Goal: Information Seeking & Learning: Find specific fact

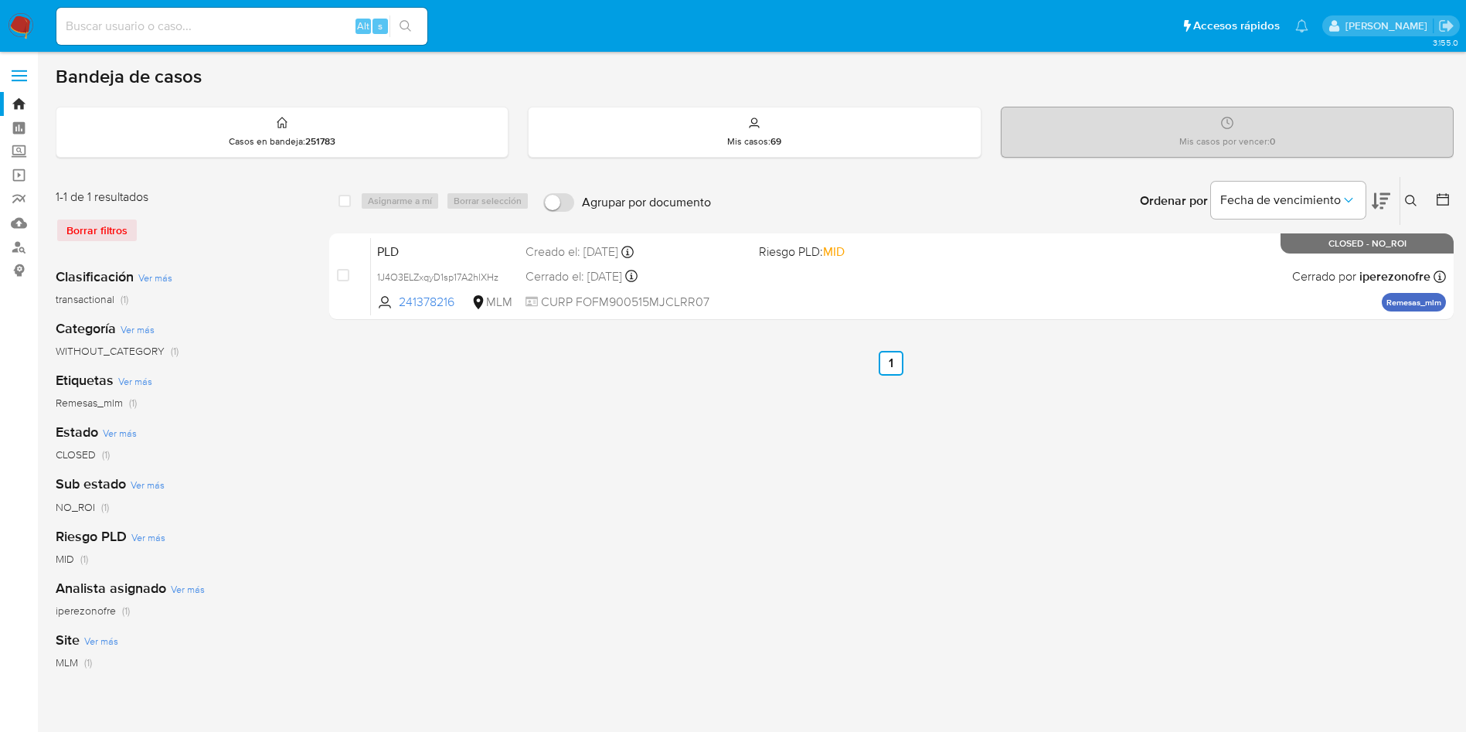
click at [240, 29] on input at bounding box center [241, 26] width 371 height 20
paste input "334034917"
type input "334034917"
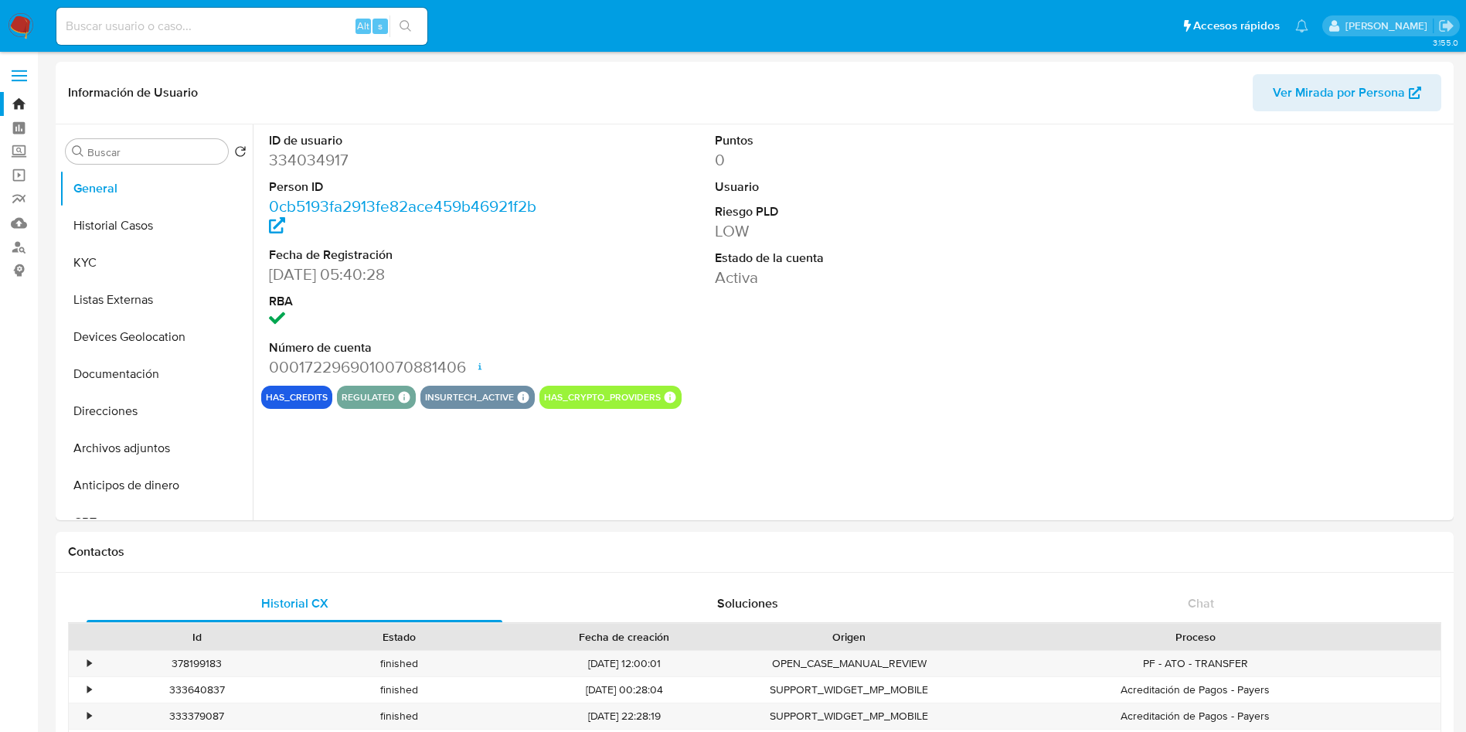
select select "10"
click at [585, 261] on div "ID de usuario 334034917 Person ID 0cb5193fa2913fe82ace459b46921f2b Fecha de Reg…" at bounding box center [855, 254] width 1189 height 261
drag, startPoint x: 131, startPoint y: 218, endPoint x: 148, endPoint y: 224, distance: 17.4
click at [131, 218] on button "Historial Casos" at bounding box center [150, 225] width 181 height 37
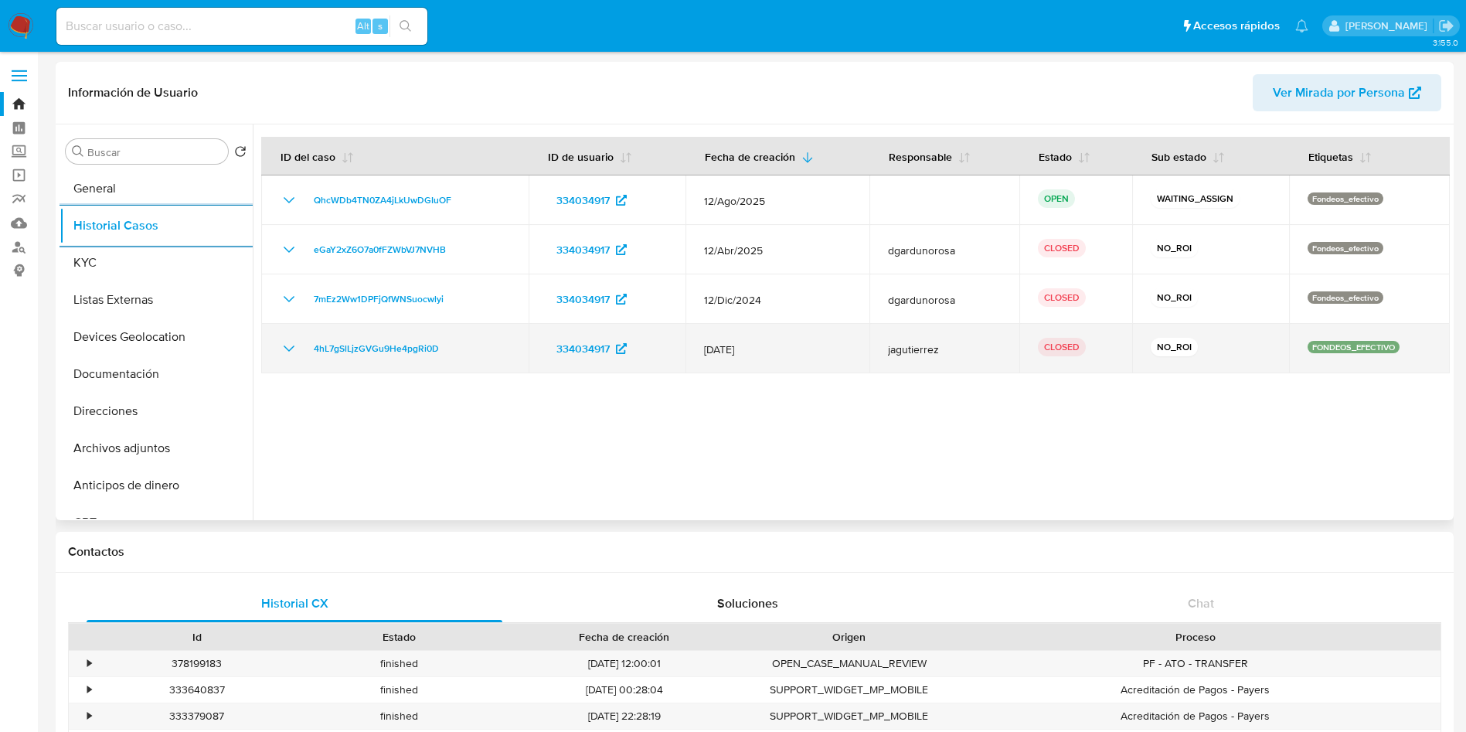
click at [288, 345] on icon "Mostrar/Ocultar" at bounding box center [289, 348] width 19 height 19
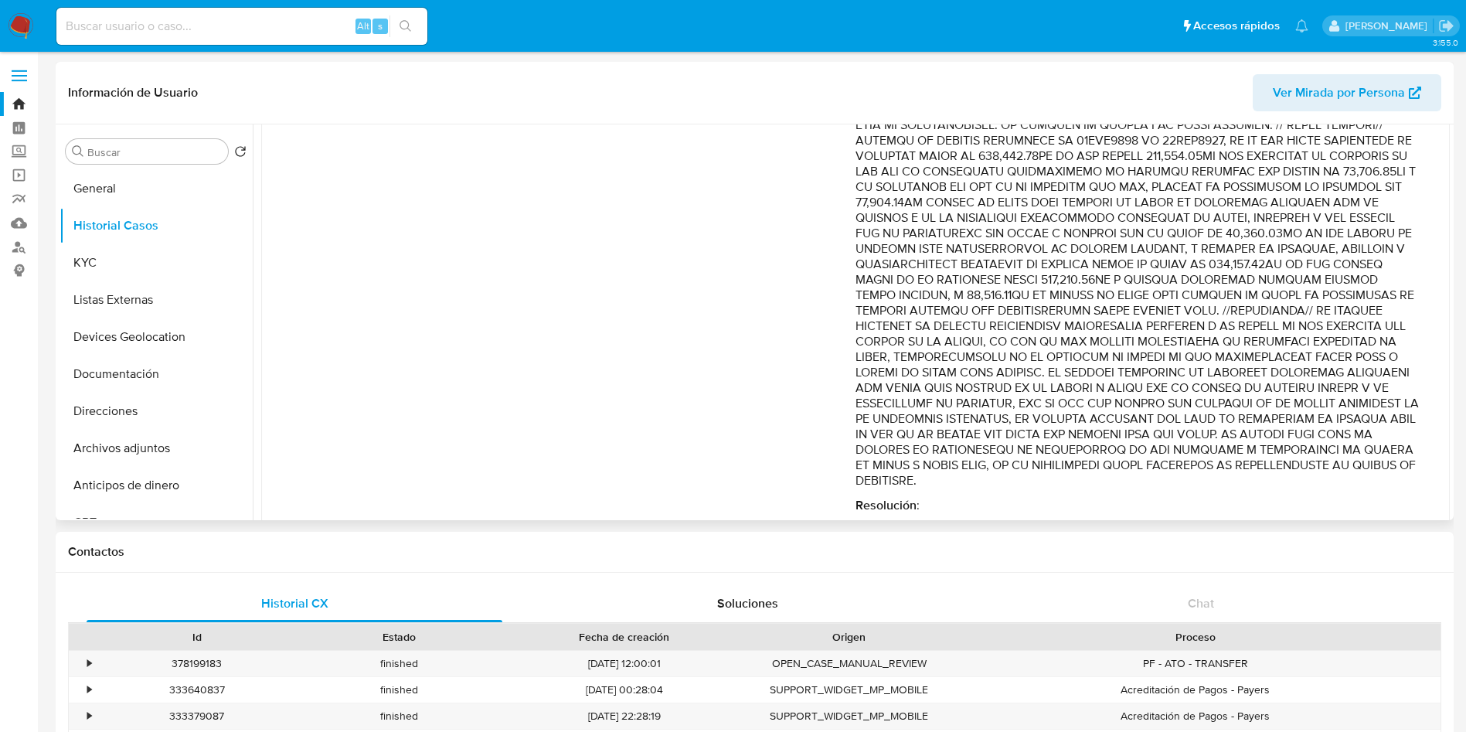
scroll to position [428, 0]
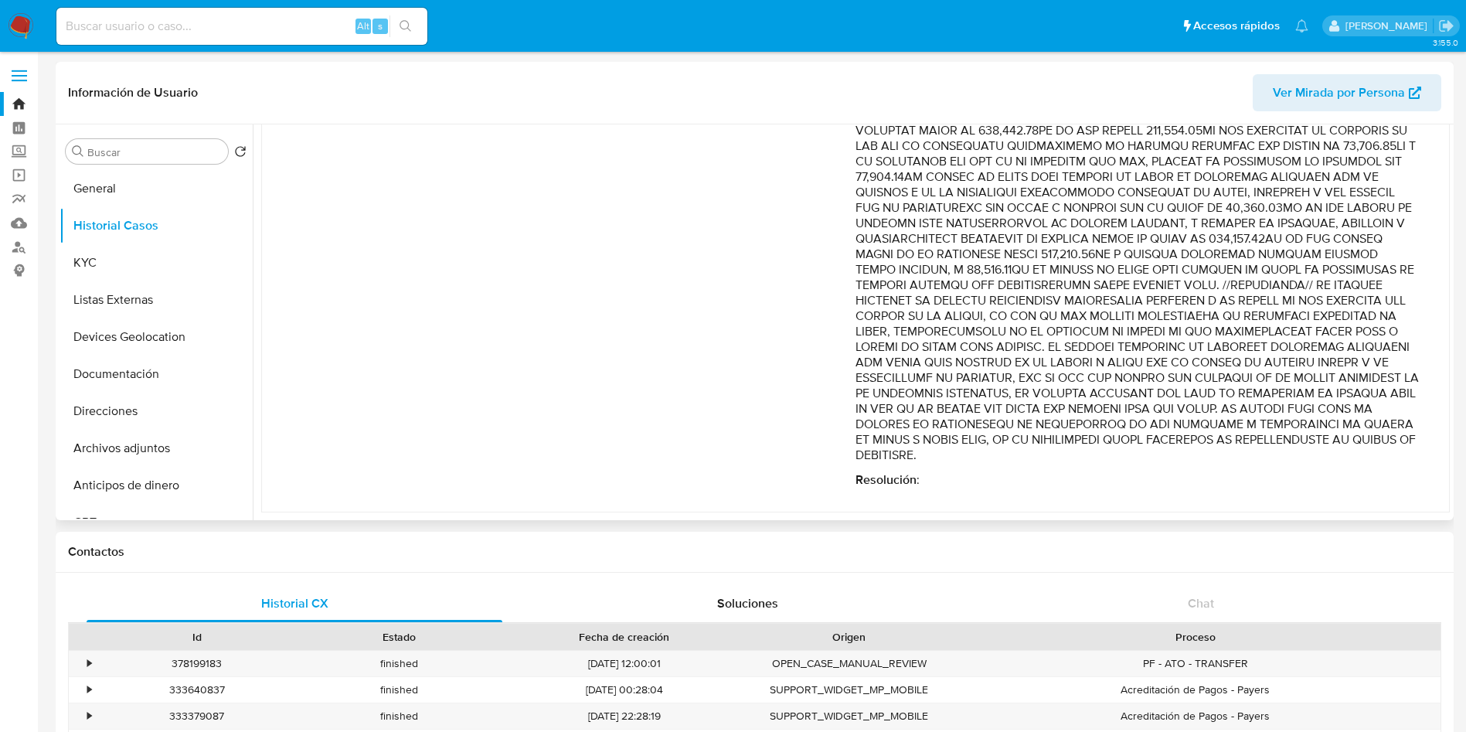
click at [1303, 362] on p "Comentario :" at bounding box center [1137, 223] width 563 height 479
drag, startPoint x: 985, startPoint y: 298, endPoint x: 1332, endPoint y: 458, distance: 382.5
click at [1333, 458] on p "Comentario :" at bounding box center [1137, 223] width 563 height 479
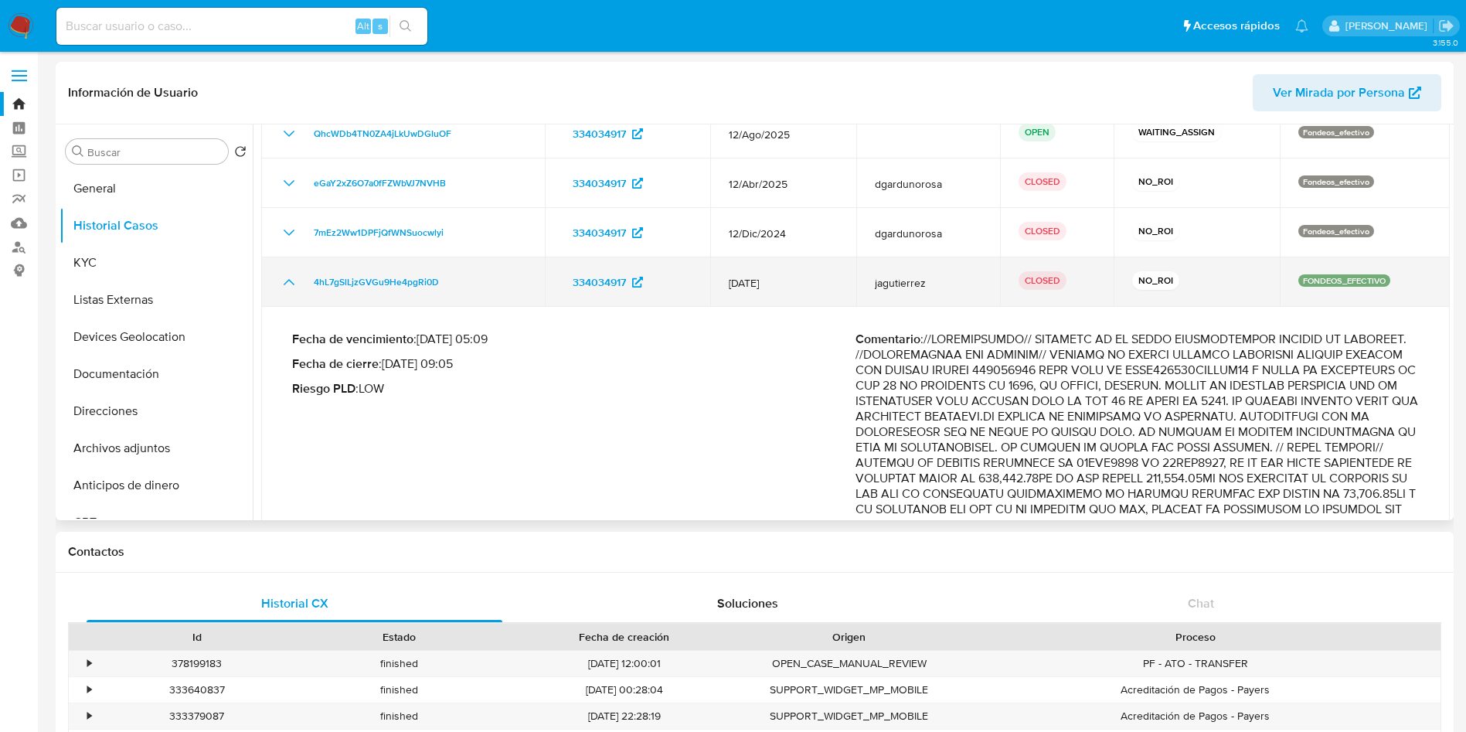
click at [286, 286] on icon "Mostrar/Ocultar" at bounding box center [289, 282] width 19 height 19
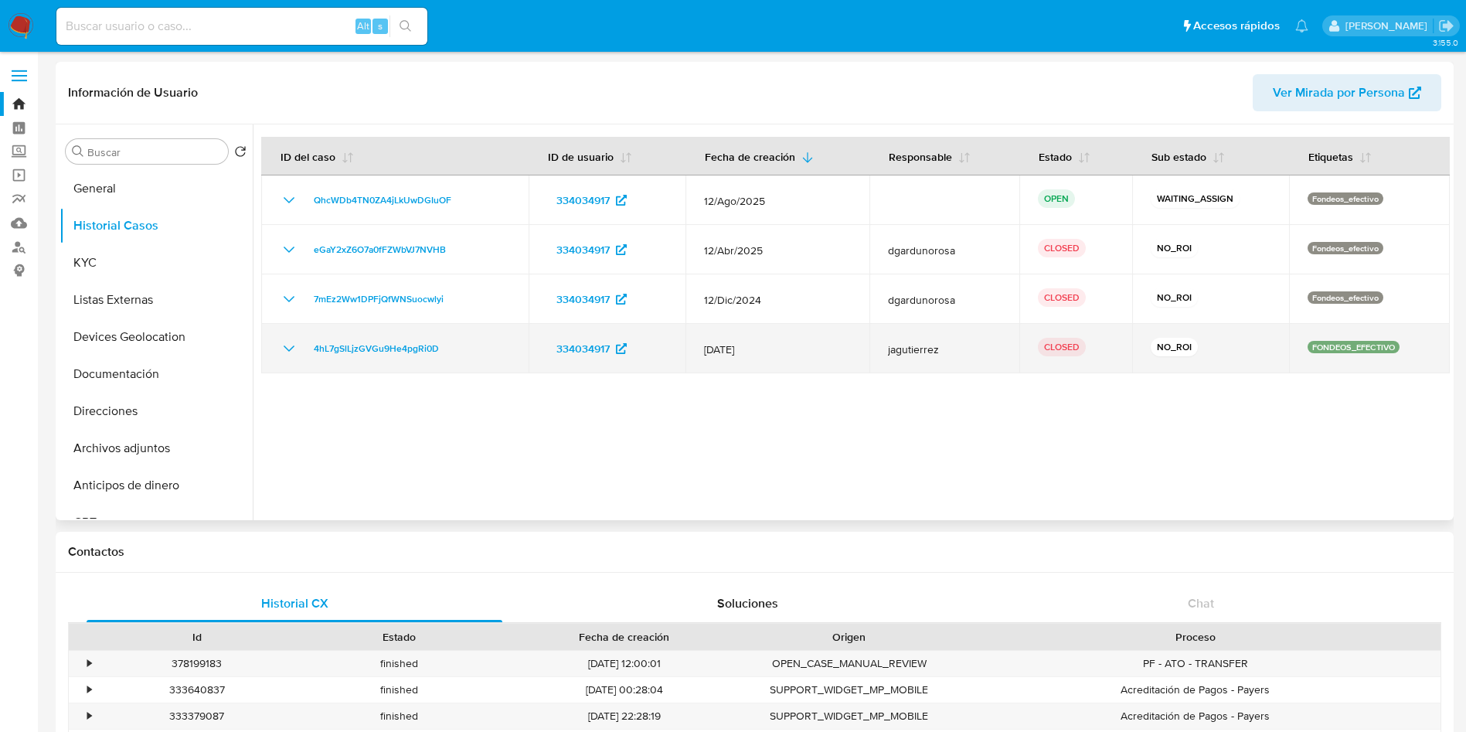
drag, startPoint x: 781, startPoint y: 348, endPoint x: 702, endPoint y: 356, distance: 80.0
click at [702, 356] on td "12/Nov/2023" at bounding box center [778, 348] width 184 height 49
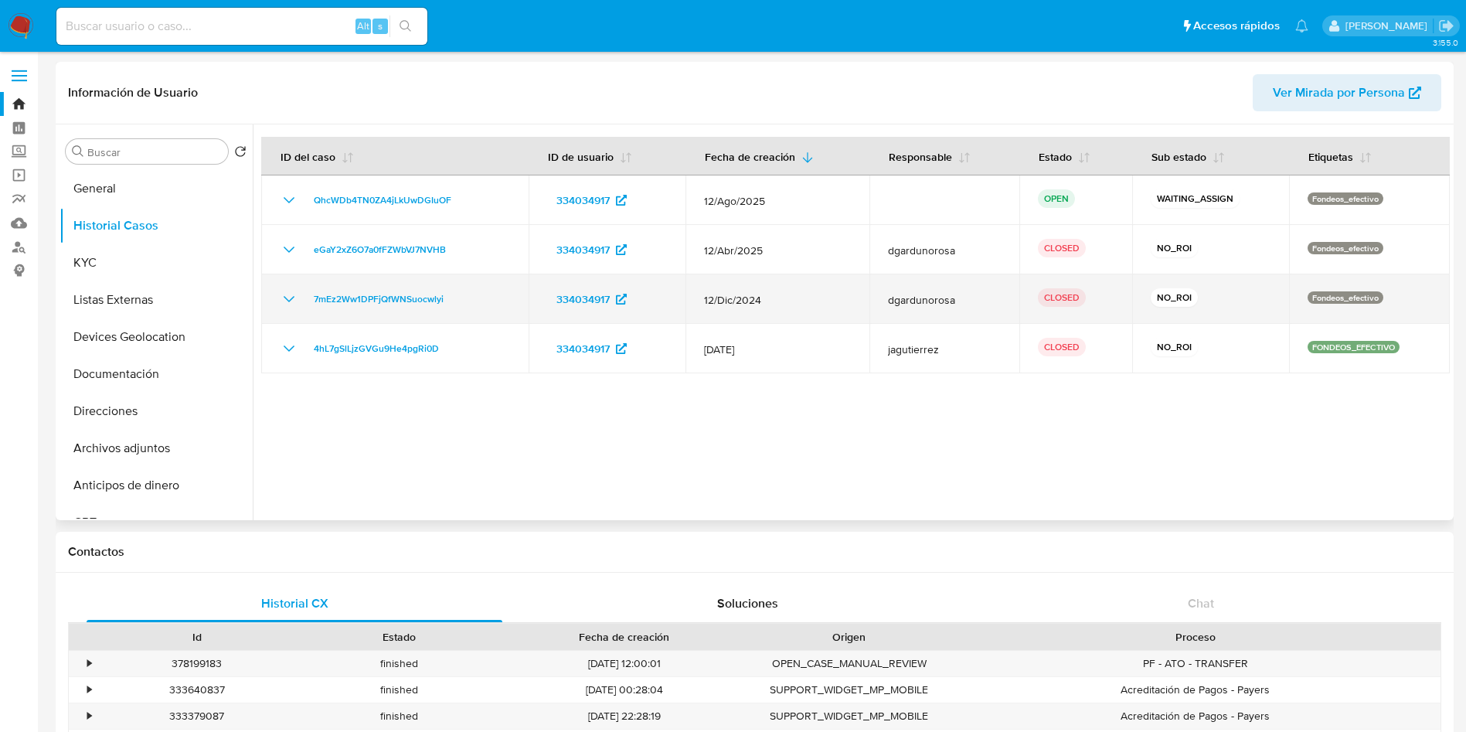
drag, startPoint x: 766, startPoint y: 299, endPoint x: 697, endPoint y: 305, distance: 69.0
click at [697, 305] on td "12/Dic/2024" at bounding box center [778, 298] width 184 height 49
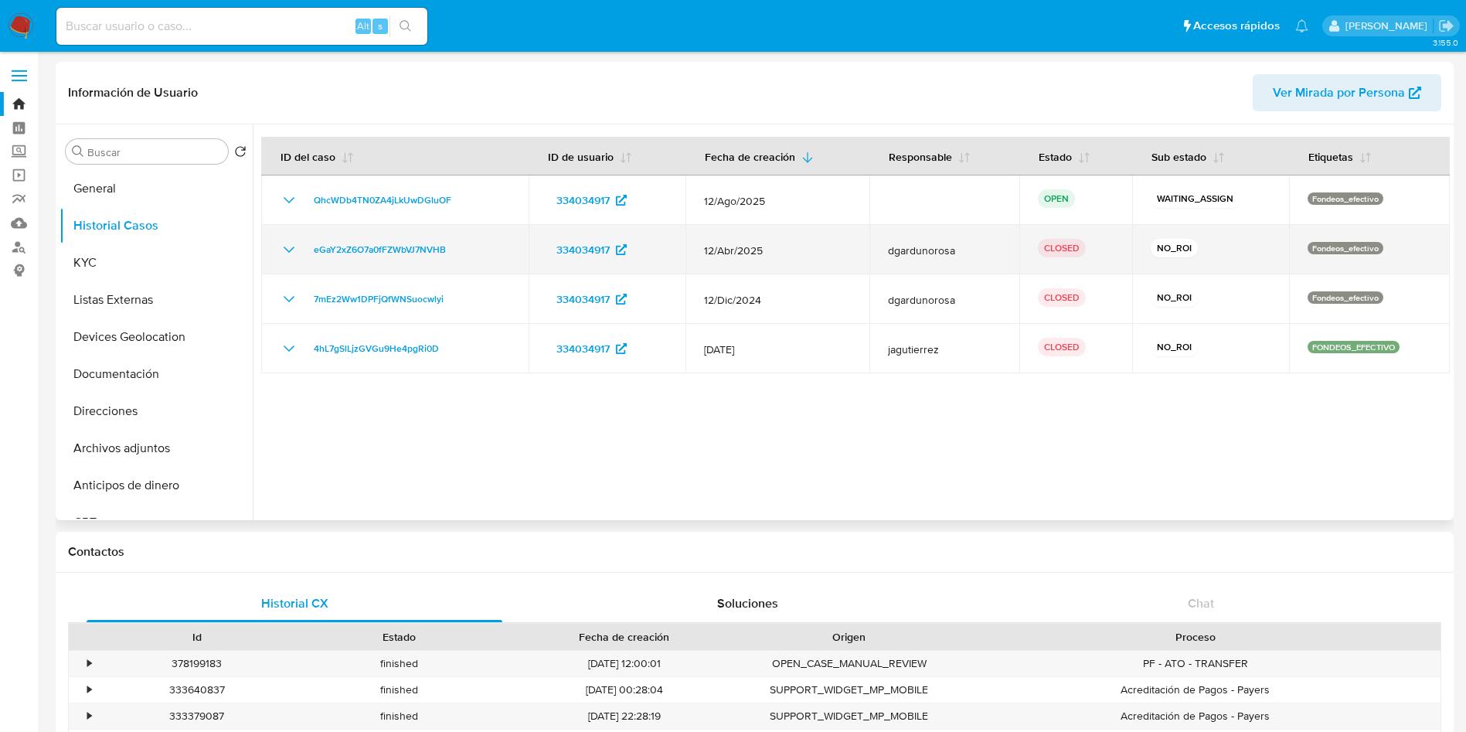
drag, startPoint x: 723, startPoint y: 244, endPoint x: 689, endPoint y: 241, distance: 34.1
click at [689, 241] on td "12/Abr/2025" at bounding box center [778, 249] width 184 height 49
drag, startPoint x: 762, startPoint y: 250, endPoint x: 730, endPoint y: 252, distance: 32.5
click at [696, 250] on td "12/Abr/2025" at bounding box center [778, 249] width 184 height 49
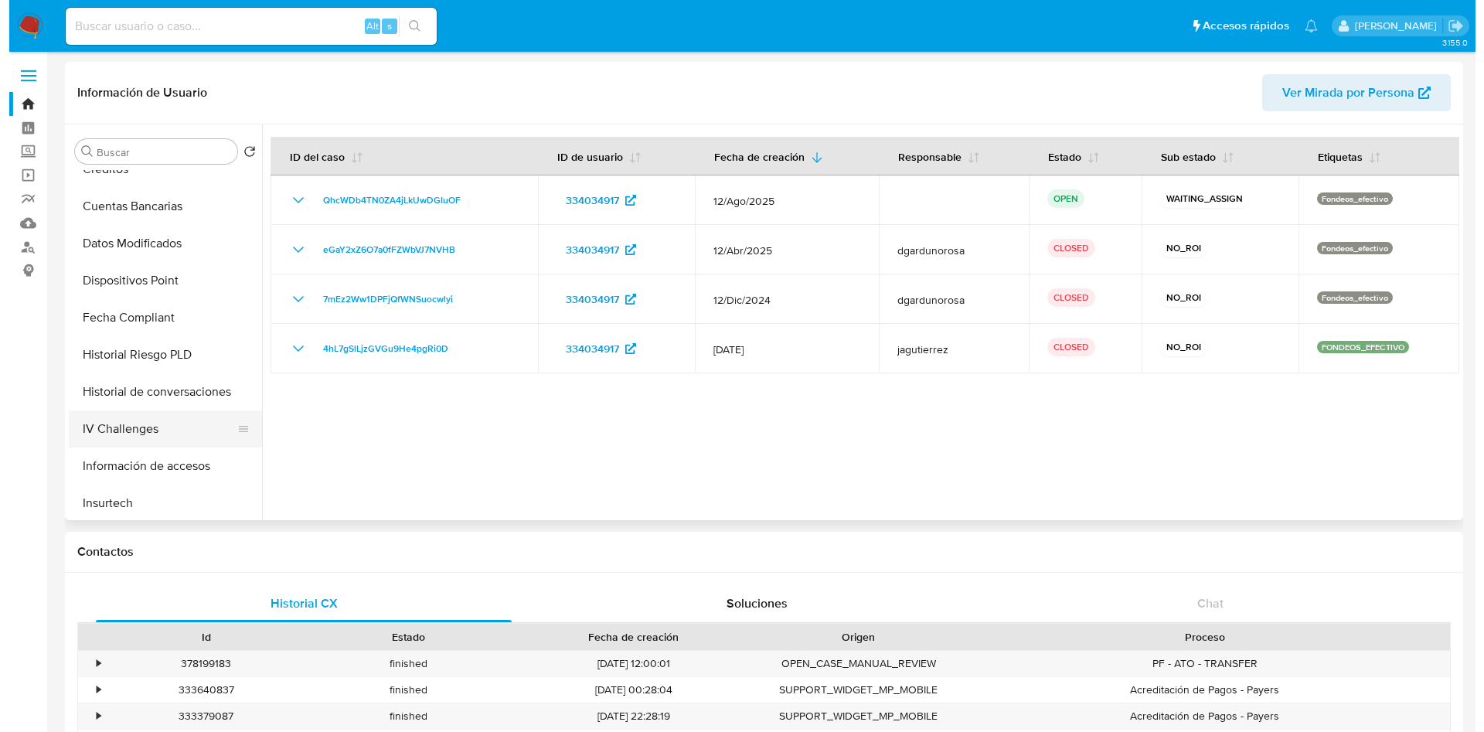
scroll to position [464, 0]
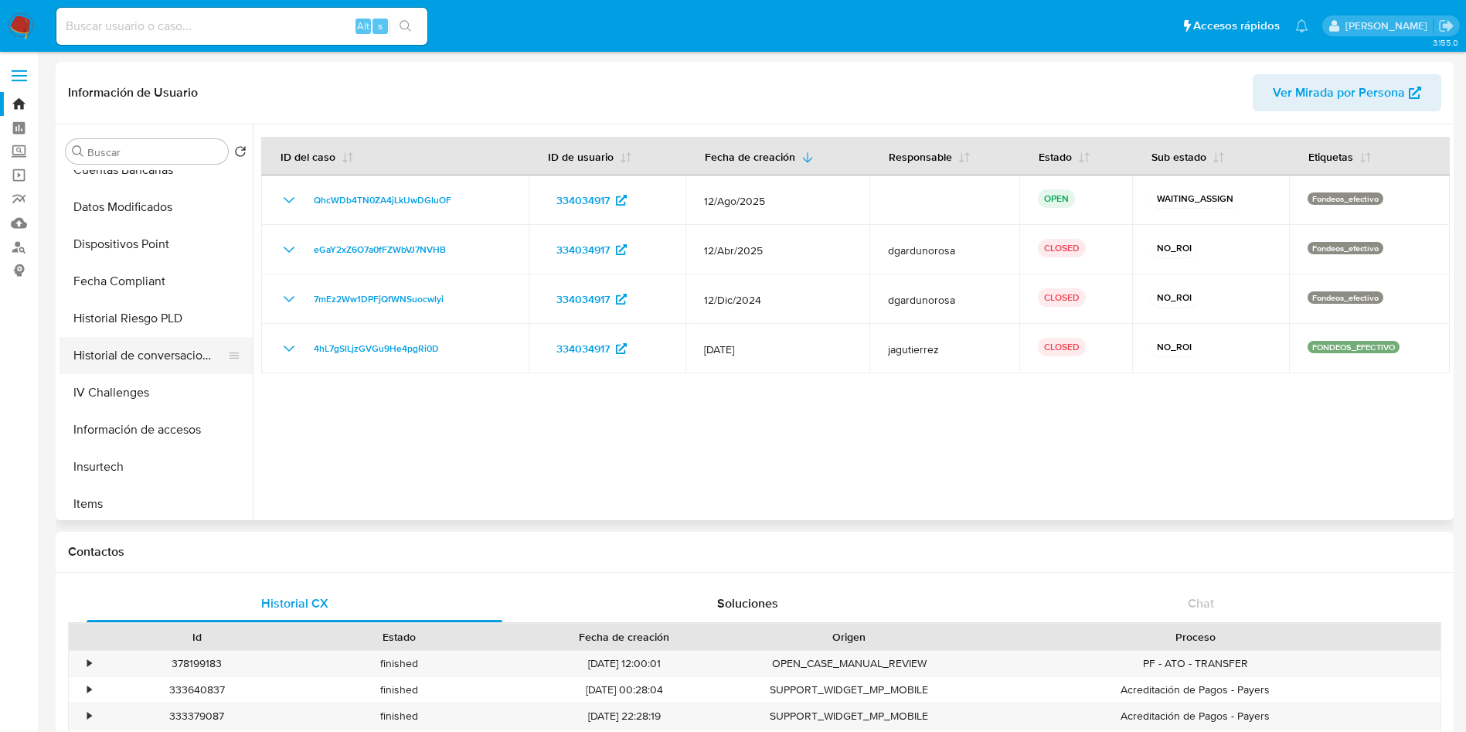
click at [155, 346] on button "Historial de conversaciones" at bounding box center [150, 355] width 181 height 37
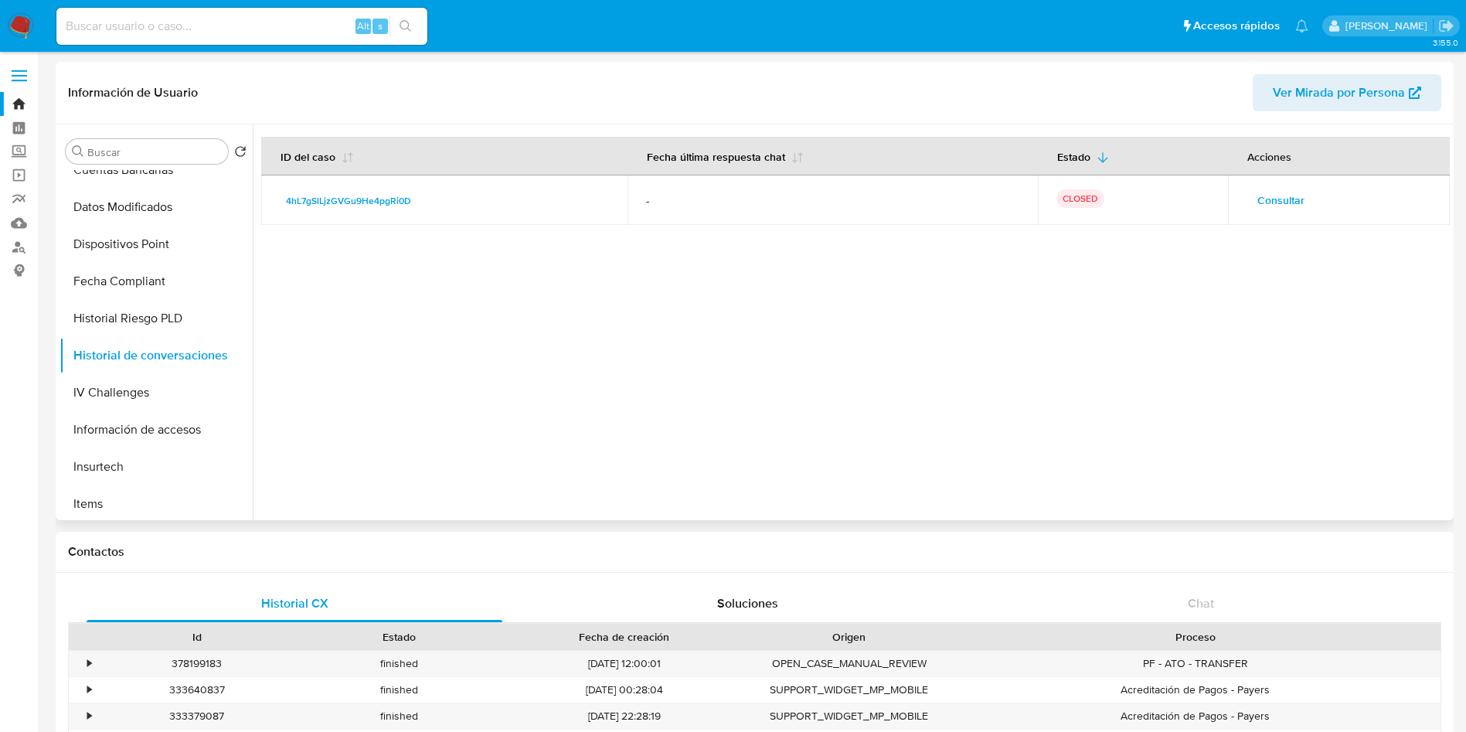
click at [1099, 352] on div at bounding box center [851, 322] width 1197 height 396
click at [1272, 206] on span "Consultar" at bounding box center [1280, 200] width 47 height 22
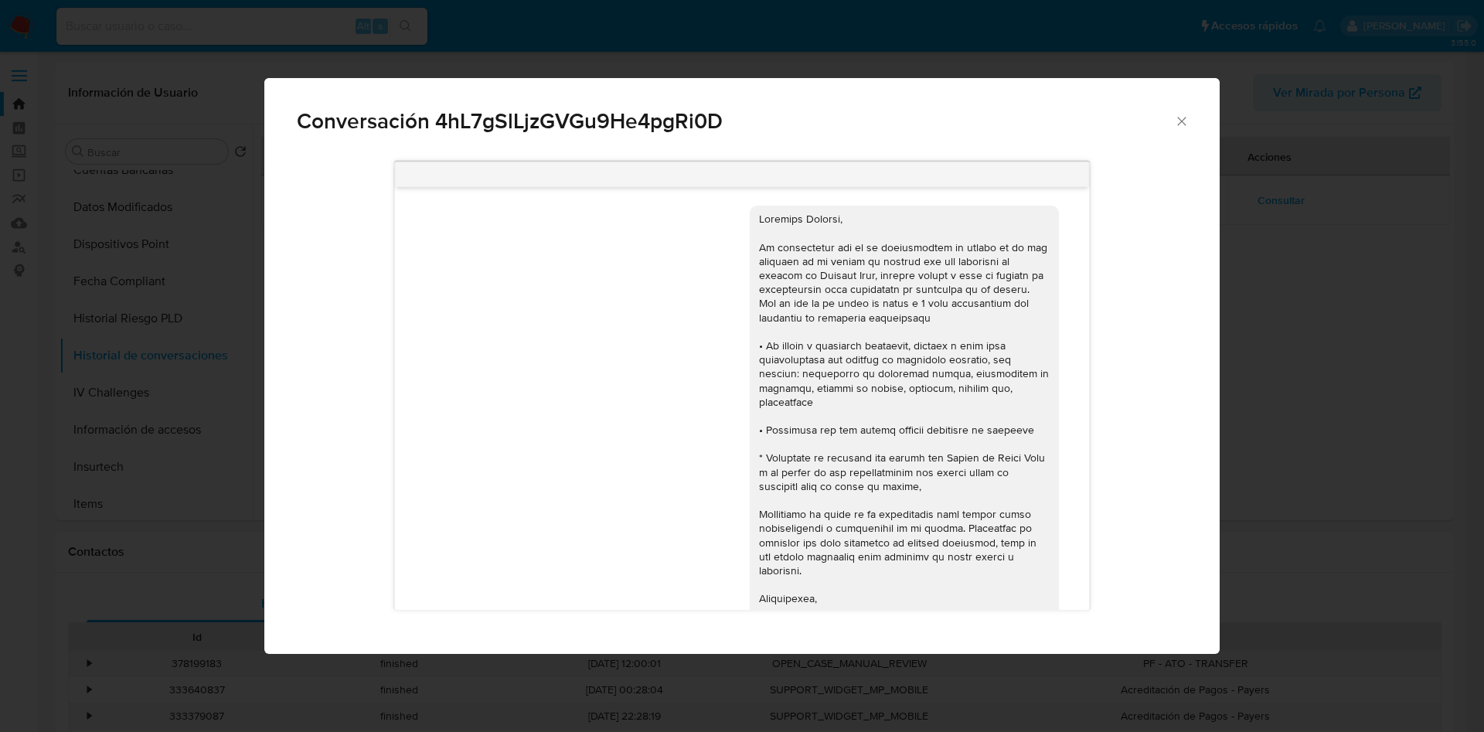
scroll to position [459, 0]
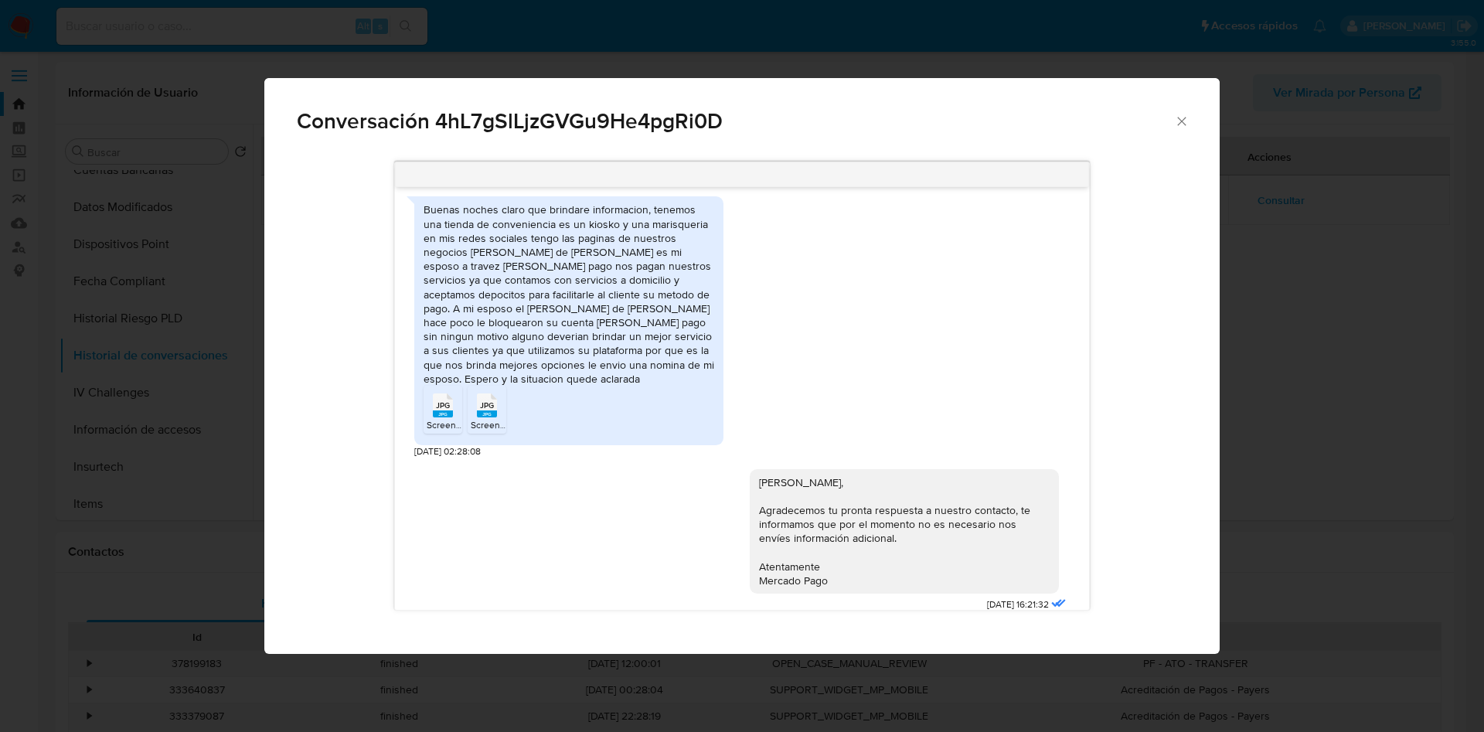
click at [1098, 288] on div "13/11/2023 22:19:22 Buenas noches claro que brindare informacion, tenemos una t…" at bounding box center [742, 386] width 890 height 471
click at [434, 393] on icon "Comunicación" at bounding box center [443, 405] width 20 height 24
click at [488, 400] on span "JPG" at bounding box center [487, 405] width 14 height 10
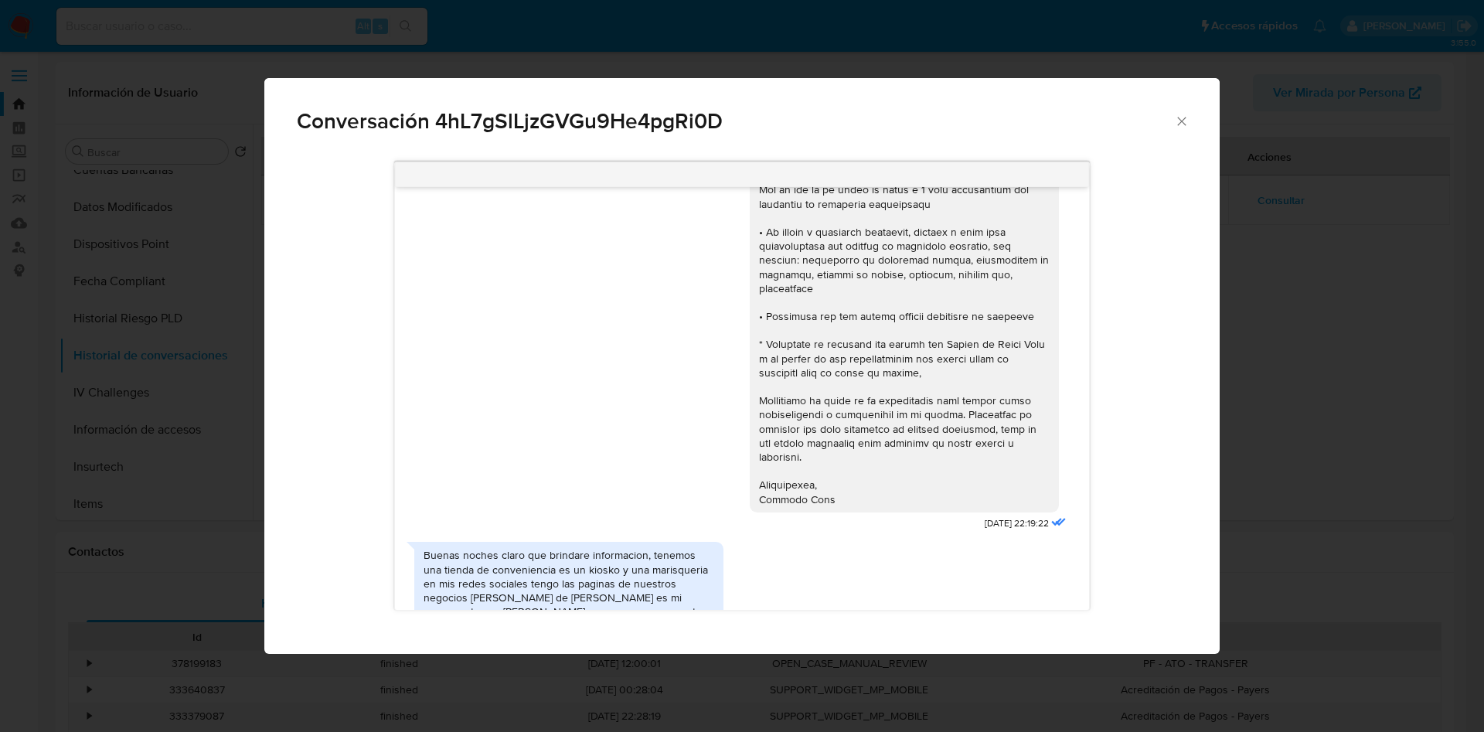
scroll to position [0, 0]
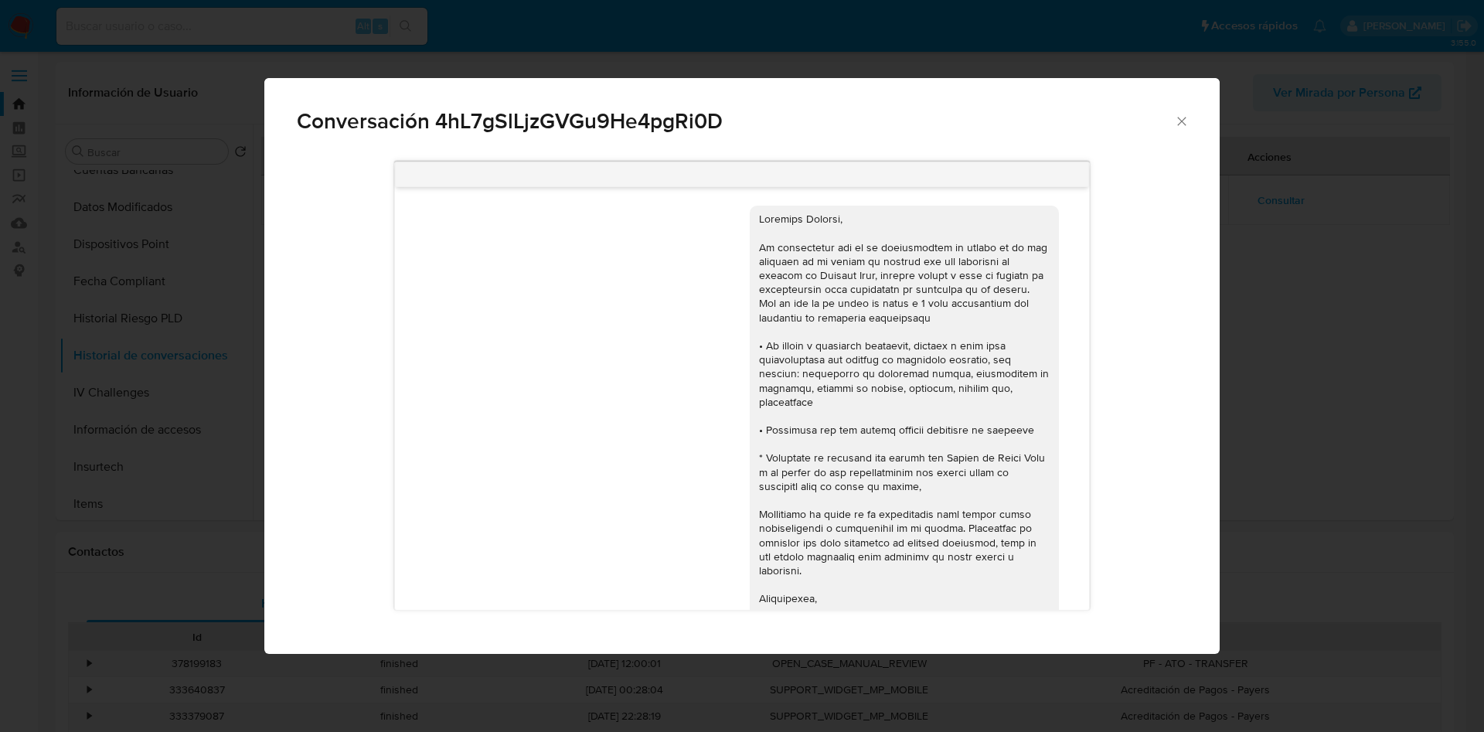
click at [948, 300] on div "Comunicación" at bounding box center [904, 415] width 291 height 407
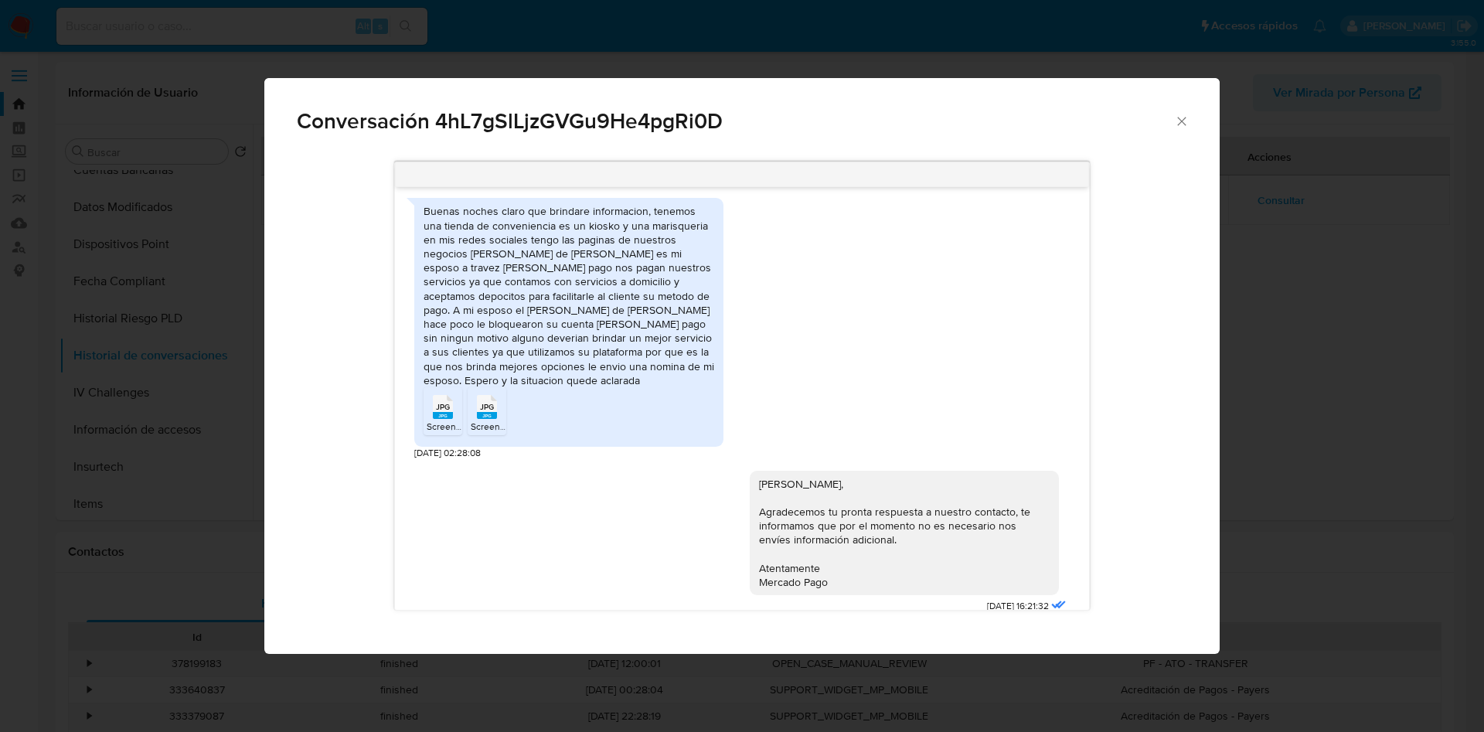
scroll to position [459, 0]
drag, startPoint x: 411, startPoint y: 437, endPoint x: 495, endPoint y: 449, distance: 84.3
click at [495, 449] on div "13/11/2023 22:19:22 Buenas noches claro que brindare informacion, tenemos una t…" at bounding box center [741, 398] width 693 height 423
copy span "15/11/2023 02:28:08"
click at [488, 208] on div "Buenas noches claro que brindare informacion, tenemos una tienda de convenienci…" at bounding box center [569, 293] width 291 height 182
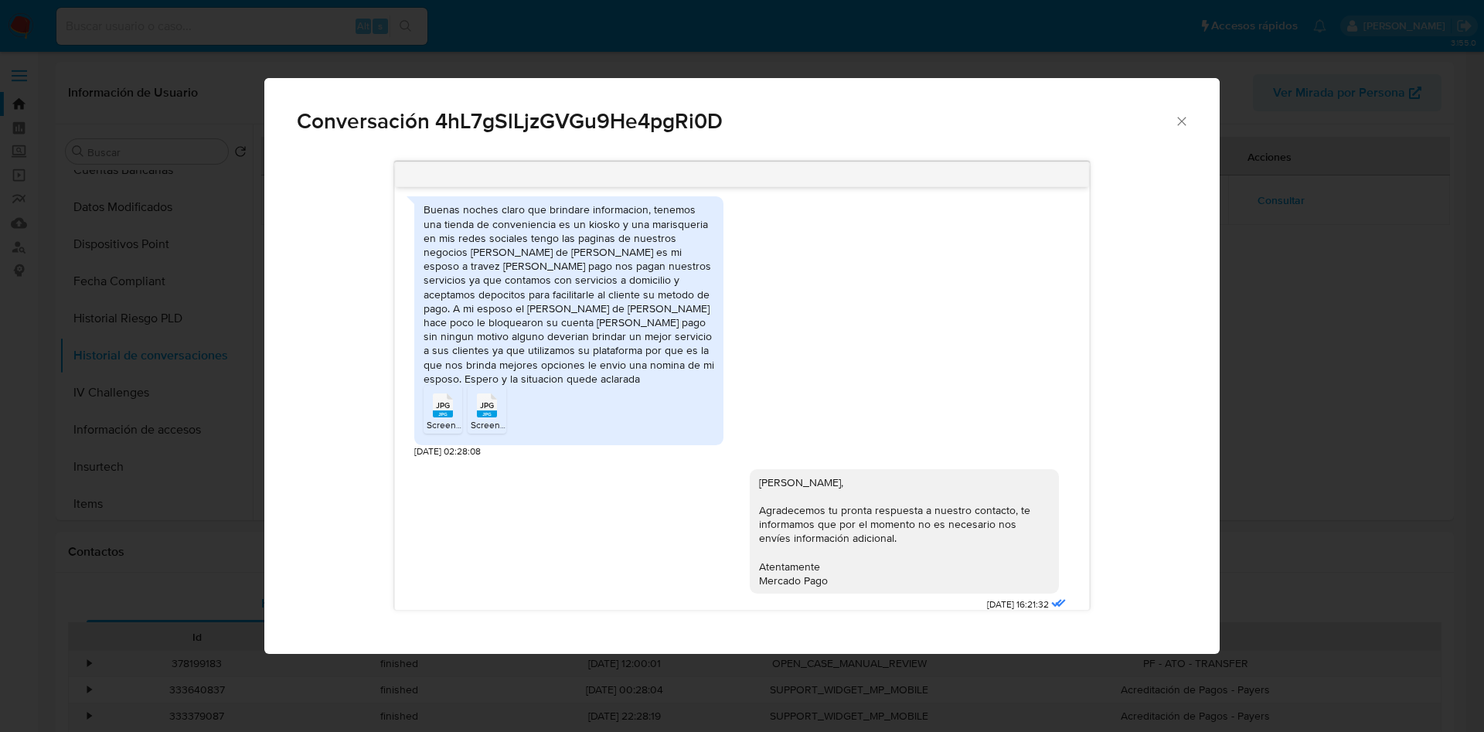
click at [572, 206] on div "Buenas noches claro que brindare informacion, tenemos una tienda de convenienci…" at bounding box center [569, 293] width 291 height 182
drag, startPoint x: 572, startPoint y: 206, endPoint x: 662, endPoint y: 254, distance: 102.0
click at [573, 206] on div "Buenas noches claro que brindare informacion, tenemos una tienda de convenienci…" at bounding box center [569, 293] width 291 height 182
click at [601, 222] on div "Buenas noches claro que brindare informacion, tenemos una tienda de convenienci…" at bounding box center [569, 293] width 291 height 182
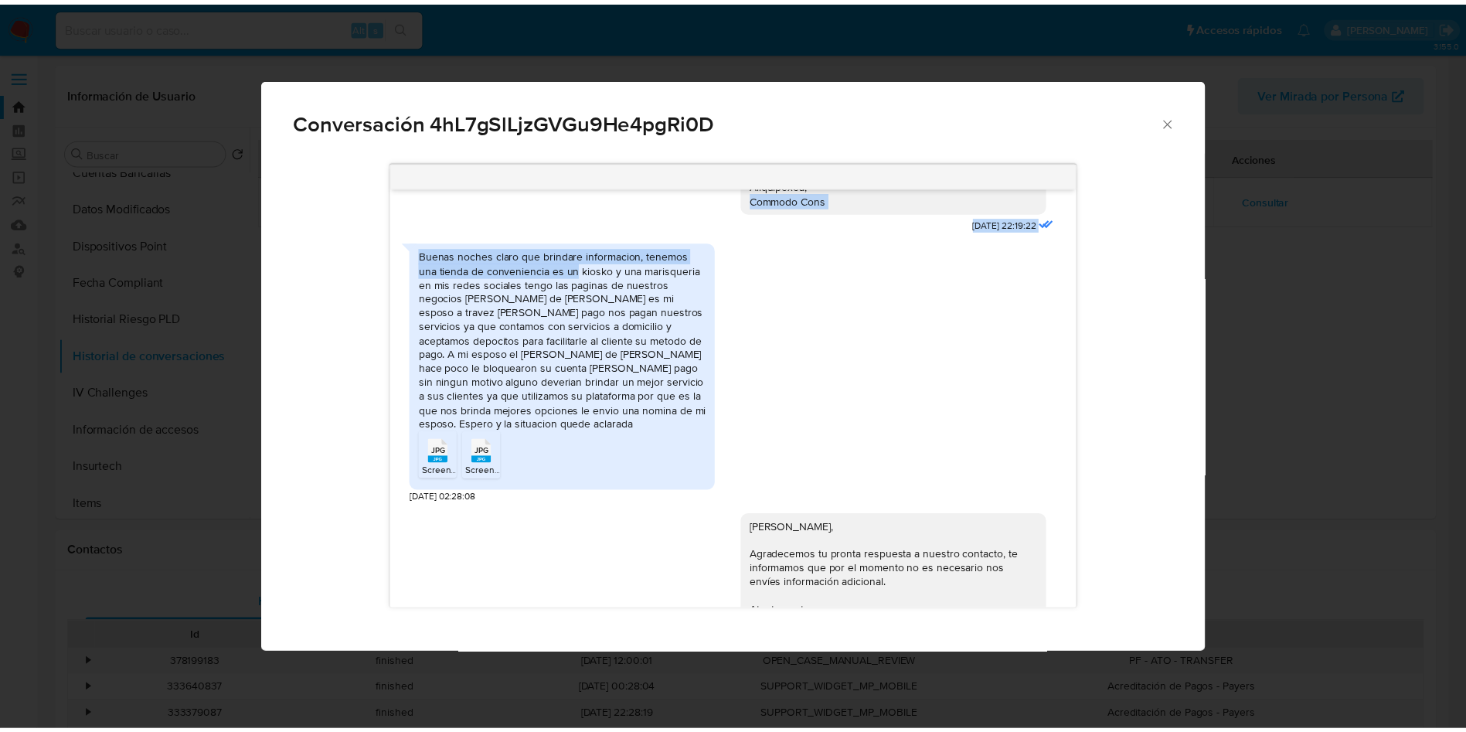
scroll to position [390, 0]
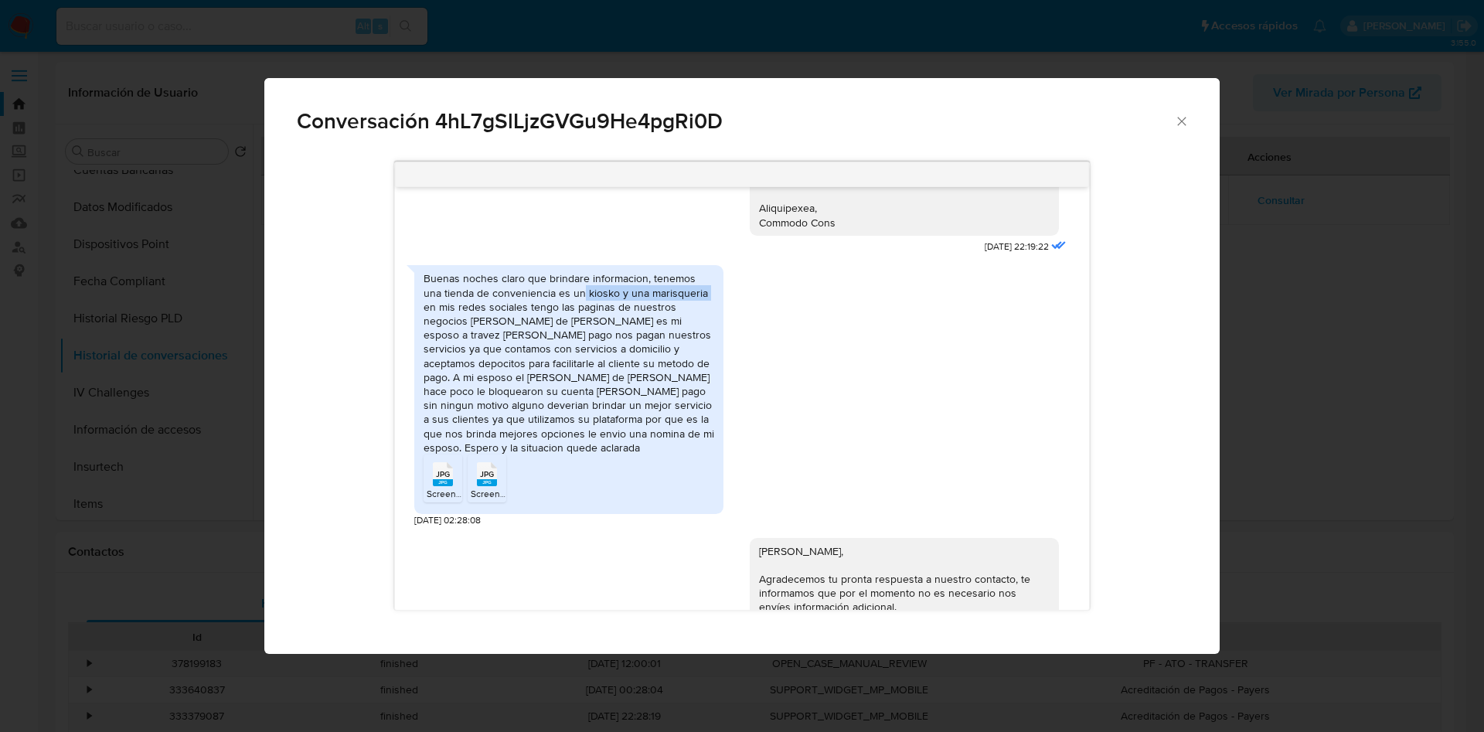
drag, startPoint x: 584, startPoint y: 209, endPoint x: 685, endPoint y: 277, distance: 122.0
click at [685, 277] on div "Buenas noches claro que brindare informacion, tenemos una tienda de convenienci…" at bounding box center [569, 362] width 291 height 182
copy div "kiosko y una marisqueria"
drag, startPoint x: 424, startPoint y: 313, endPoint x: 564, endPoint y: 308, distance: 140.8
click at [564, 308] on div "Buenas noches claro que brindare informacion, tenemos una tienda de convenienci…" at bounding box center [568, 389] width 309 height 248
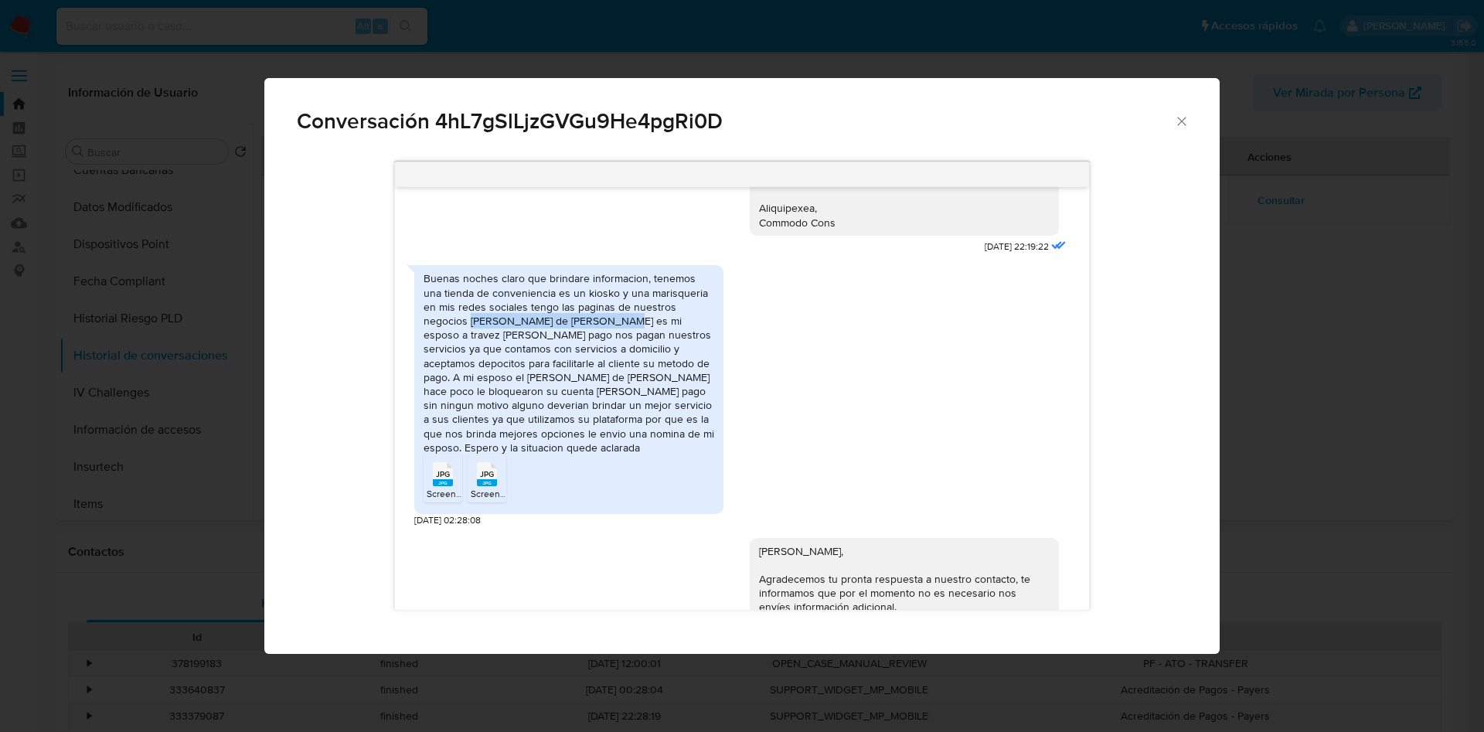
copy div "Felipe de Jesus Paez Ramirez"
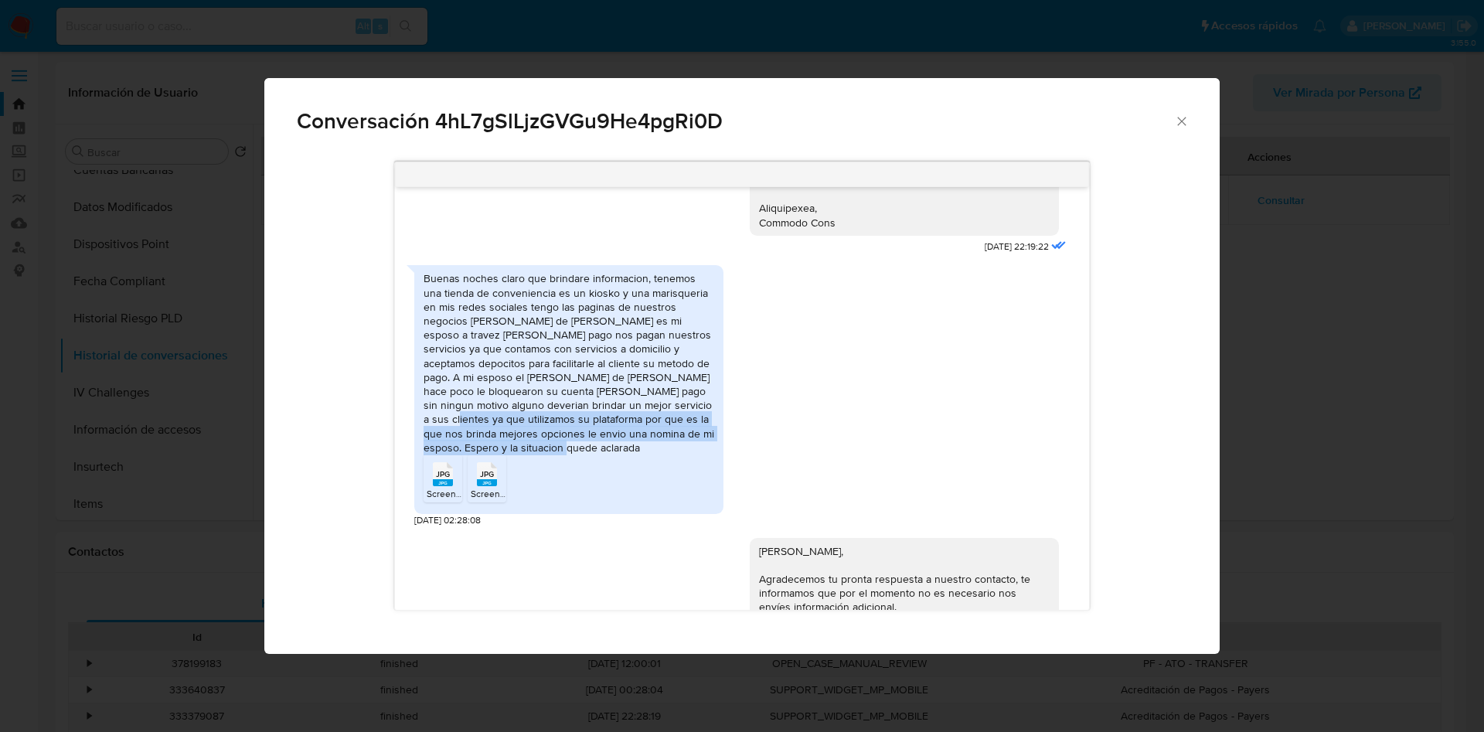
drag, startPoint x: 610, startPoint y: 394, endPoint x: 680, endPoint y: 427, distance: 77.8
click at [680, 427] on div "Buenas noches claro que brindare informacion, tenemos una tienda de convenienci…" at bounding box center [569, 362] width 291 height 182
drag, startPoint x: 998, startPoint y: 328, endPoint x: 1128, endPoint y: 260, distance: 146.9
click at [996, 328] on div "Buenas noches claro que brindare informacion, tenemos una tienda de convenienci…" at bounding box center [741, 391] width 655 height 269
click at [1175, 114] on icon "Cerrar" at bounding box center [1181, 121] width 15 height 15
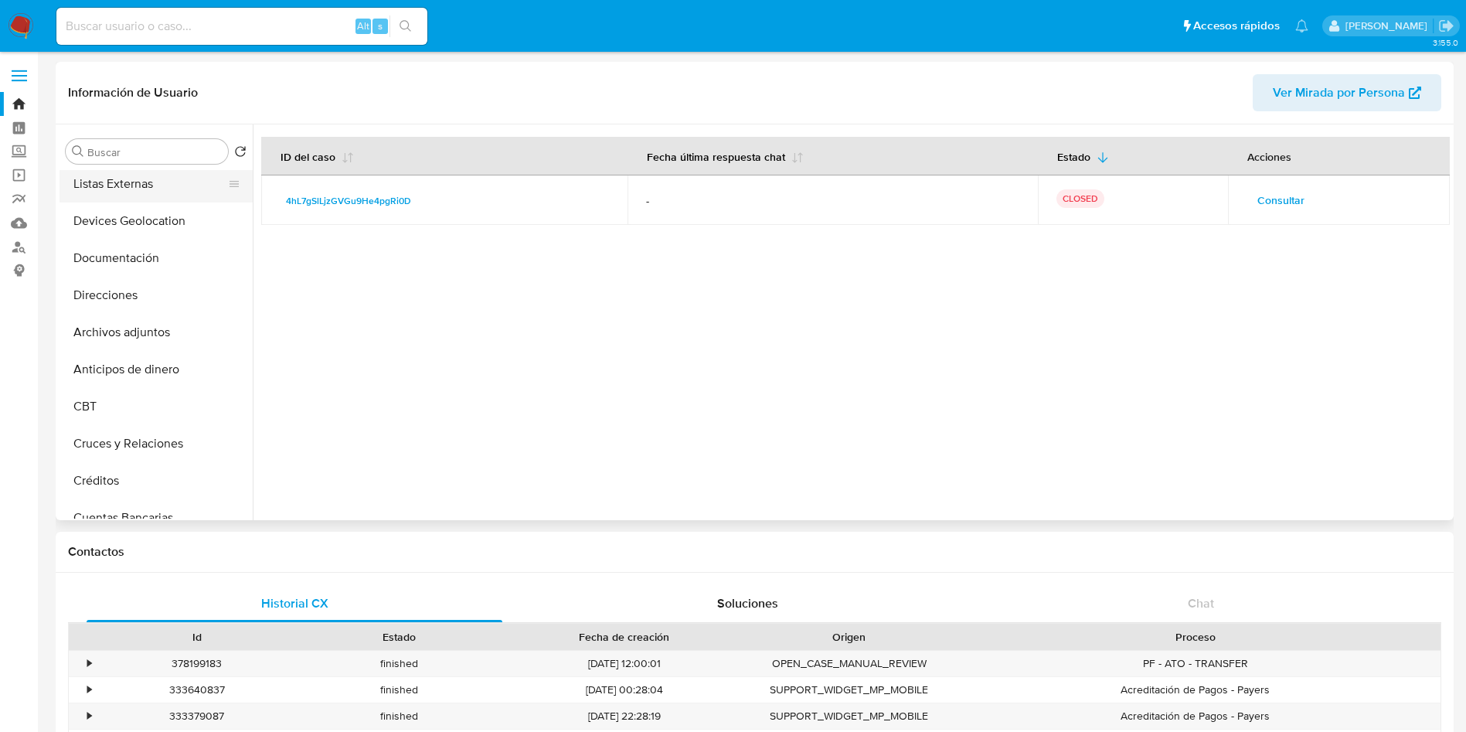
scroll to position [0, 0]
click at [116, 193] on button "General" at bounding box center [150, 188] width 181 height 37
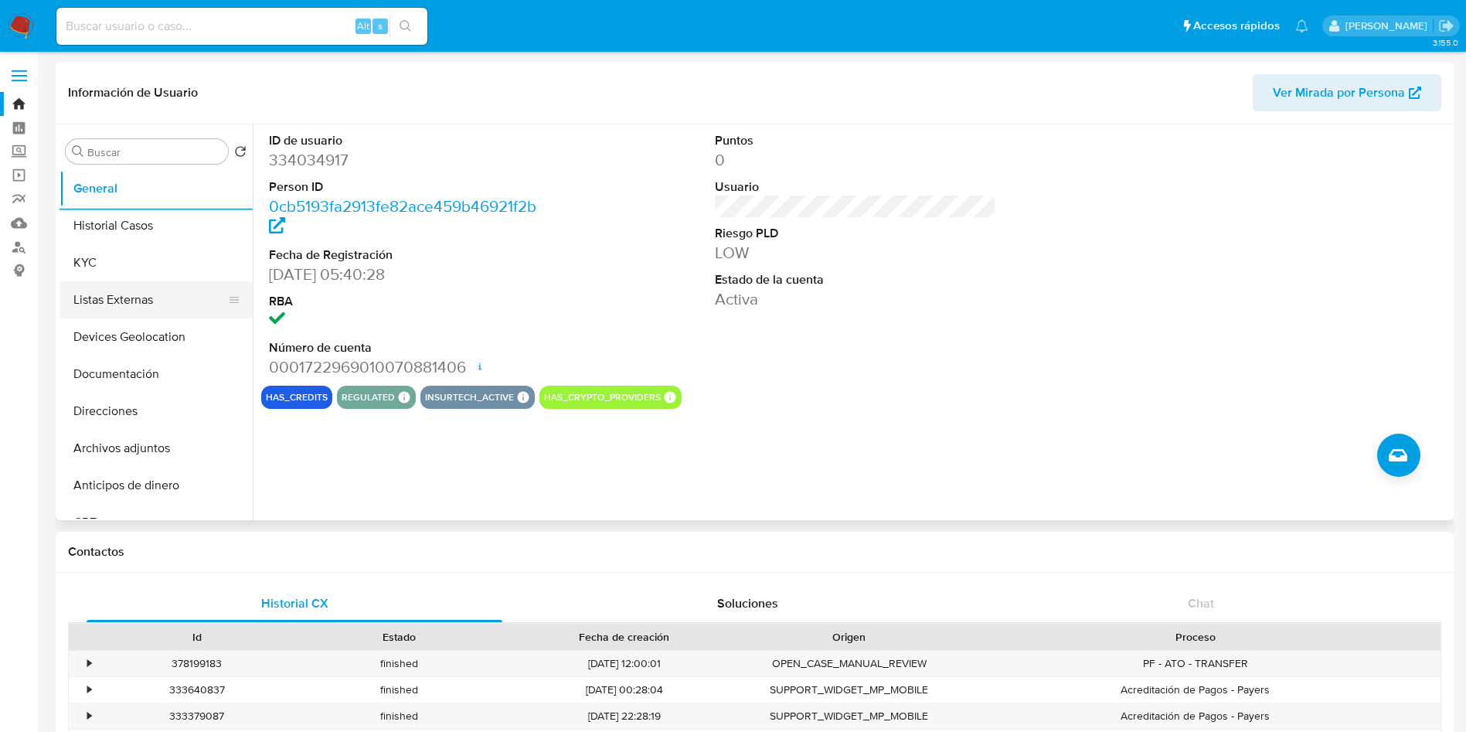
click at [121, 283] on button "Listas Externas" at bounding box center [150, 299] width 181 height 37
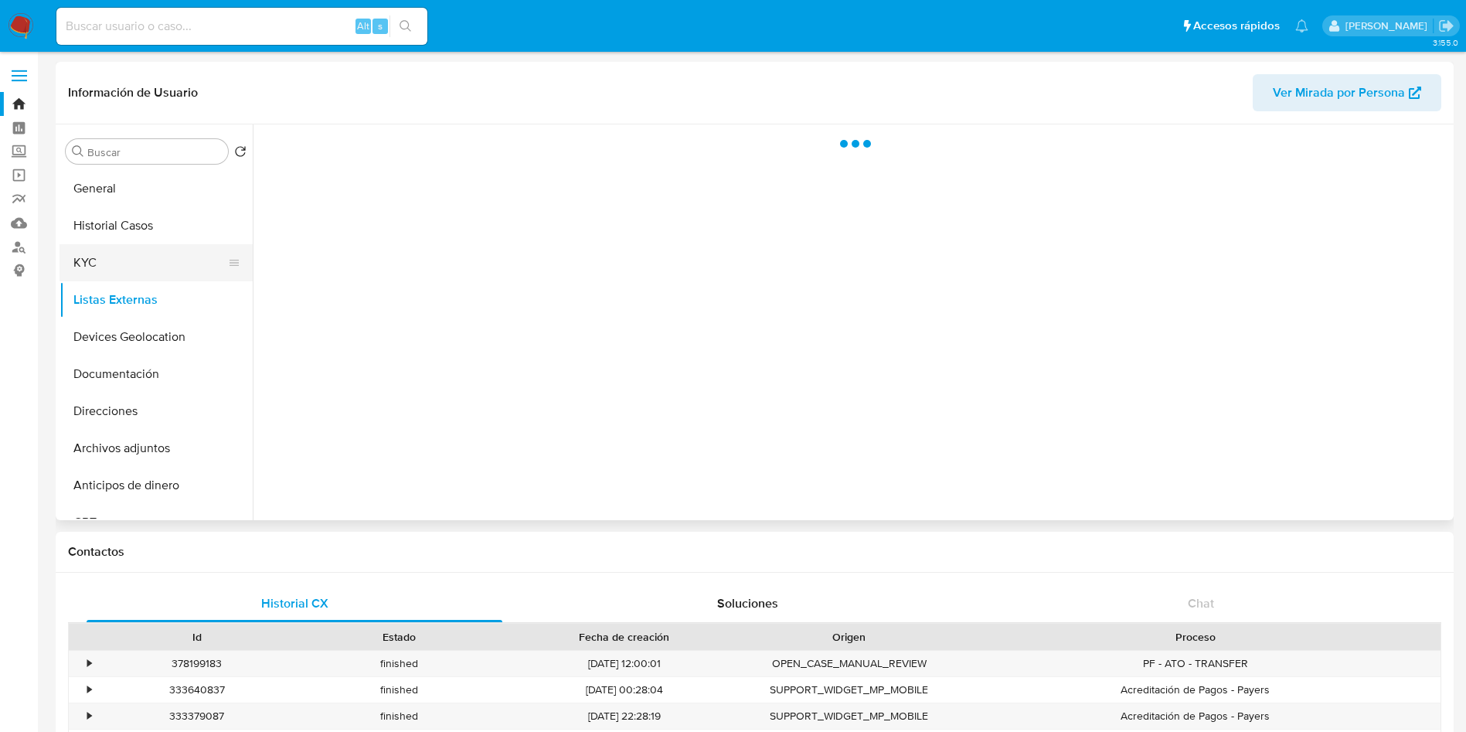
click at [134, 272] on button "KYC" at bounding box center [150, 262] width 181 height 37
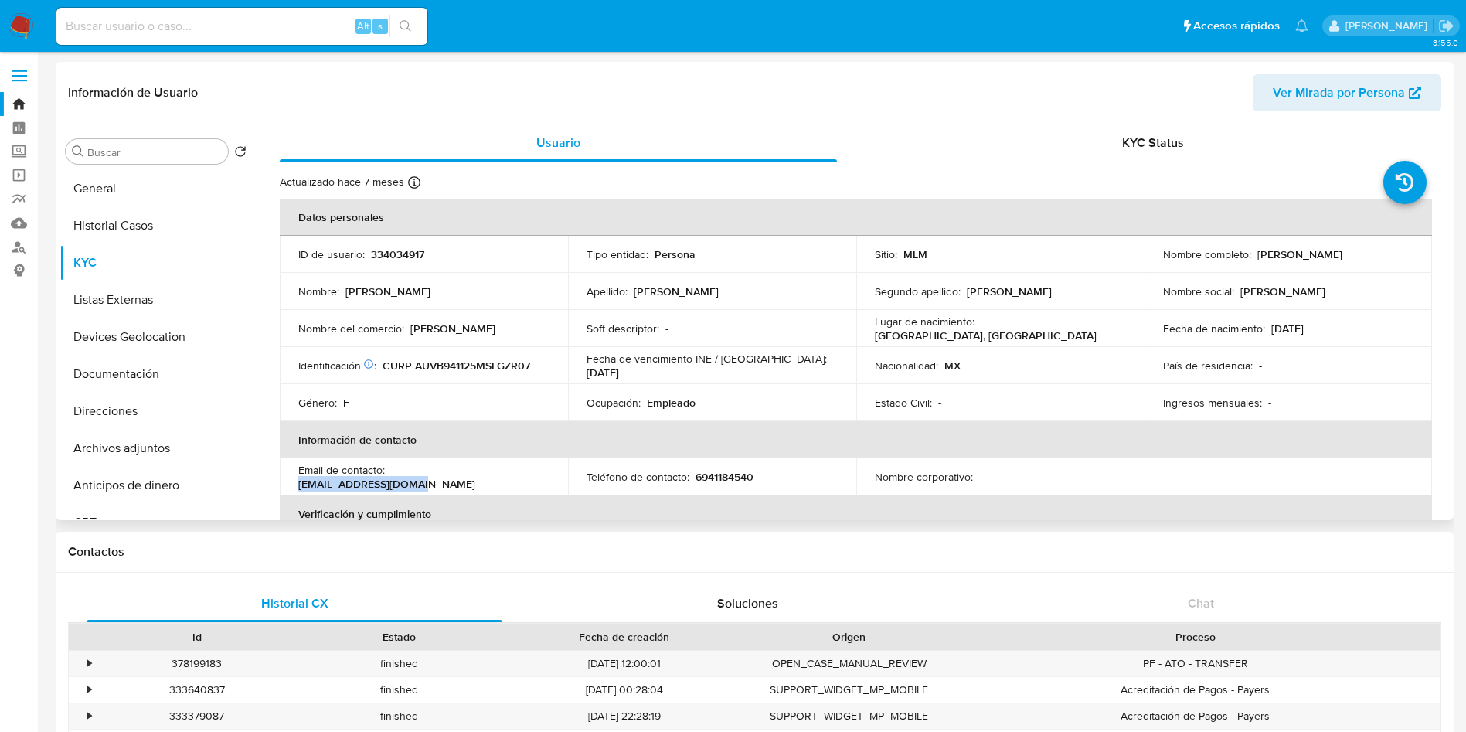
drag, startPoint x: 522, startPoint y: 479, endPoint x: 390, endPoint y: 475, distance: 131.5
click at [390, 475] on div "Email de contacto : raanythaa@hotmail.com" at bounding box center [423, 477] width 251 height 28
copy p "[EMAIL_ADDRESS][DOMAIN_NAME]"
drag, startPoint x: 693, startPoint y: 480, endPoint x: 761, endPoint y: 478, distance: 67.3
click at [761, 477] on div "Teléfono de contacto : 6941184540" at bounding box center [712, 477] width 251 height 14
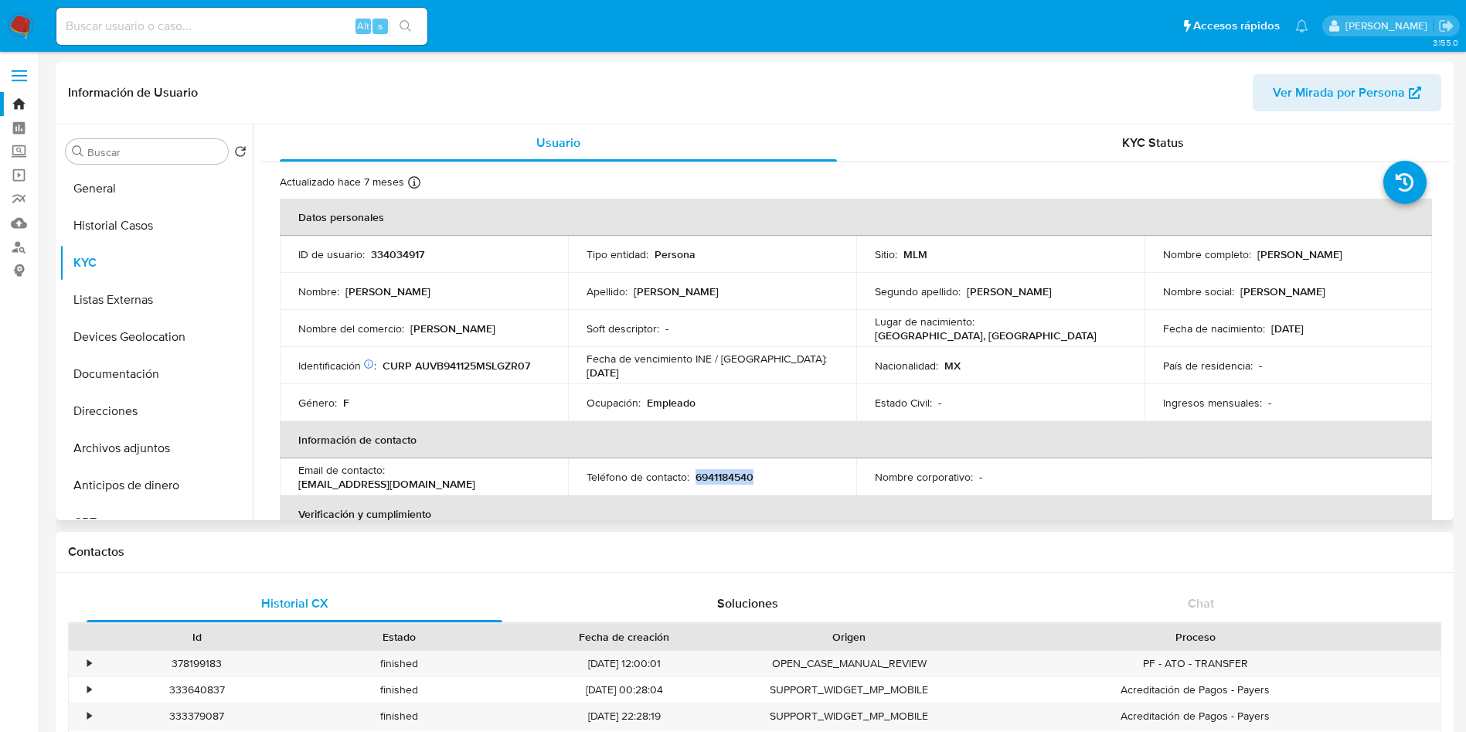
copy p "6941184540"
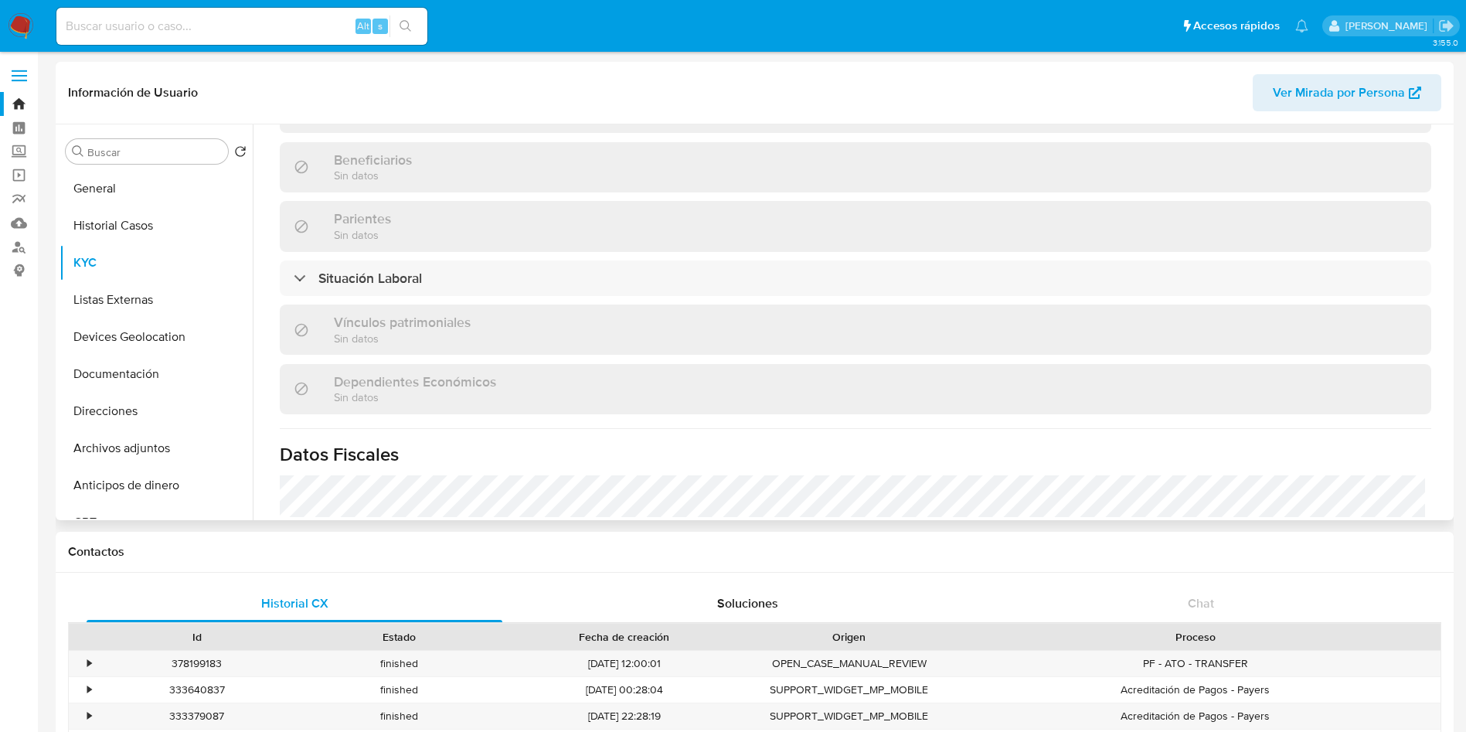
scroll to position [715, 0]
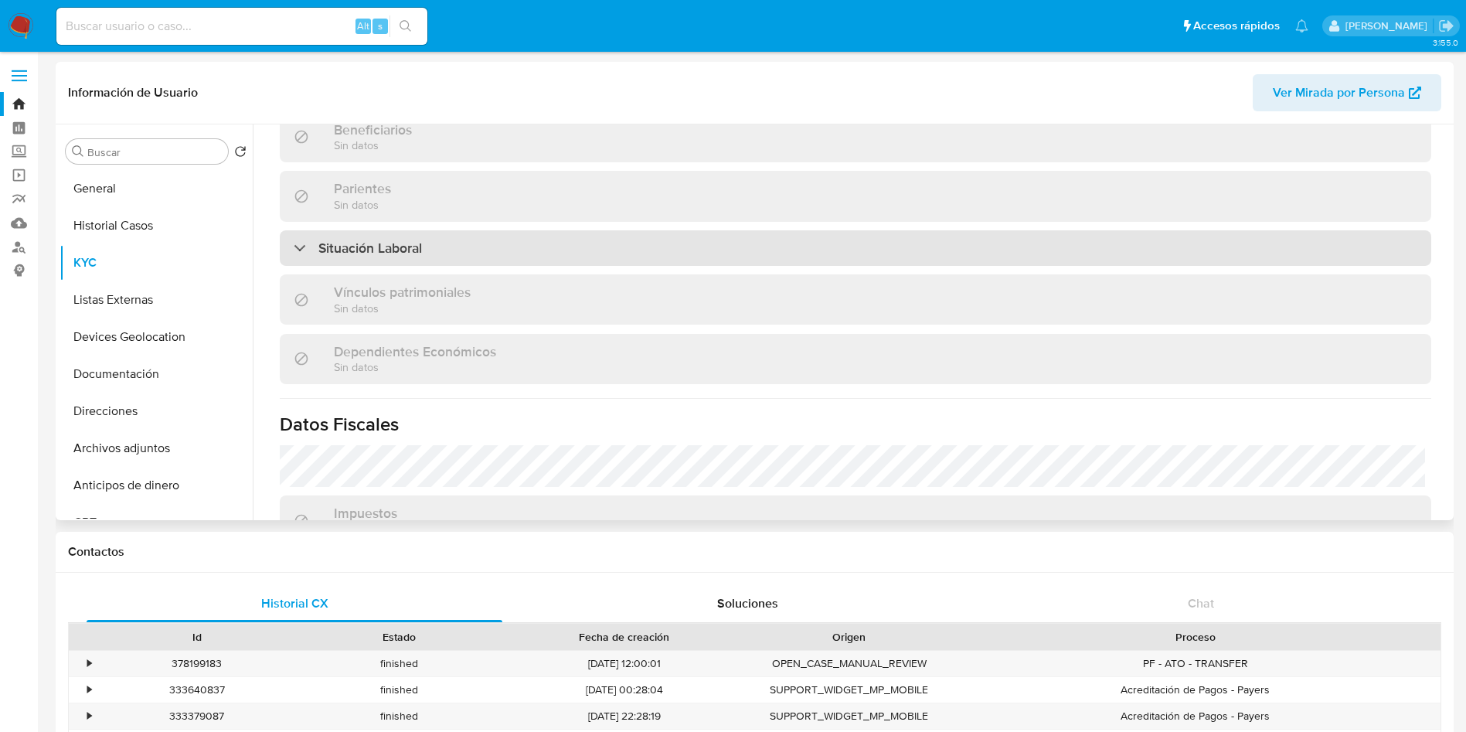
click at [575, 254] on div "Situación Laboral" at bounding box center [856, 248] width 1152 height 36
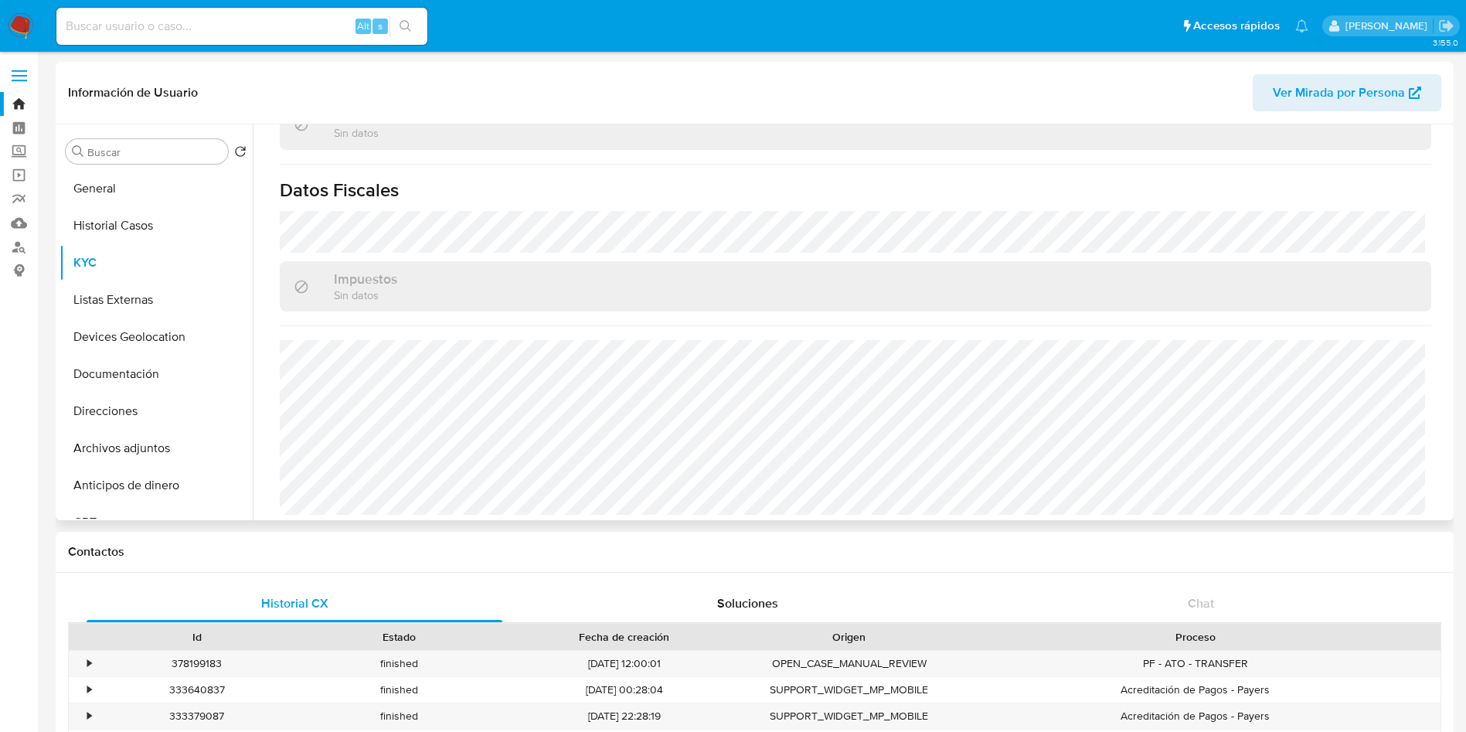
scroll to position [1180, 0]
click at [117, 301] on button "Listas Externas" at bounding box center [150, 299] width 181 height 37
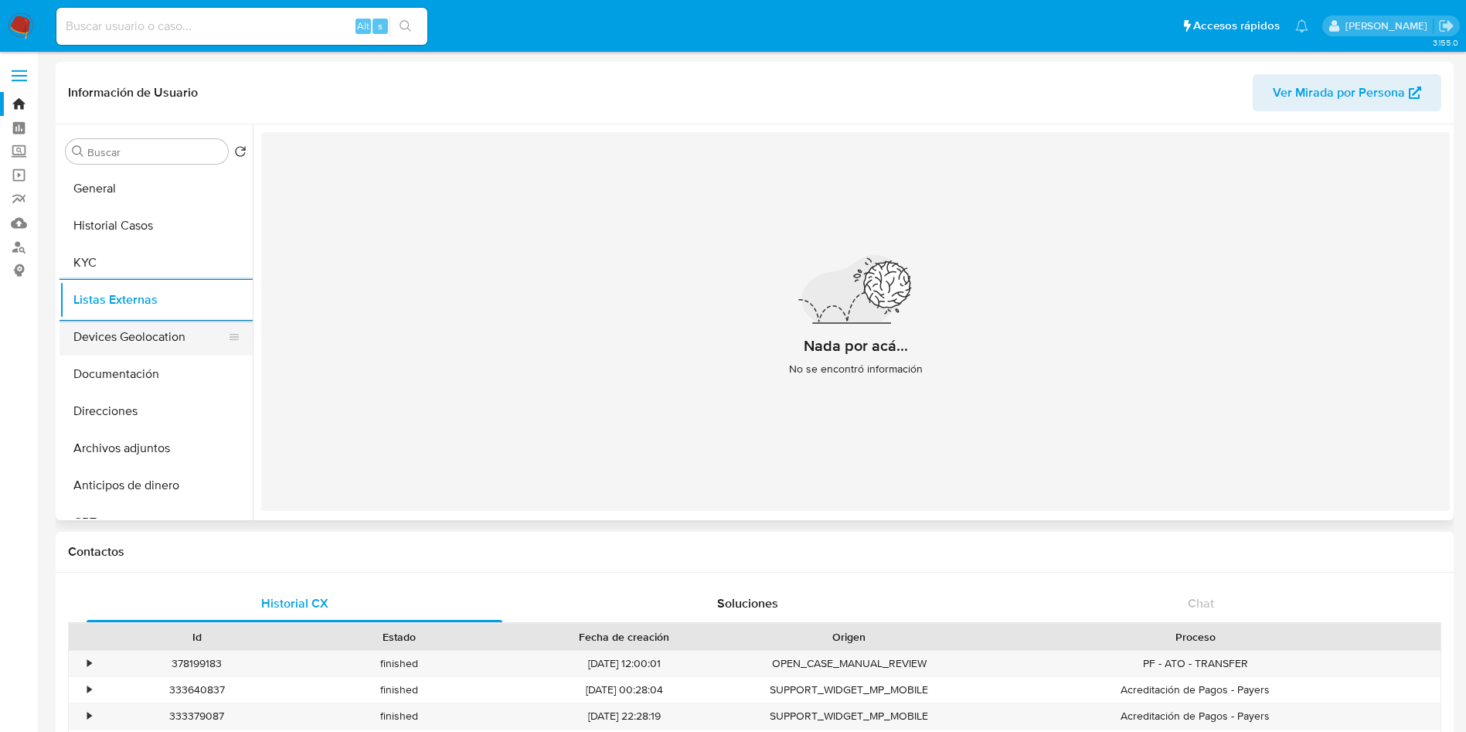
click at [119, 330] on button "Devices Geolocation" at bounding box center [150, 336] width 181 height 37
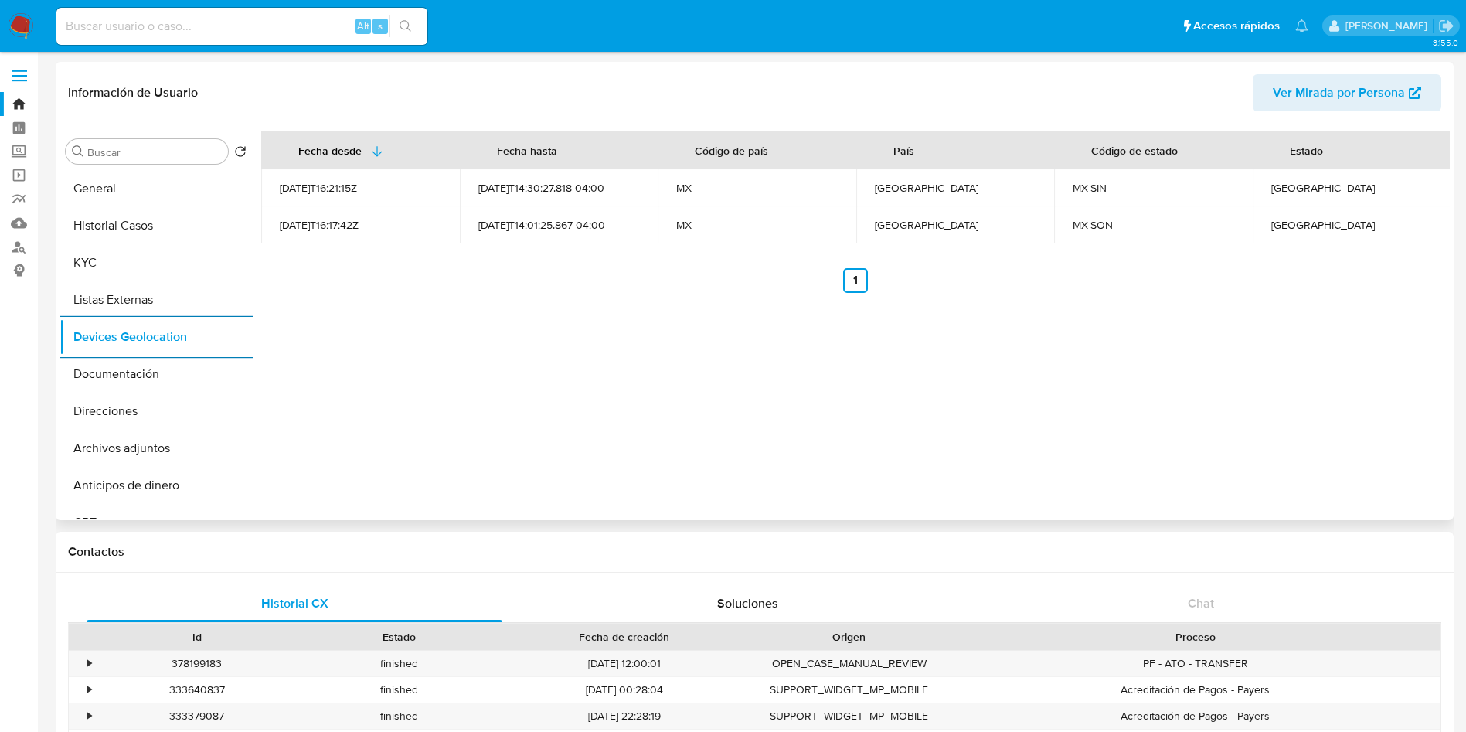
click at [1283, 181] on div "Sinaloa" at bounding box center [1352, 188] width 162 height 14
copy div "Sinaloa"
click at [1271, 224] on div "Sonora" at bounding box center [1352, 225] width 162 height 14
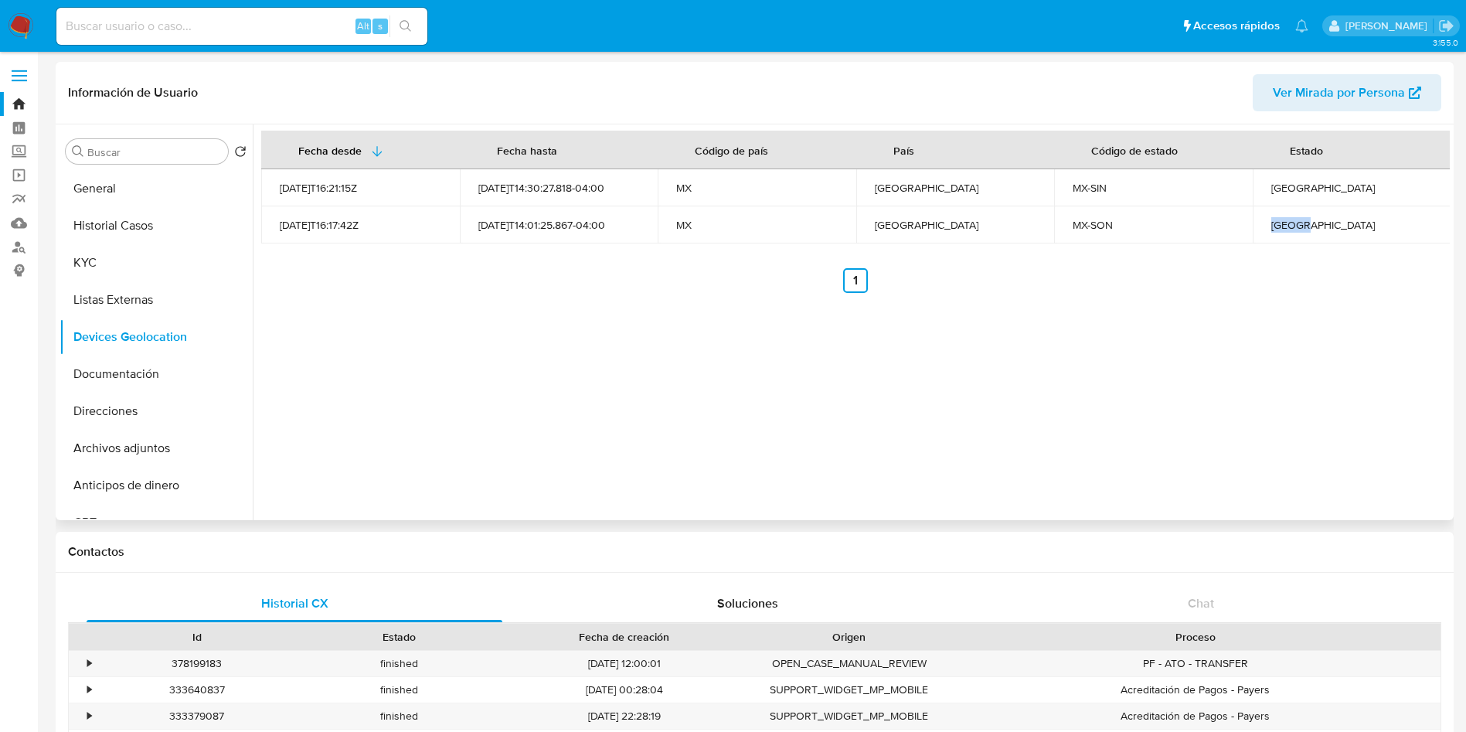
copy div "Sonora"
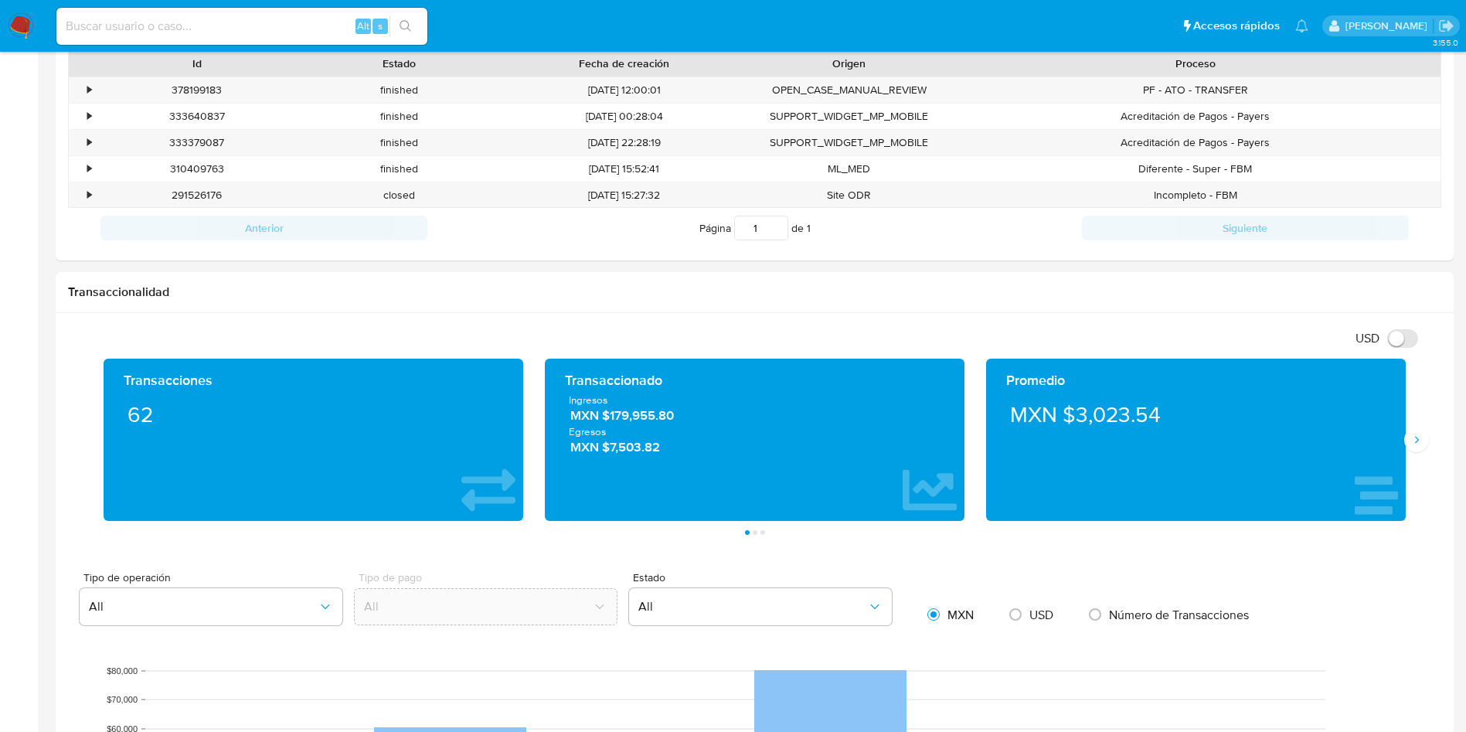
scroll to position [580, 0]
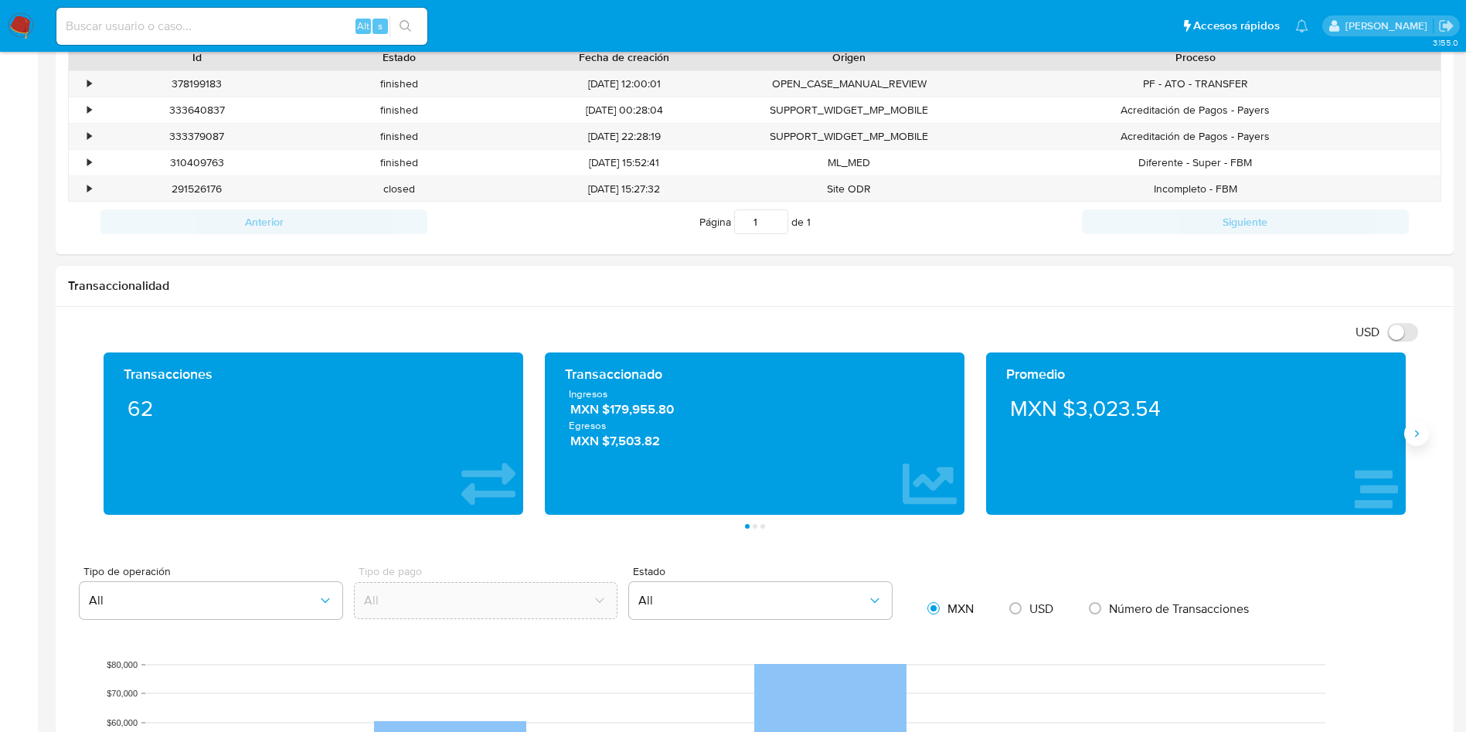
click at [1421, 434] on icon "Siguiente" at bounding box center [1416, 433] width 12 height 12
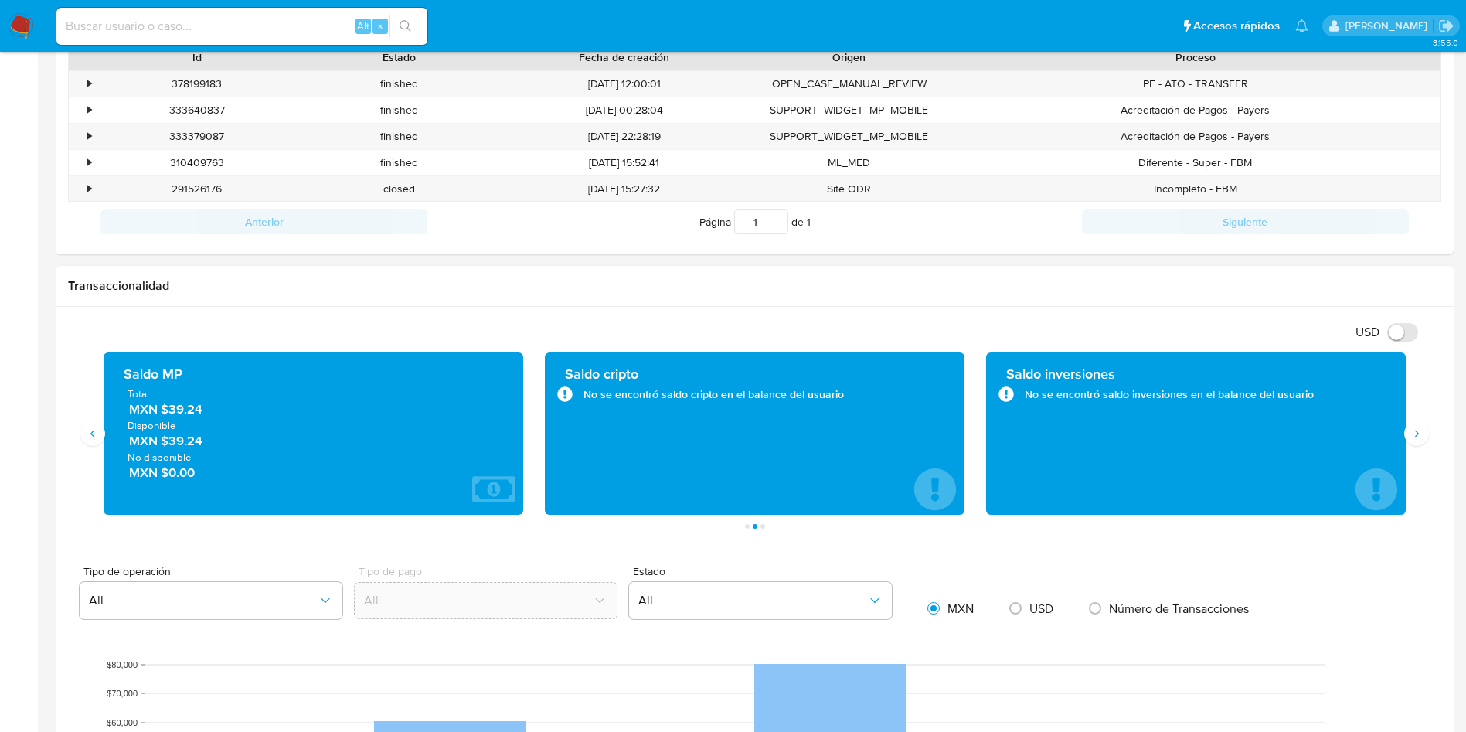
drag, startPoint x: 213, startPoint y: 413, endPoint x: 166, endPoint y: 417, distance: 46.5
click at [166, 417] on div "Total MXN $39.24 Disponible MXN $39.24 No disponible MXN $0.00" at bounding box center [313, 433] width 395 height 94
click at [211, 417] on span "MXN $39.24" at bounding box center [314, 409] width 370 height 18
drag, startPoint x: 213, startPoint y: 417, endPoint x: 174, endPoint y: 413, distance: 38.8
click at [174, 413] on span "MXN $39.24" at bounding box center [314, 409] width 370 height 18
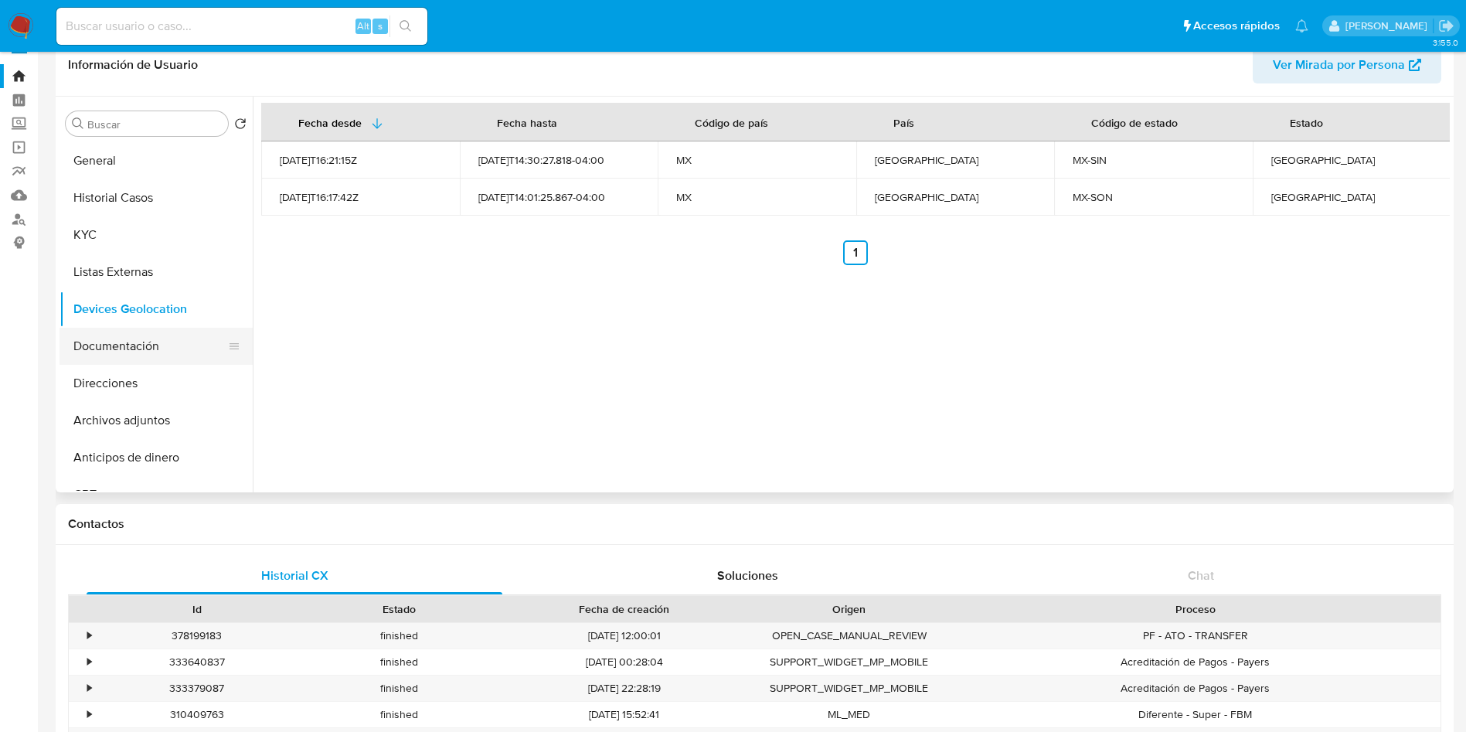
scroll to position [0, 0]
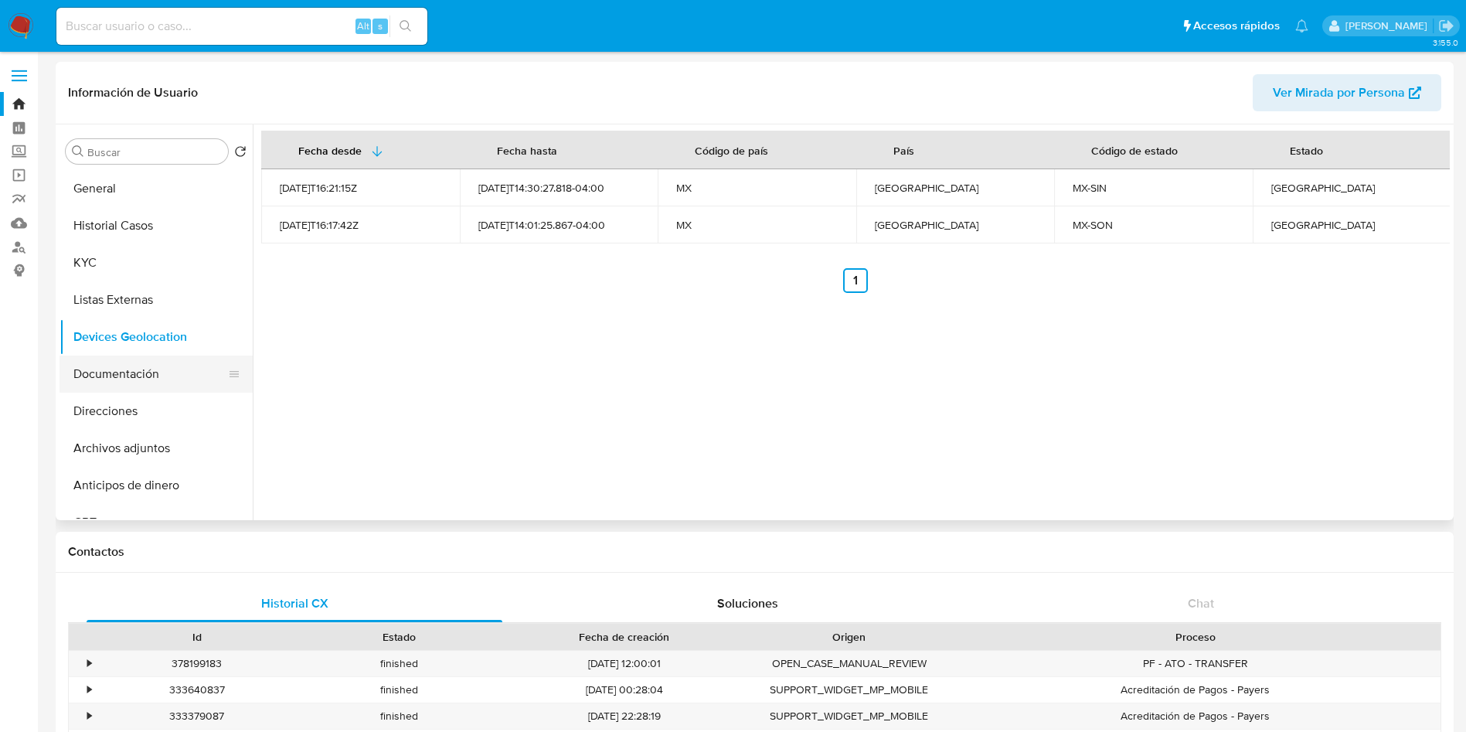
click at [114, 369] on button "Documentación" at bounding box center [150, 374] width 181 height 37
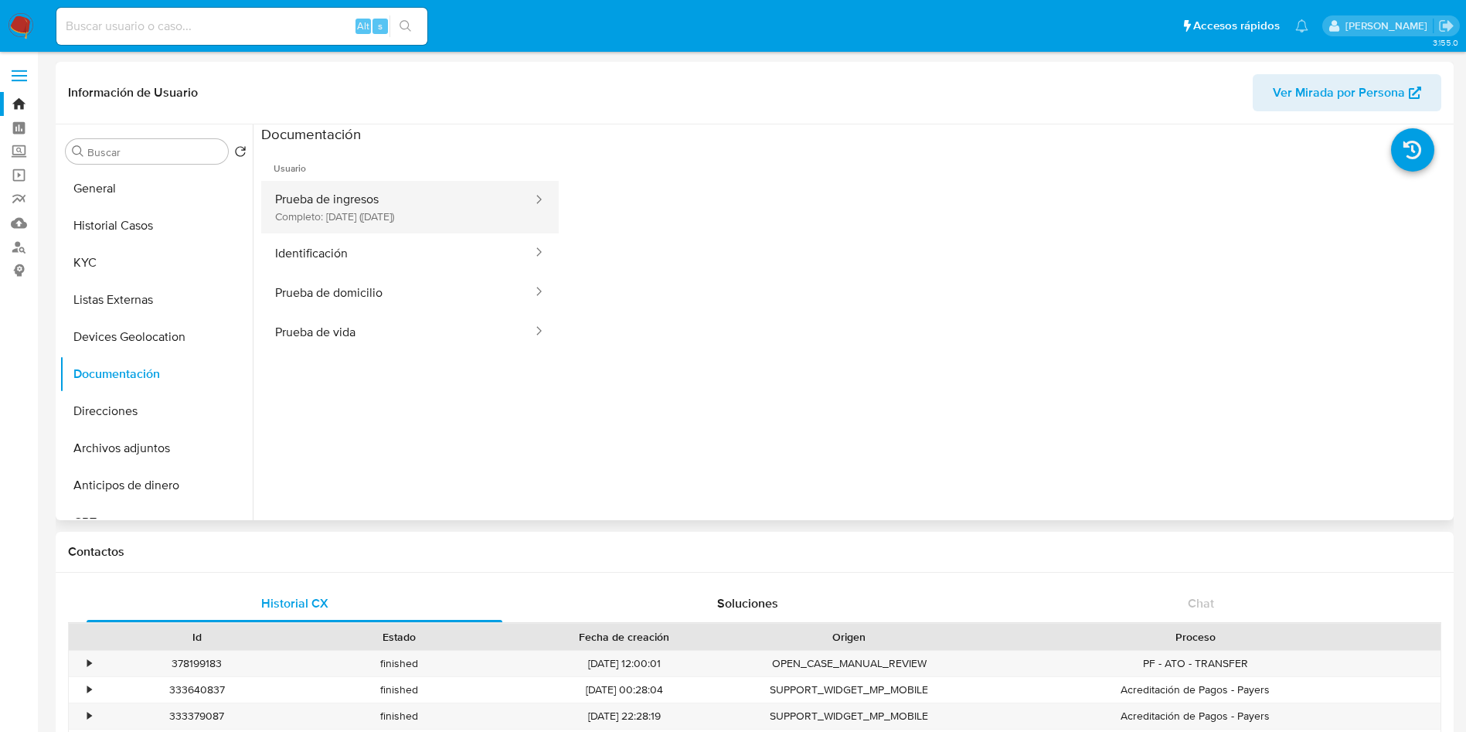
click at [396, 197] on button "Prueba de ingresos Completo: 14/10/2023 (hace 2 años)" at bounding box center [397, 207] width 273 height 53
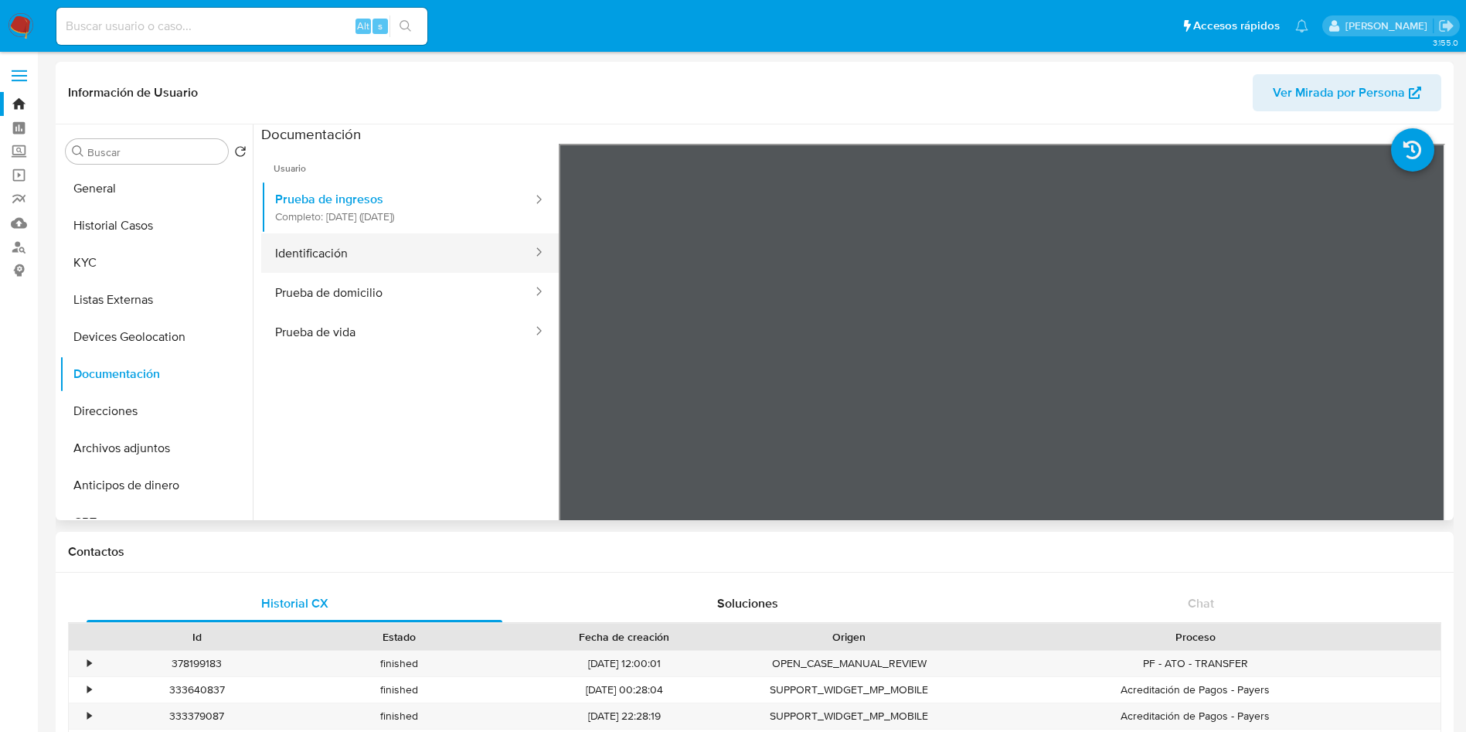
click at [369, 244] on button "Identificación" at bounding box center [397, 252] width 273 height 39
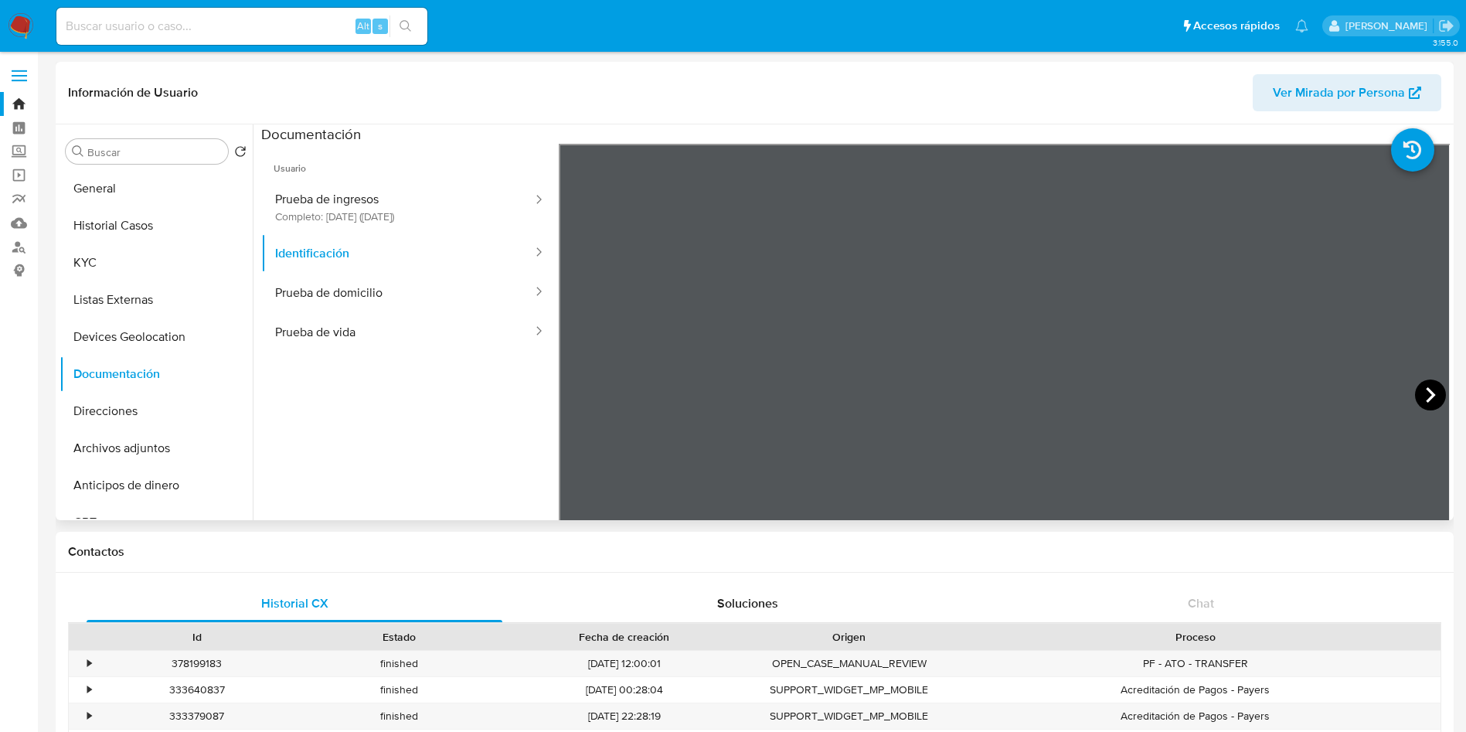
click at [1434, 393] on icon at bounding box center [1430, 394] width 31 height 31
click at [346, 284] on button "Prueba de domicilio" at bounding box center [397, 292] width 273 height 39
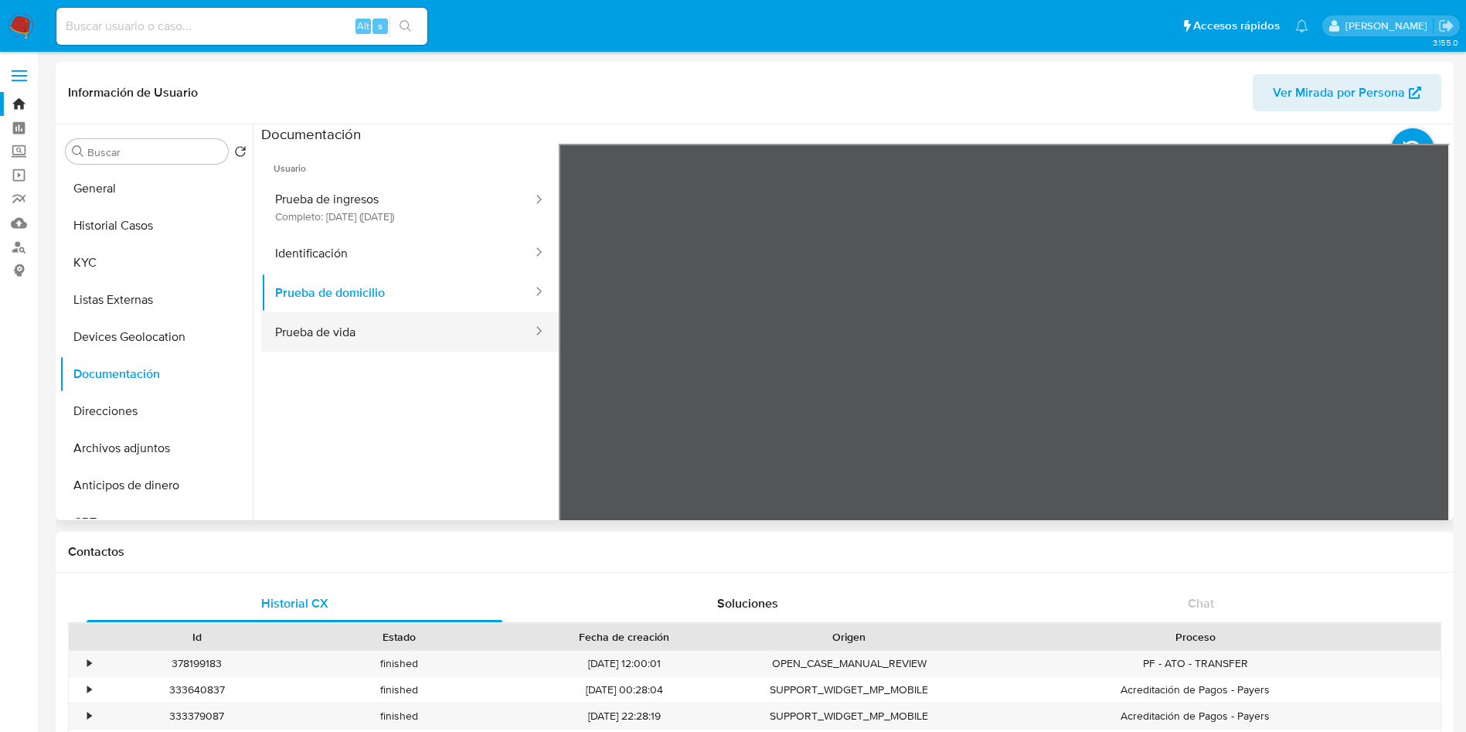
click at [366, 348] on button "Prueba de vida" at bounding box center [397, 331] width 273 height 39
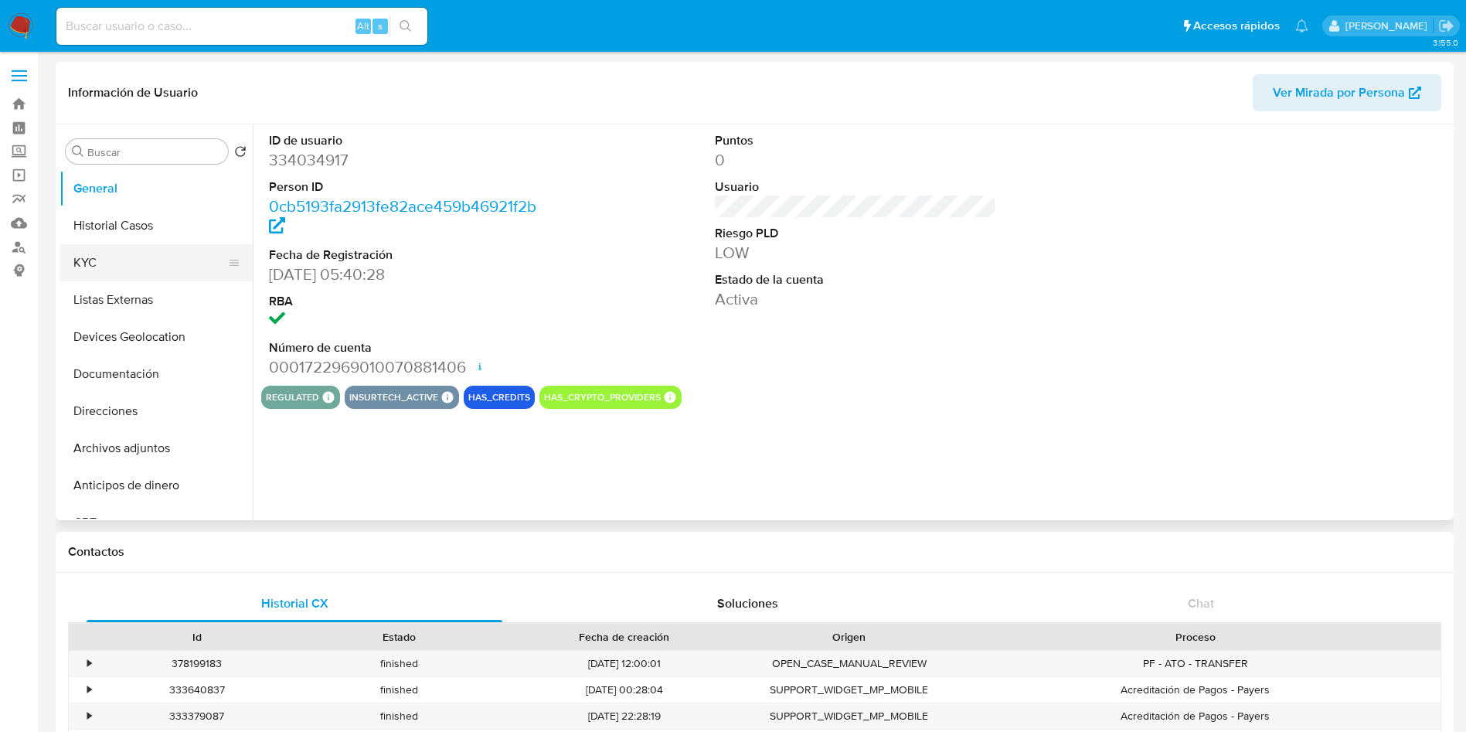
select select "10"
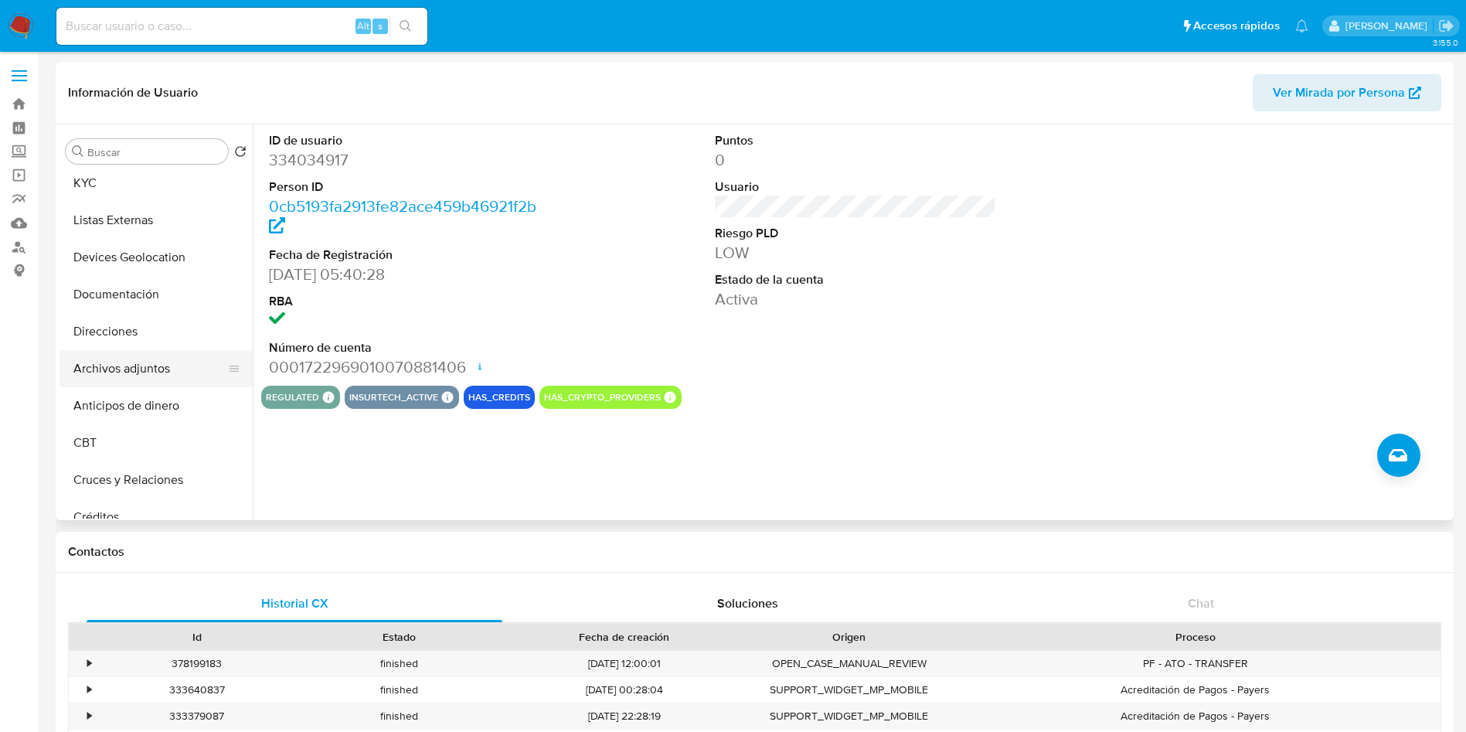
scroll to position [116, 0]
click at [138, 281] on button "Direcciones" at bounding box center [150, 295] width 181 height 37
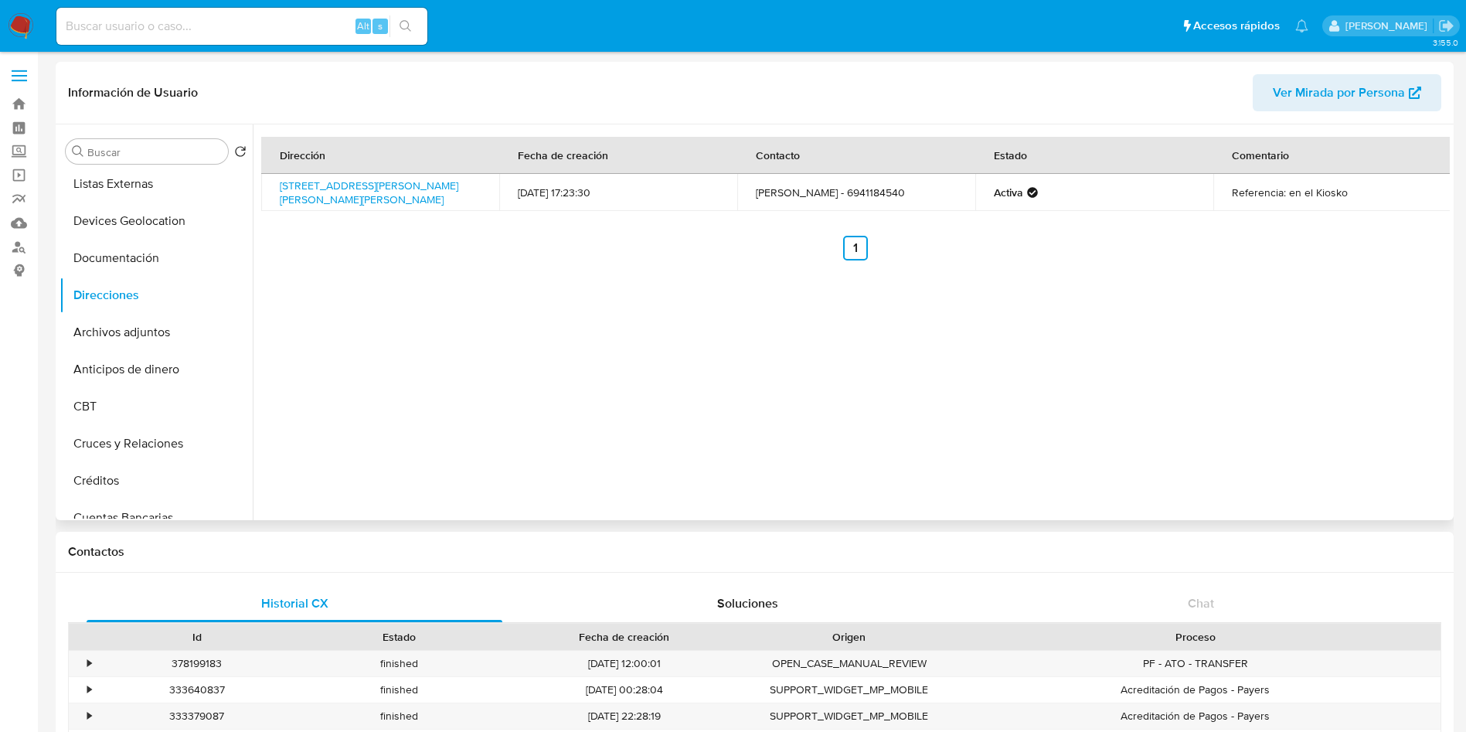
drag, startPoint x: 424, startPoint y: 198, endPoint x: 275, endPoint y: 179, distance: 149.5
click at [275, 179] on td "Calle José Lopéz Portillo 48, Rosario, Sinaloa, 82802, Mexico 48" at bounding box center [380, 192] width 238 height 37
copy link "Calle José Lopéz Portillo 48, Rosario, Sinaloa, 82802, Mexico 48"
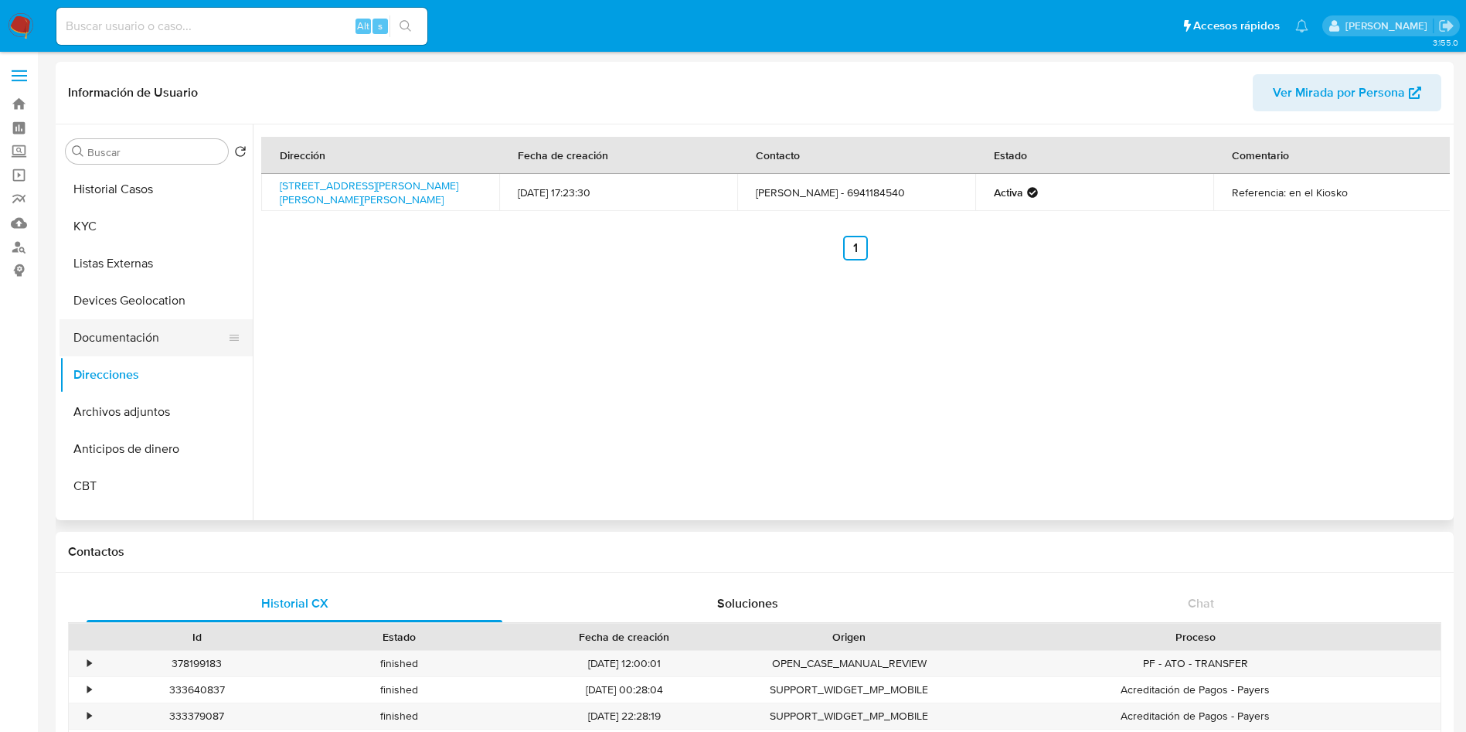
scroll to position [0, 0]
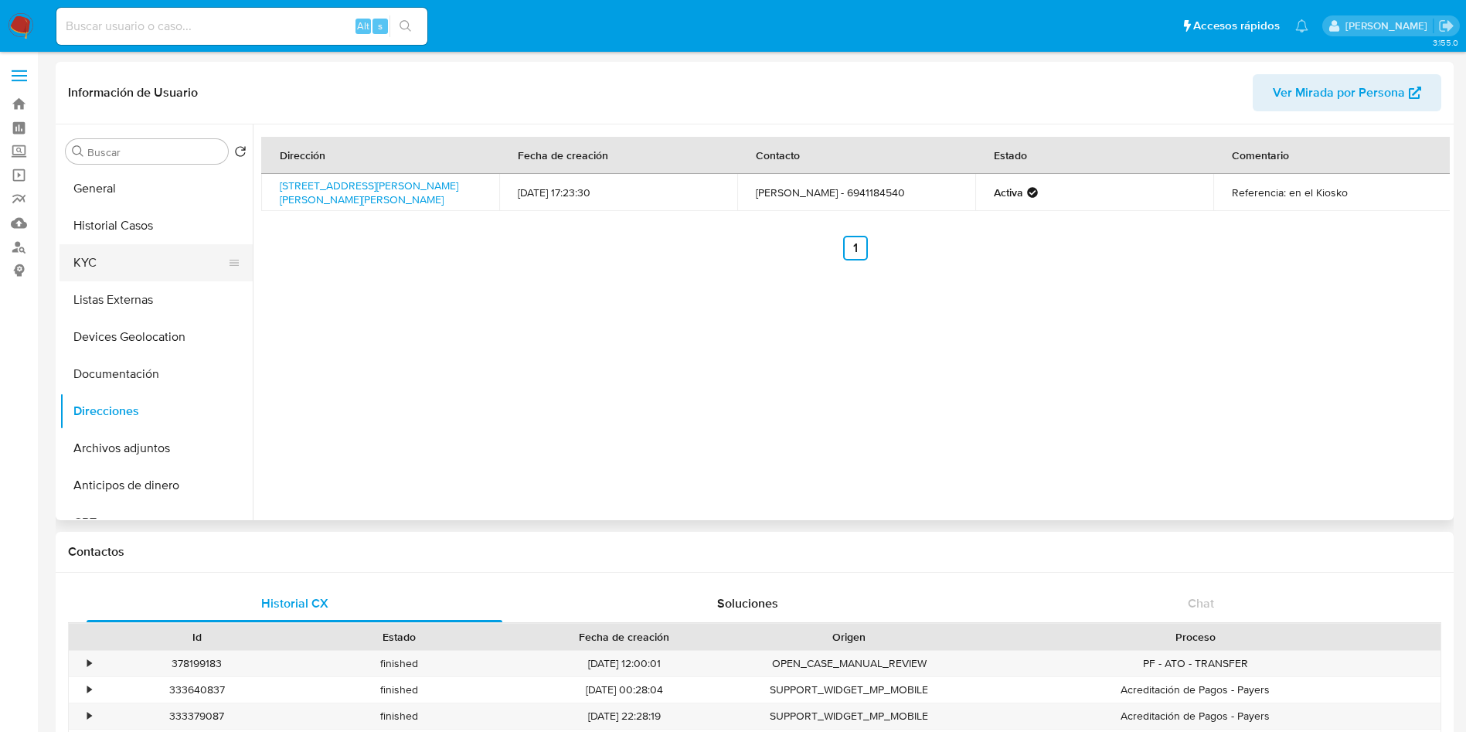
click at [84, 267] on button "KYC" at bounding box center [150, 262] width 181 height 37
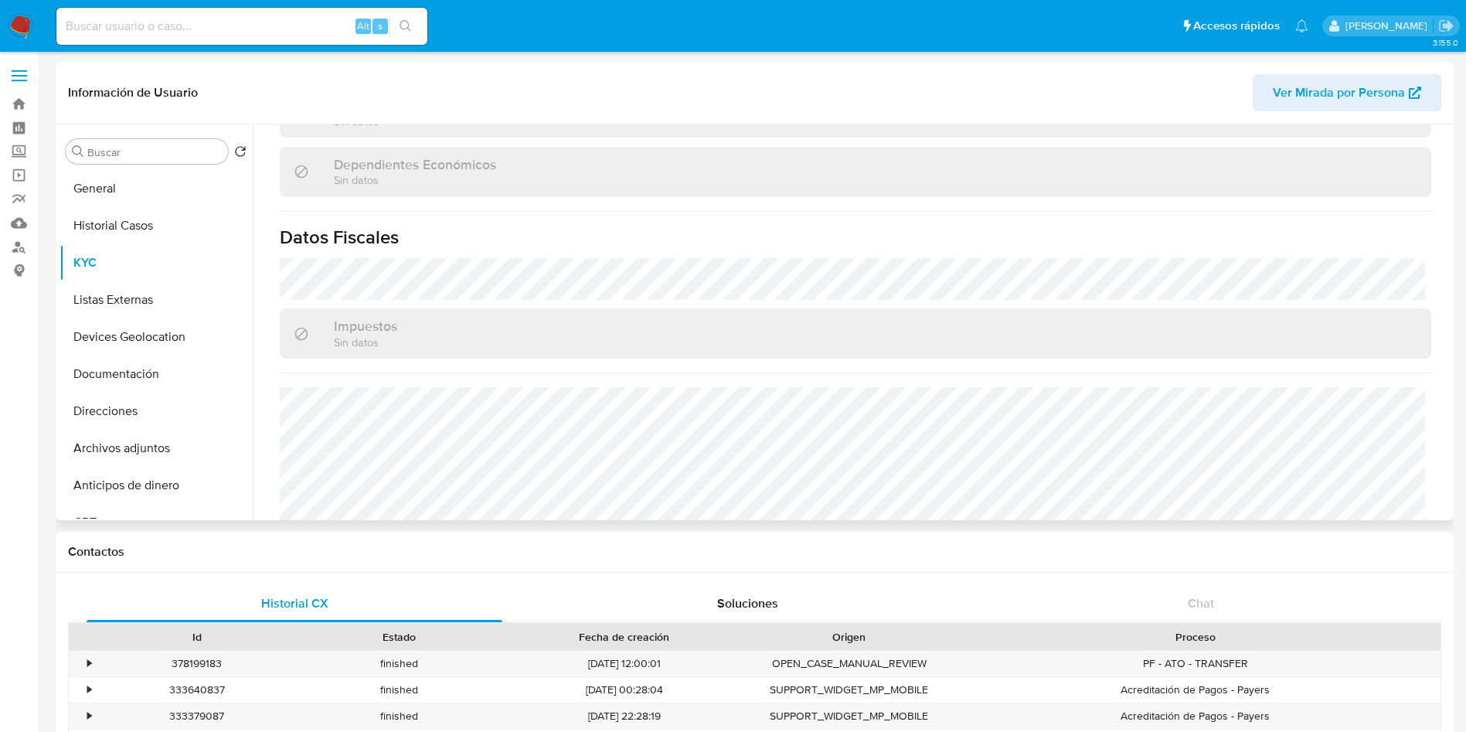
scroll to position [956, 0]
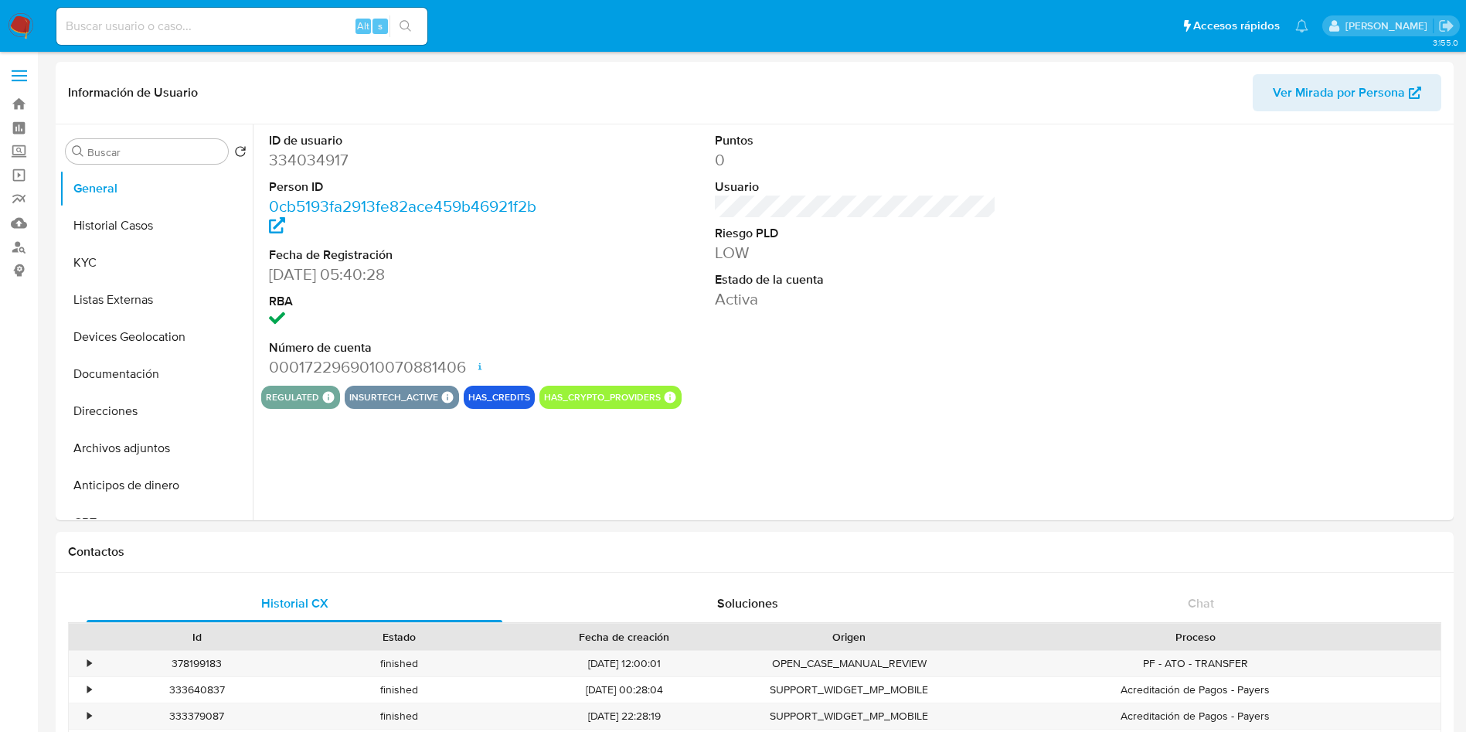
select select "10"
click at [233, 9] on div "Alt s" at bounding box center [241, 26] width 371 height 37
click at [242, 14] on div "Alt s" at bounding box center [241, 26] width 371 height 37
click at [288, 32] on input at bounding box center [241, 26] width 371 height 20
paste input "10,000.00"
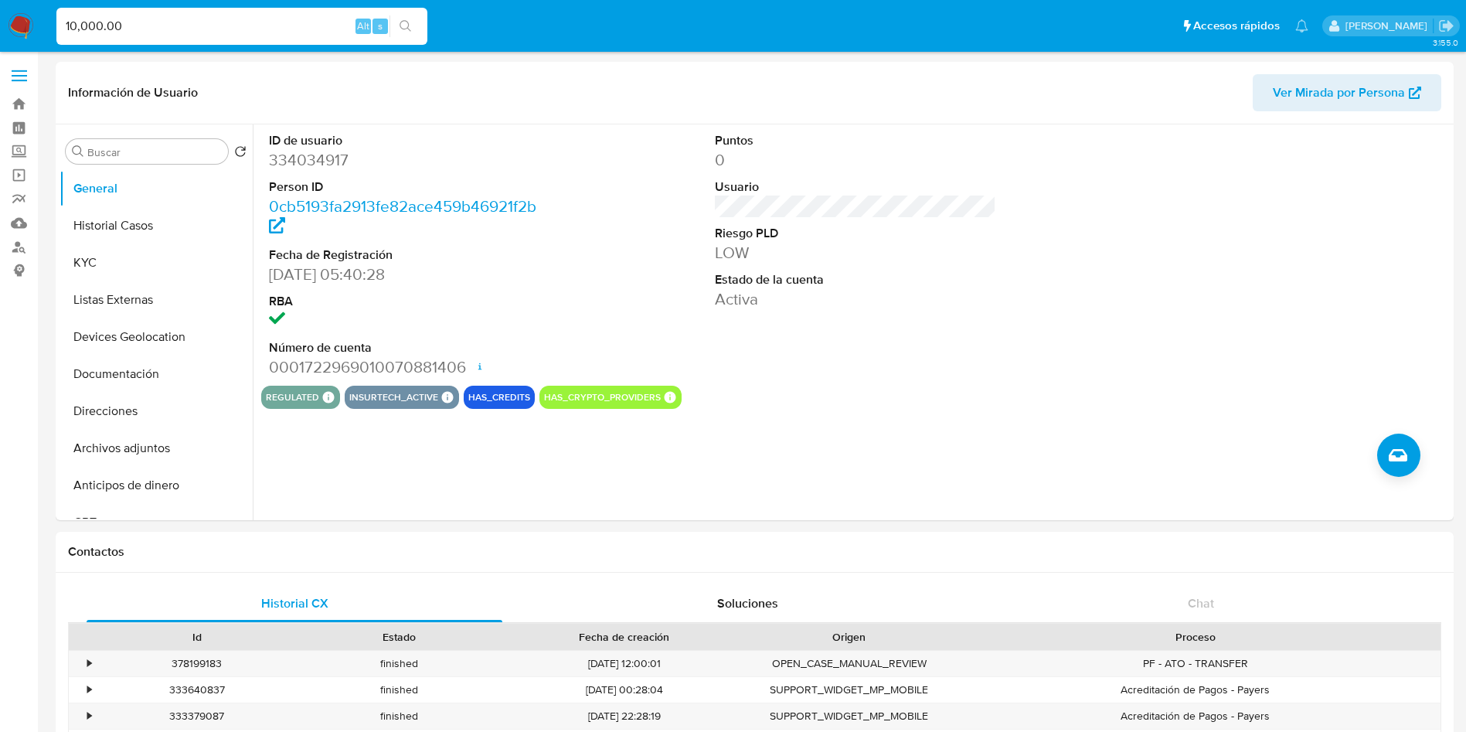
drag, startPoint x: 169, startPoint y: 23, endPoint x: 0, endPoint y: 11, distance: 169.7
click at [0, 11] on nav "Pausado Ver notificaciones 10,000.00 Alt s Accesos rápidos Presiona las siguien…" at bounding box center [733, 26] width 1466 height 52
paste input "334034917"
type input "334034917"
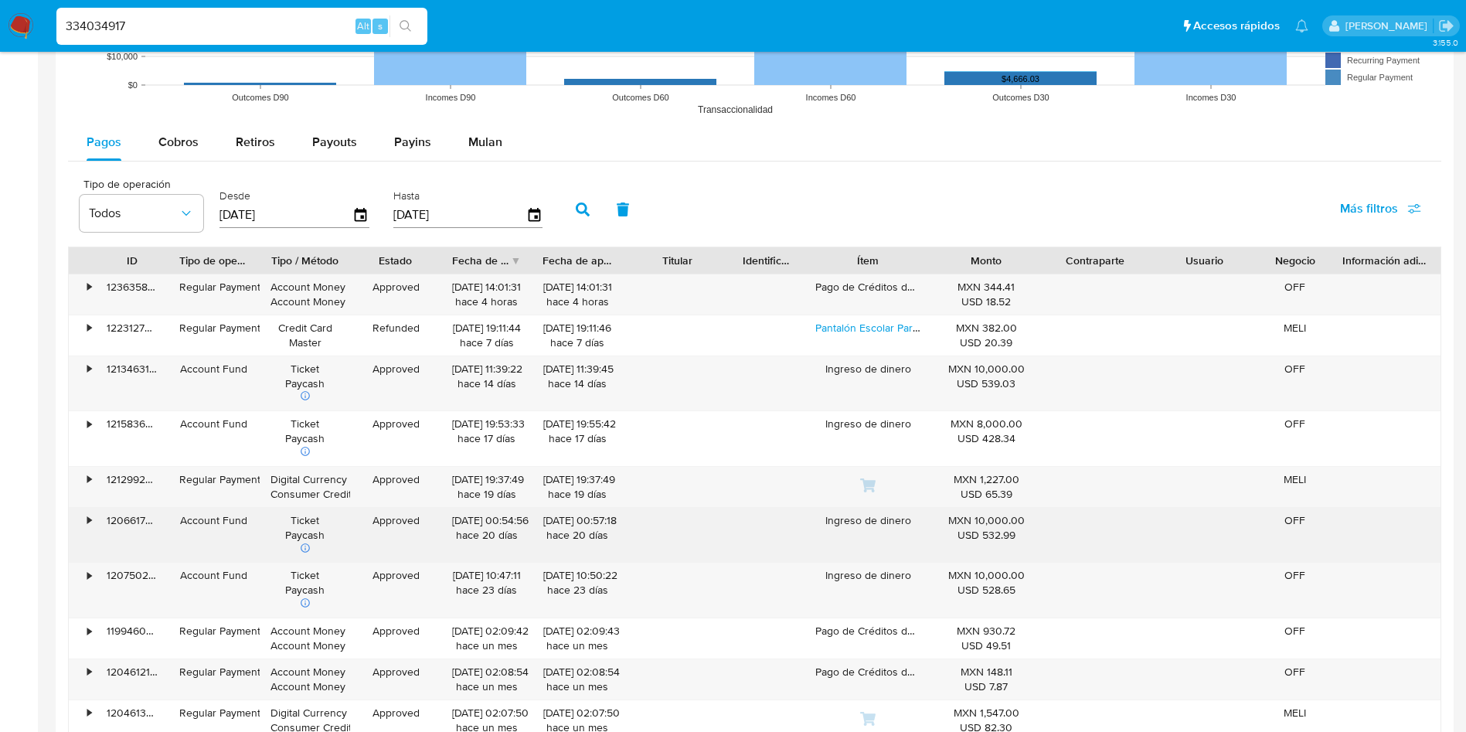
scroll to position [1391, 0]
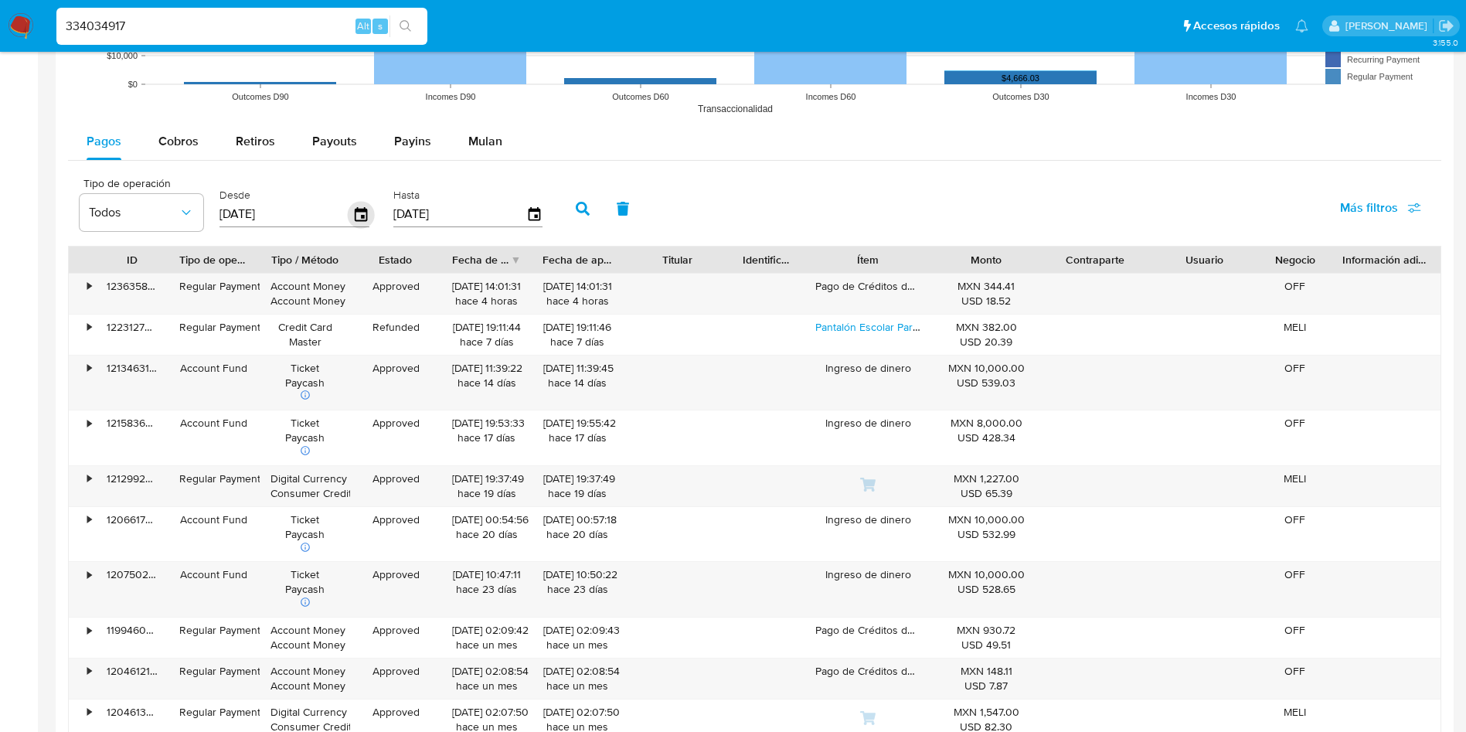
click at [353, 211] on icon "button" at bounding box center [361, 214] width 27 height 27
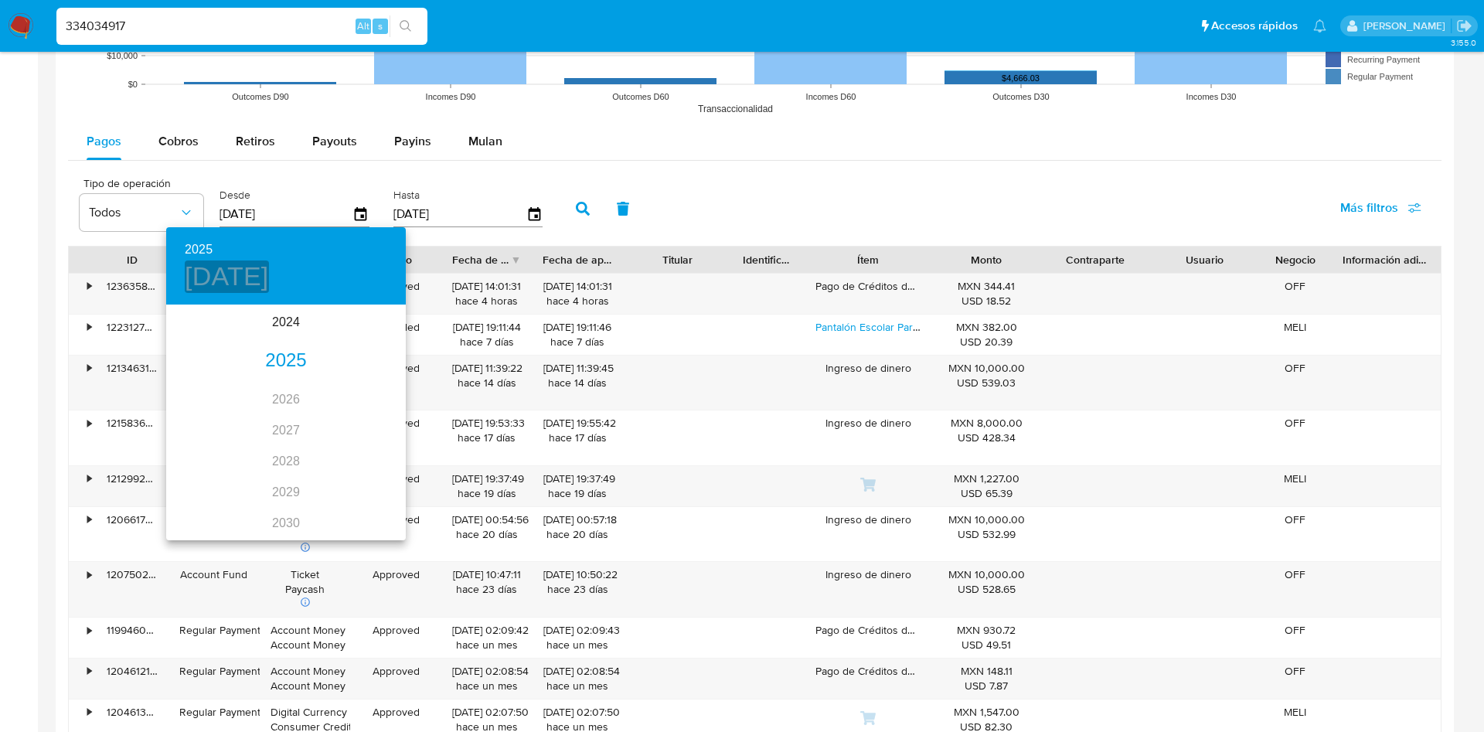
drag, startPoint x: 268, startPoint y: 268, endPoint x: 267, endPoint y: 278, distance: 10.1
click at [269, 269] on h4 "mié., may. 28" at bounding box center [227, 276] width 84 height 32
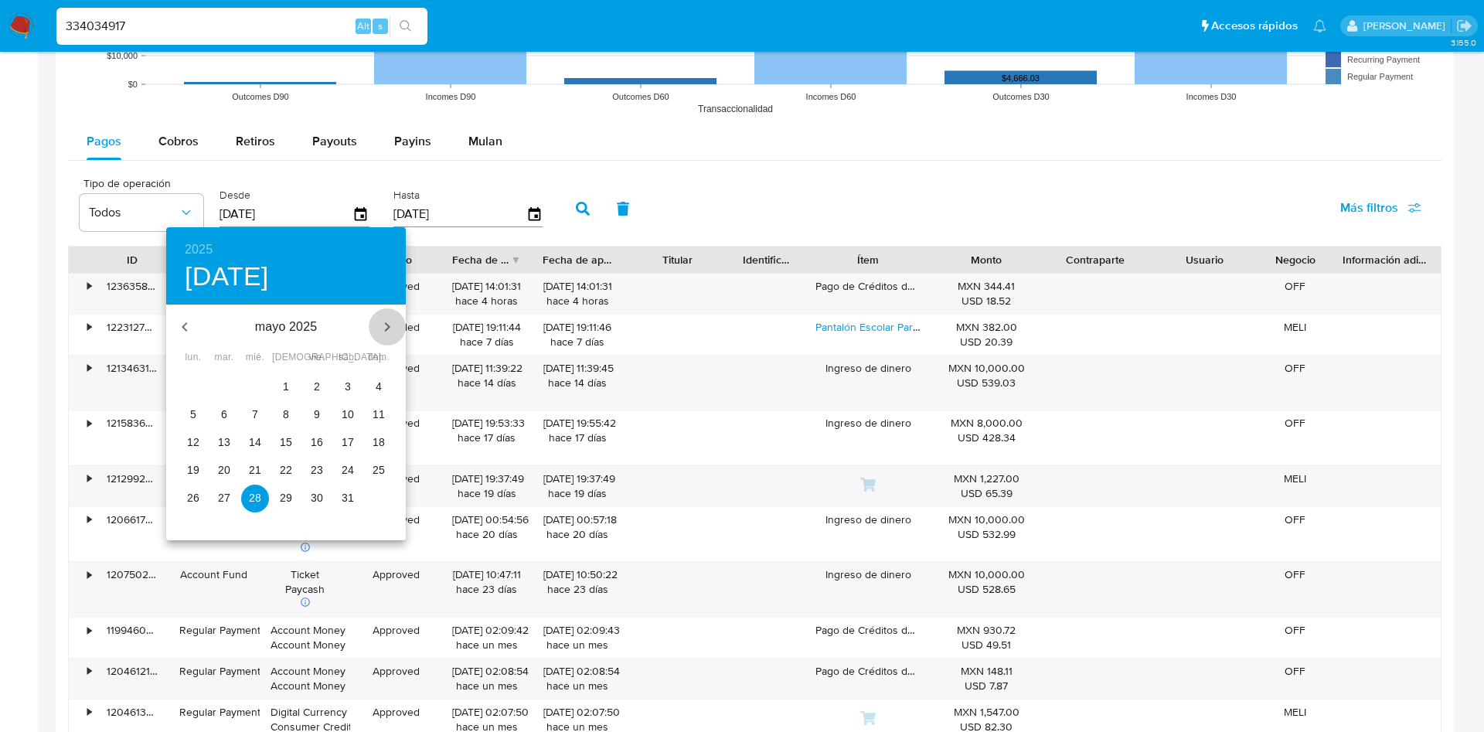
click at [384, 329] on icon "button" at bounding box center [387, 327] width 19 height 19
click at [219, 463] on p "22" at bounding box center [224, 469] width 12 height 15
type input "22/07/2025"
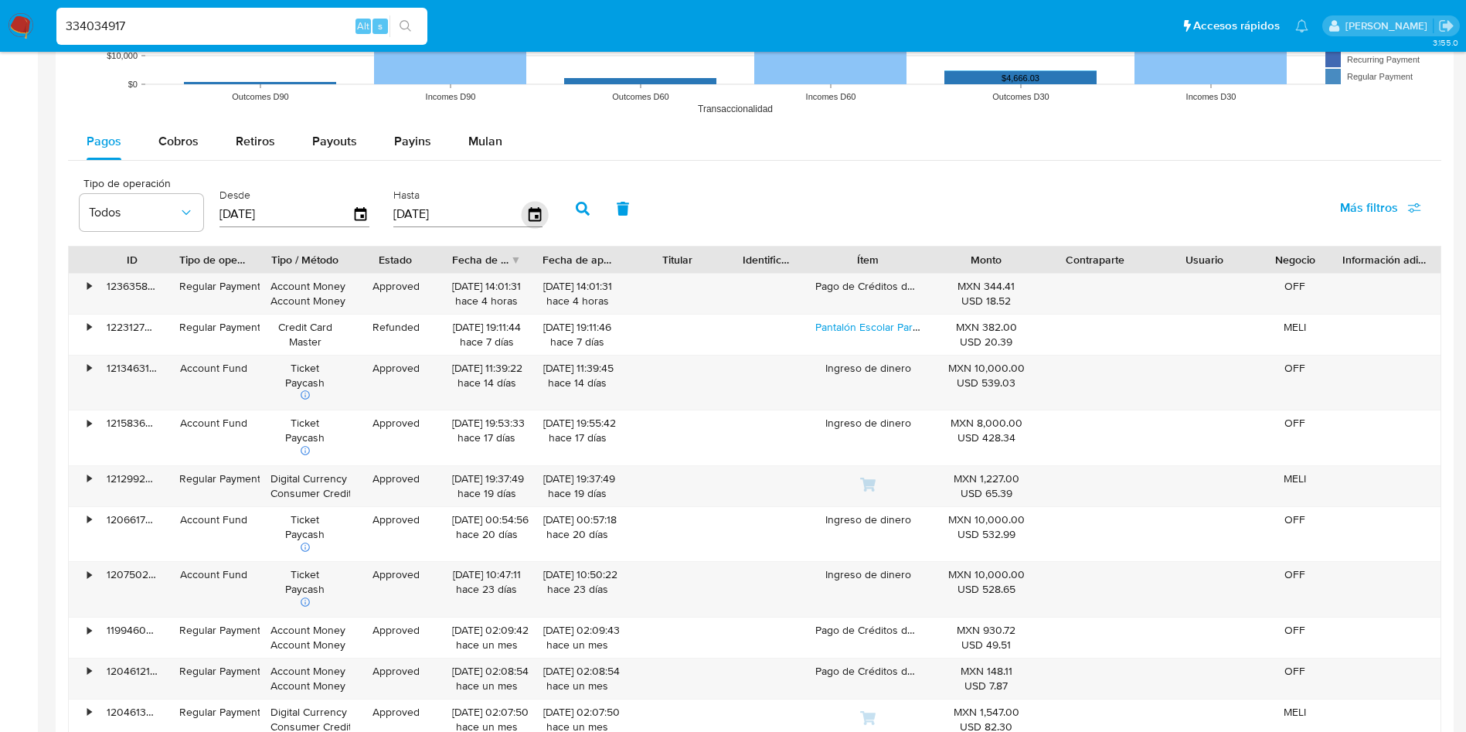
click at [536, 207] on icon "button" at bounding box center [534, 214] width 27 height 27
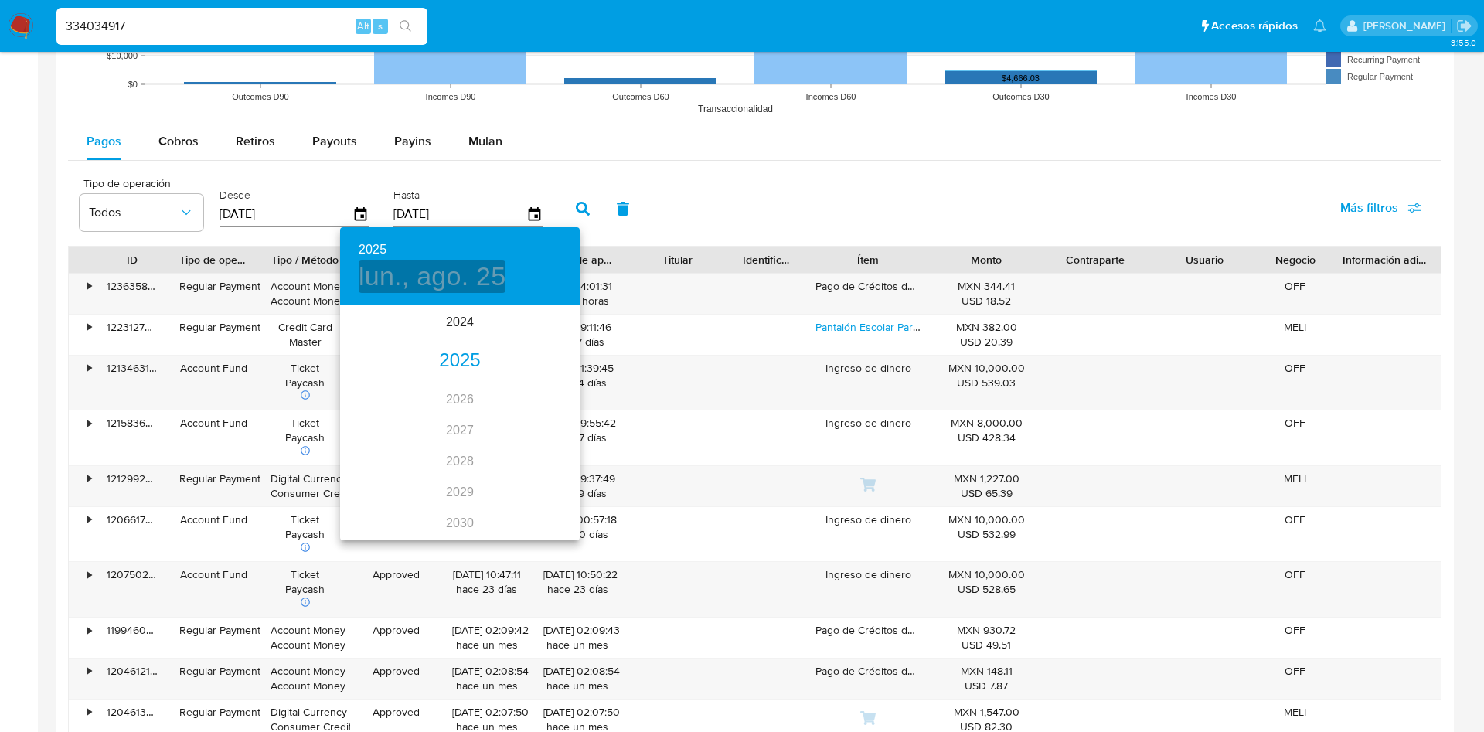
click at [482, 274] on h4 "lun., ago. 25" at bounding box center [432, 276] width 147 height 32
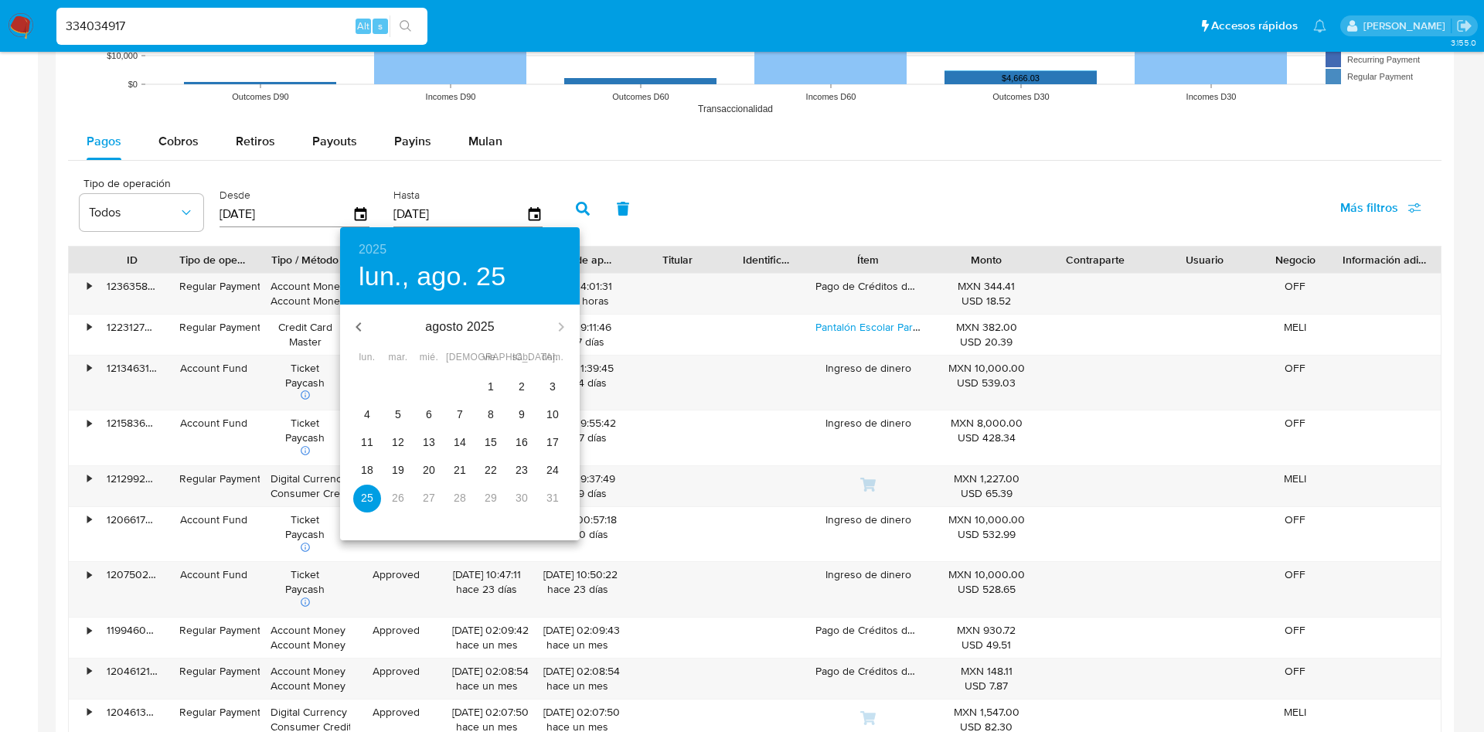
click at [362, 318] on icon "button" at bounding box center [358, 327] width 19 height 19
click at [461, 466] on p "24" at bounding box center [460, 469] width 12 height 15
type input "24/07/2025"
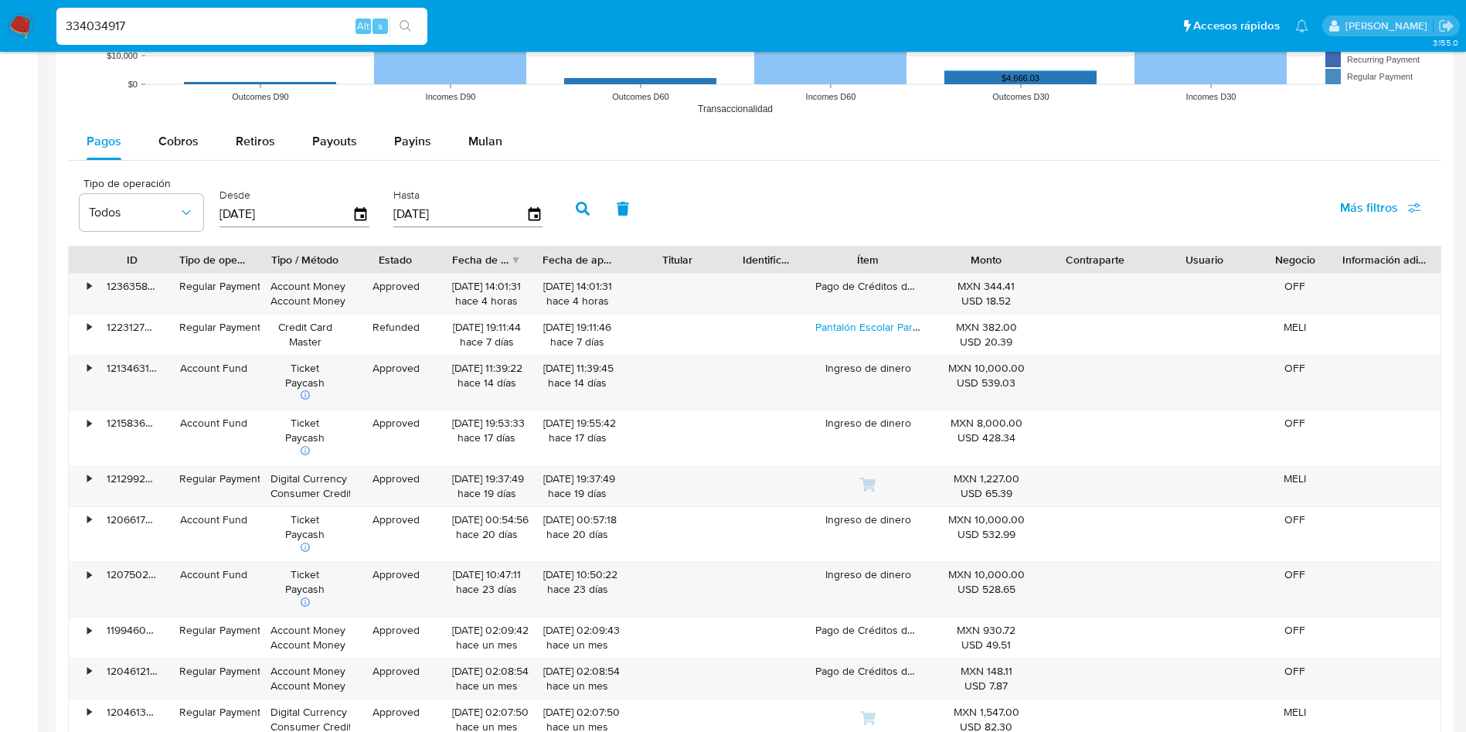
click at [578, 209] on icon "button" at bounding box center [583, 209] width 14 height 14
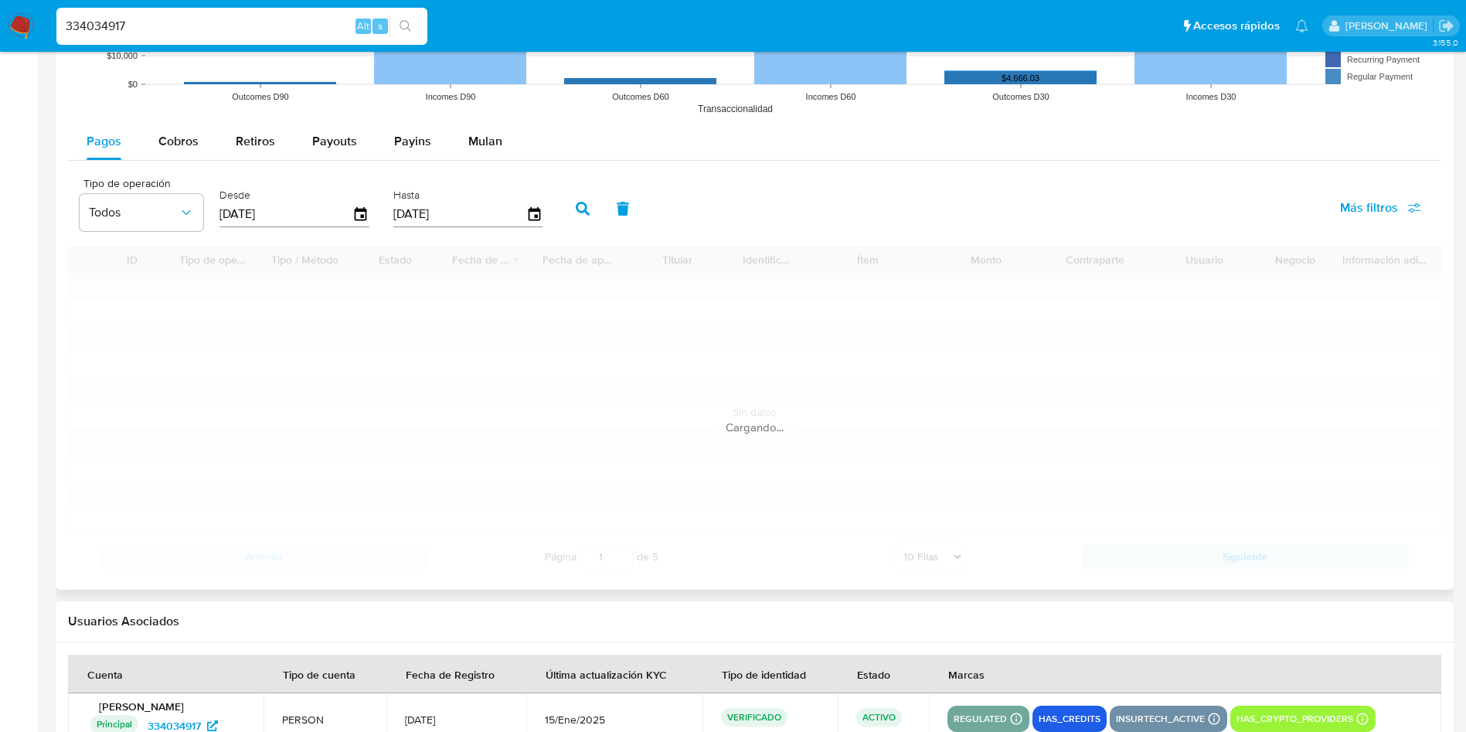
scroll to position [1336, 0]
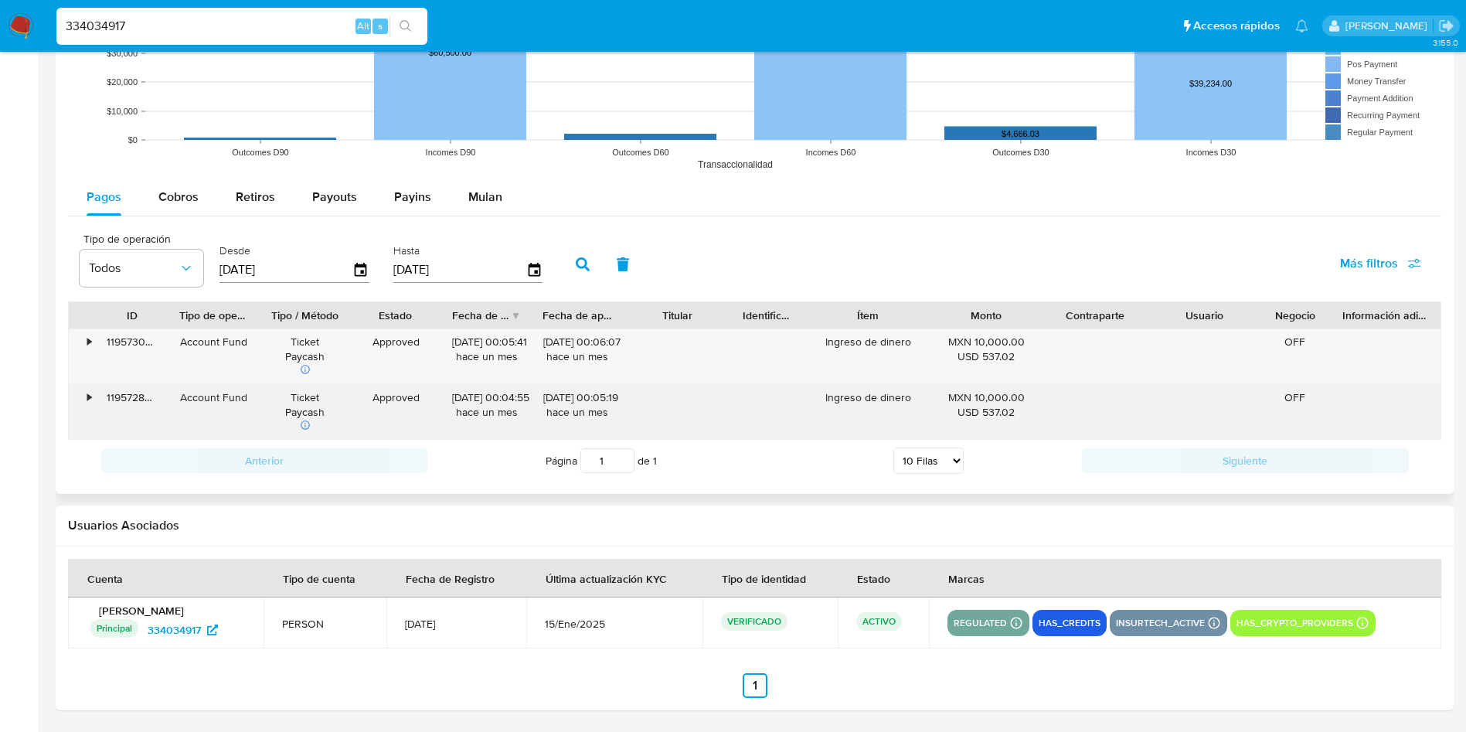
click at [305, 424] on icon at bounding box center [305, 425] width 11 height 11
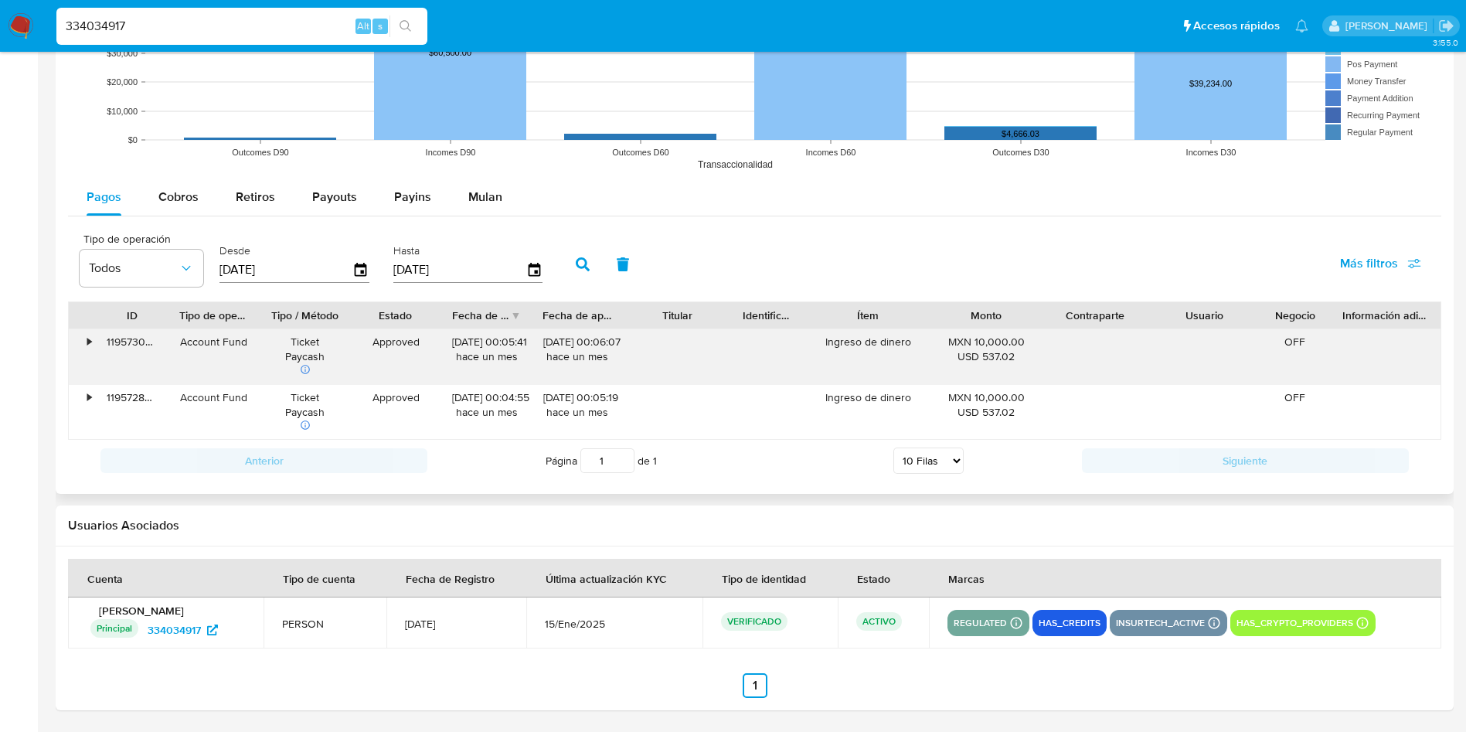
click at [89, 339] on div "•" at bounding box center [89, 342] width 4 height 15
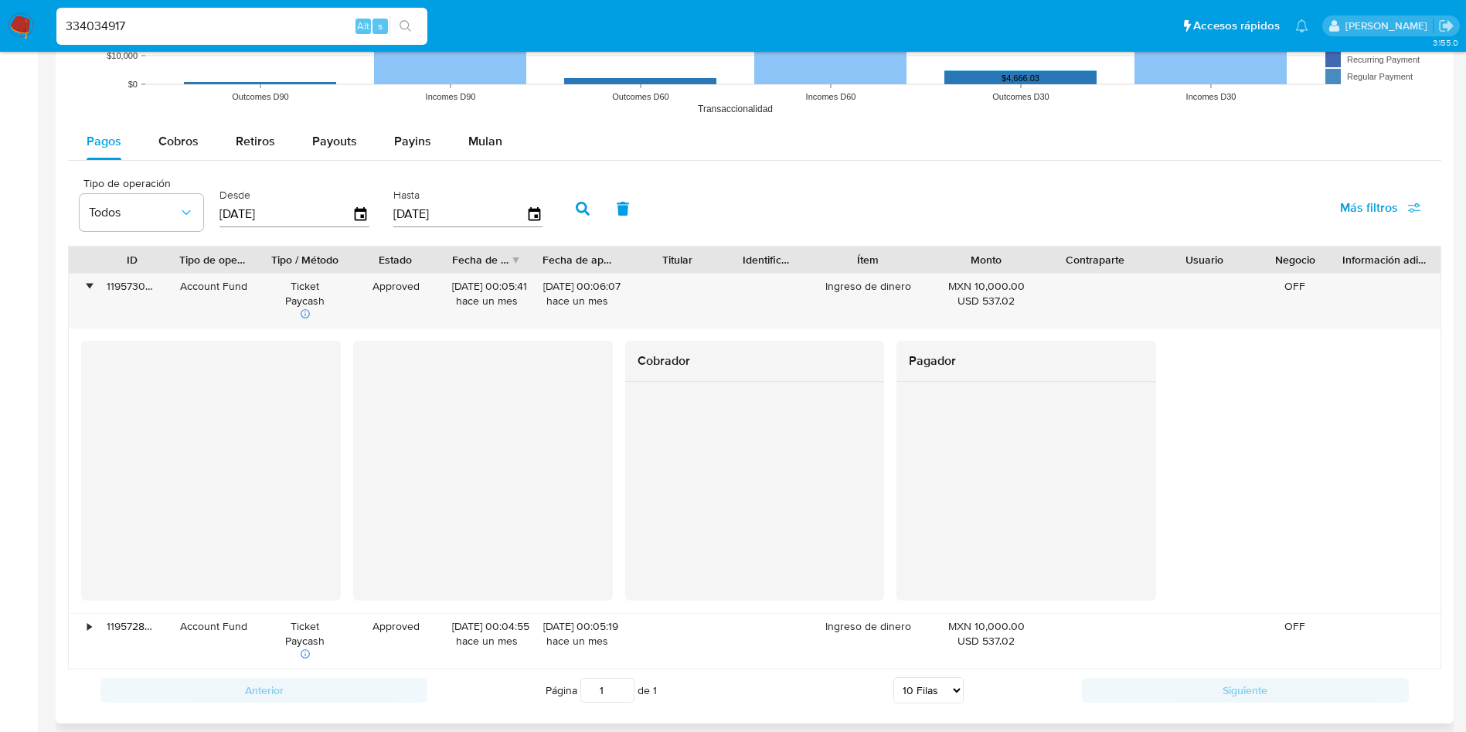
scroll to position [1507, 0]
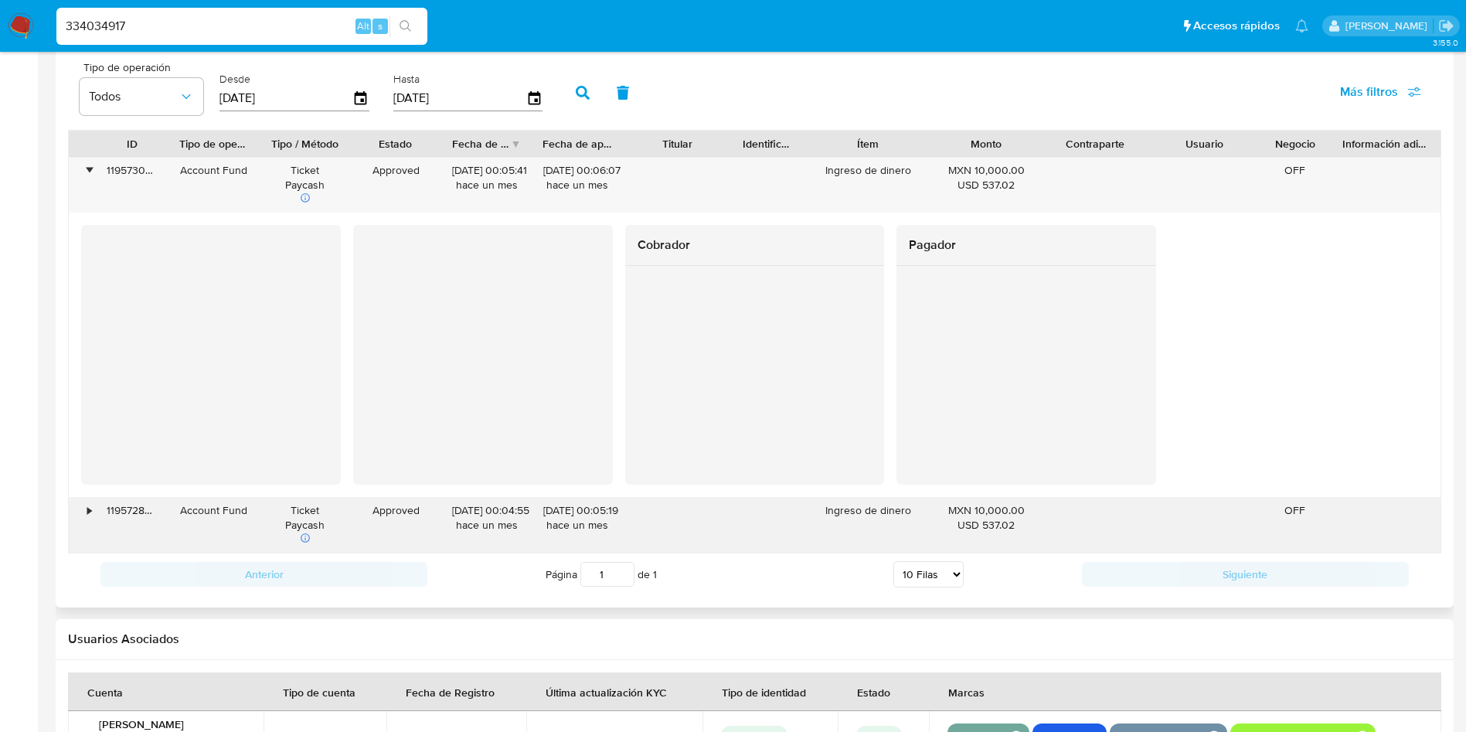
click at [87, 510] on div "•" at bounding box center [89, 510] width 4 height 15
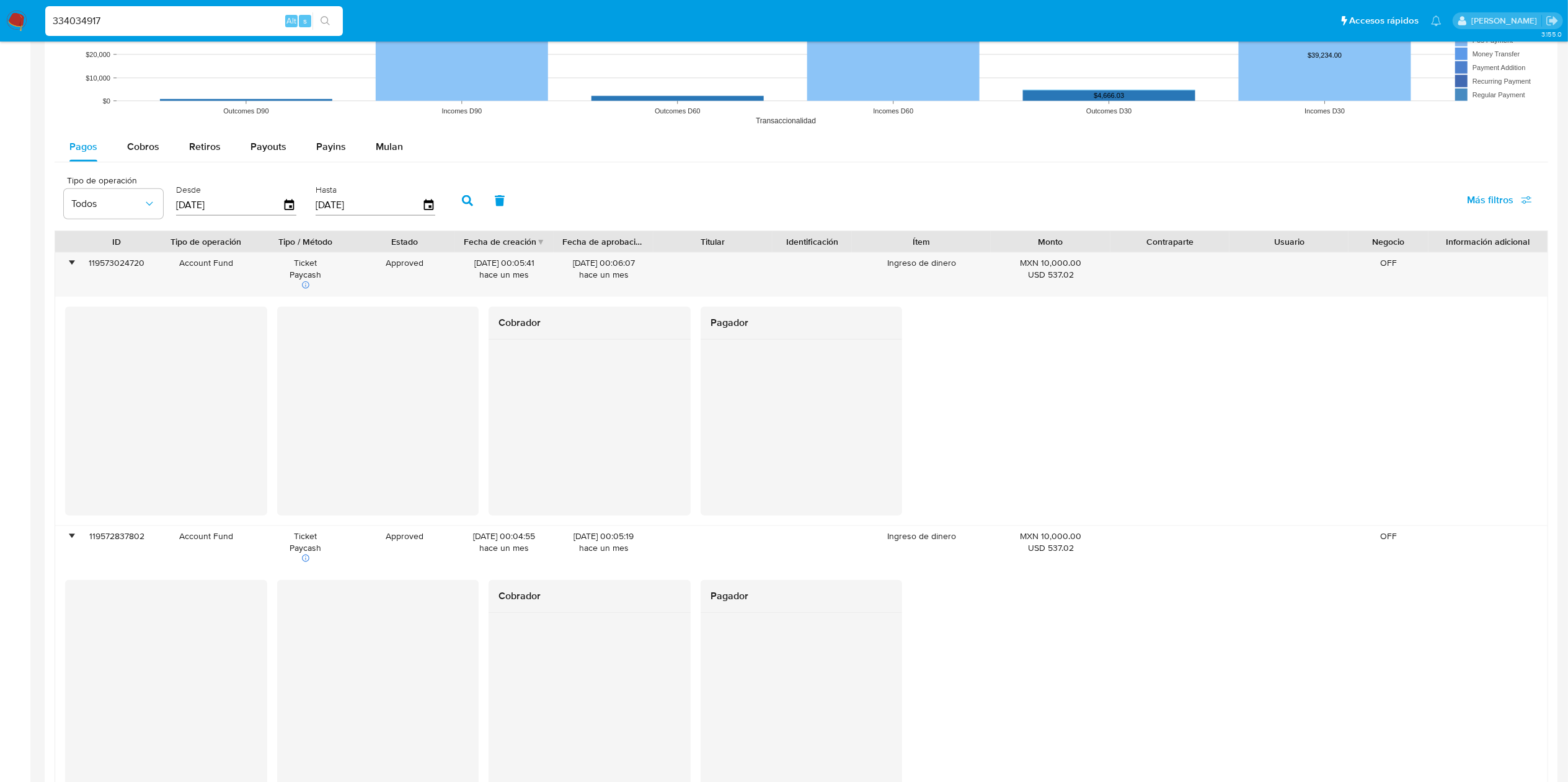
scroll to position [1202, 0]
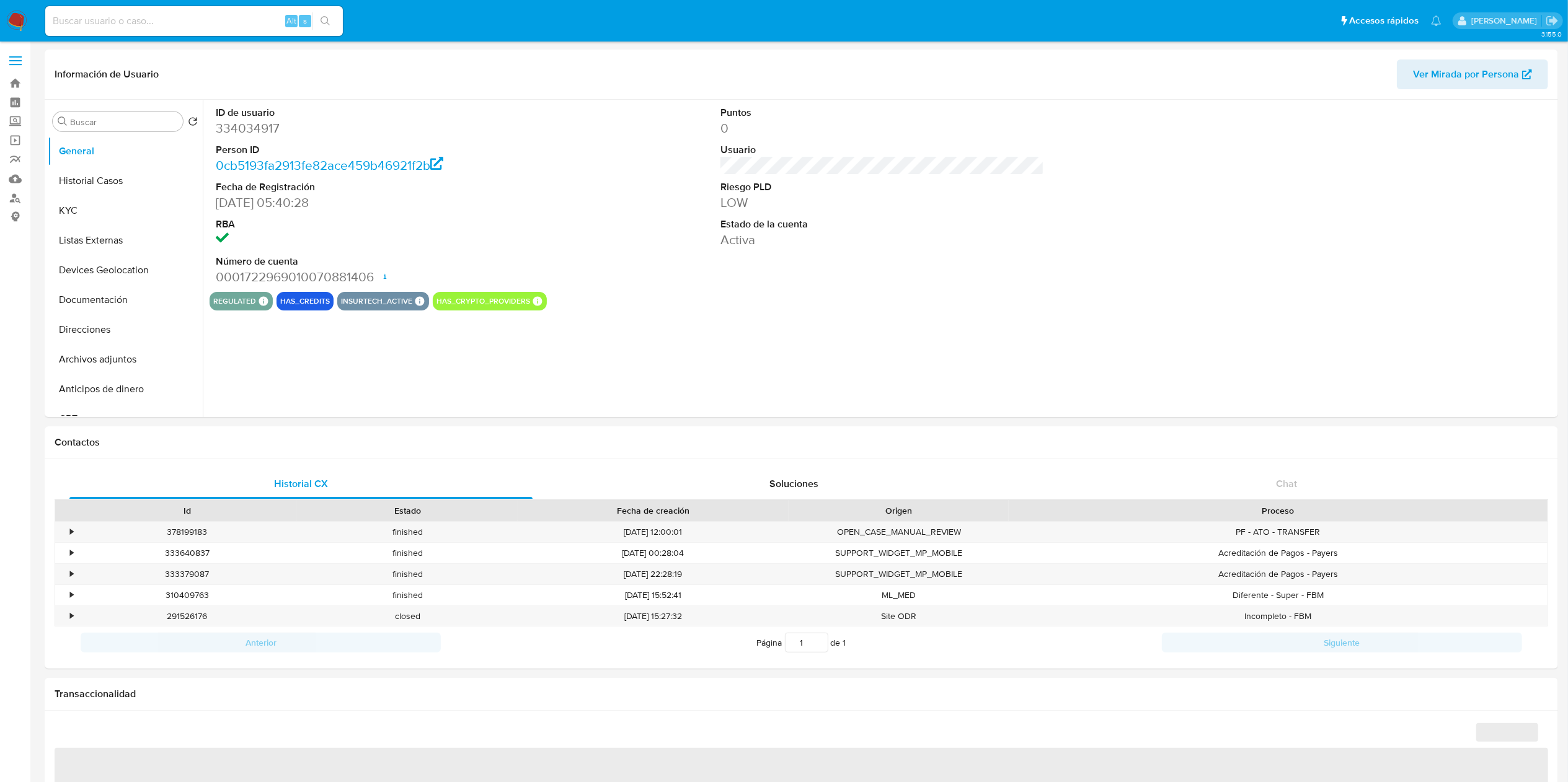
select select "10"
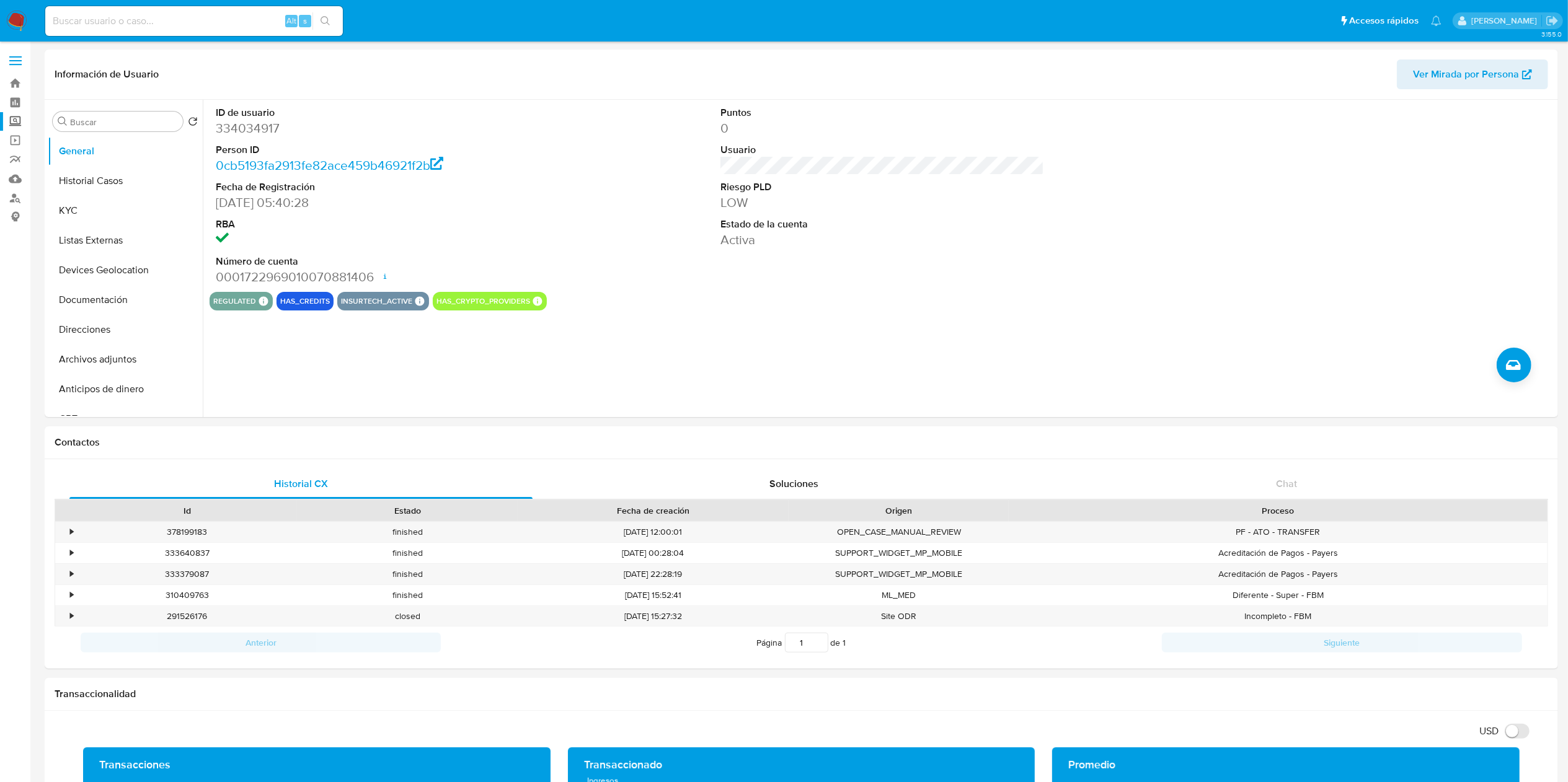
click at [10, 113] on label "Screening" at bounding box center [74, 122] width 148 height 19
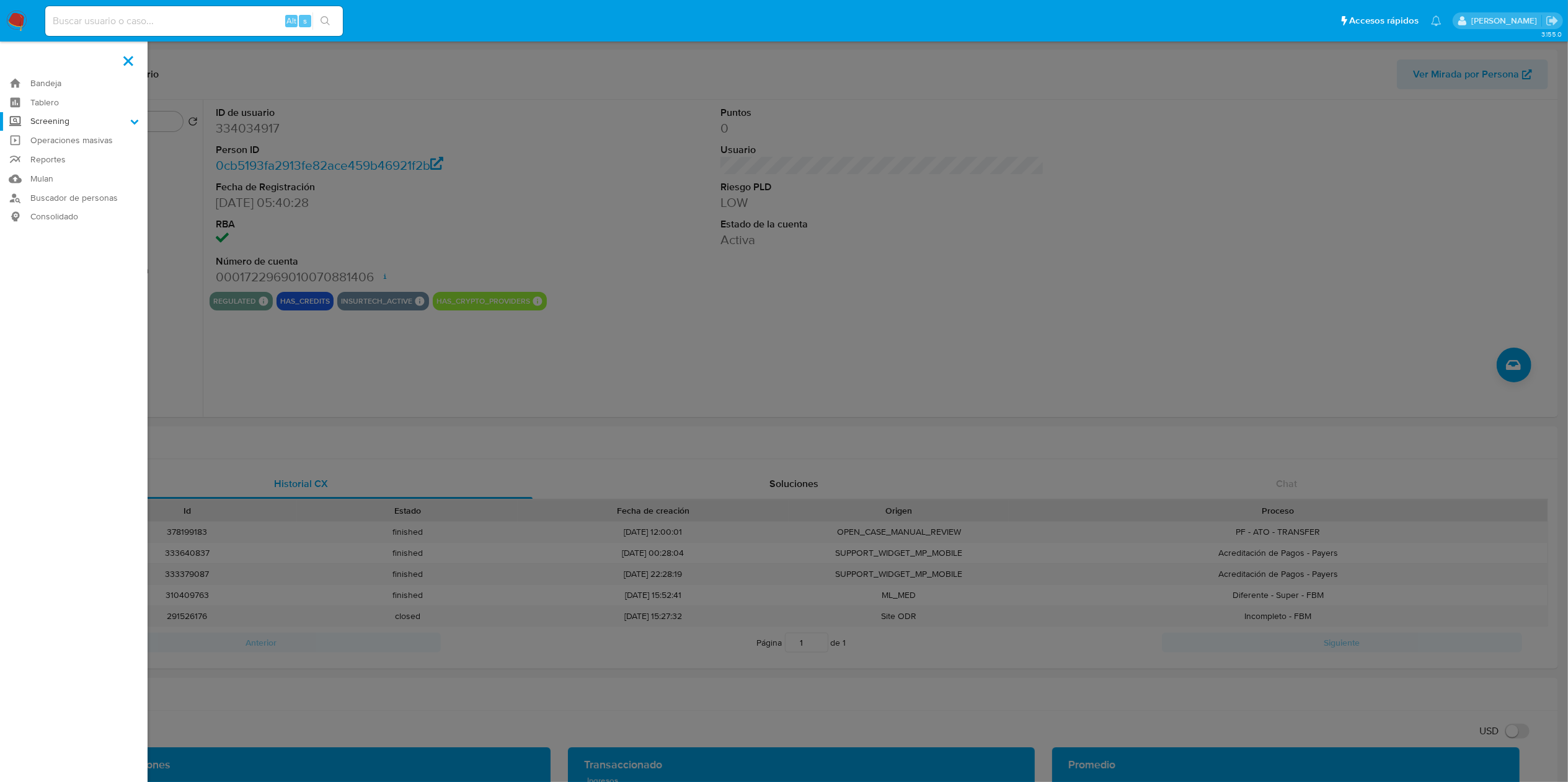
click at [0, 0] on input "Screening" at bounding box center [0, 0] width 0 height 0
click at [83, 165] on link "Herramientas" at bounding box center [74, 169] width 148 height 15
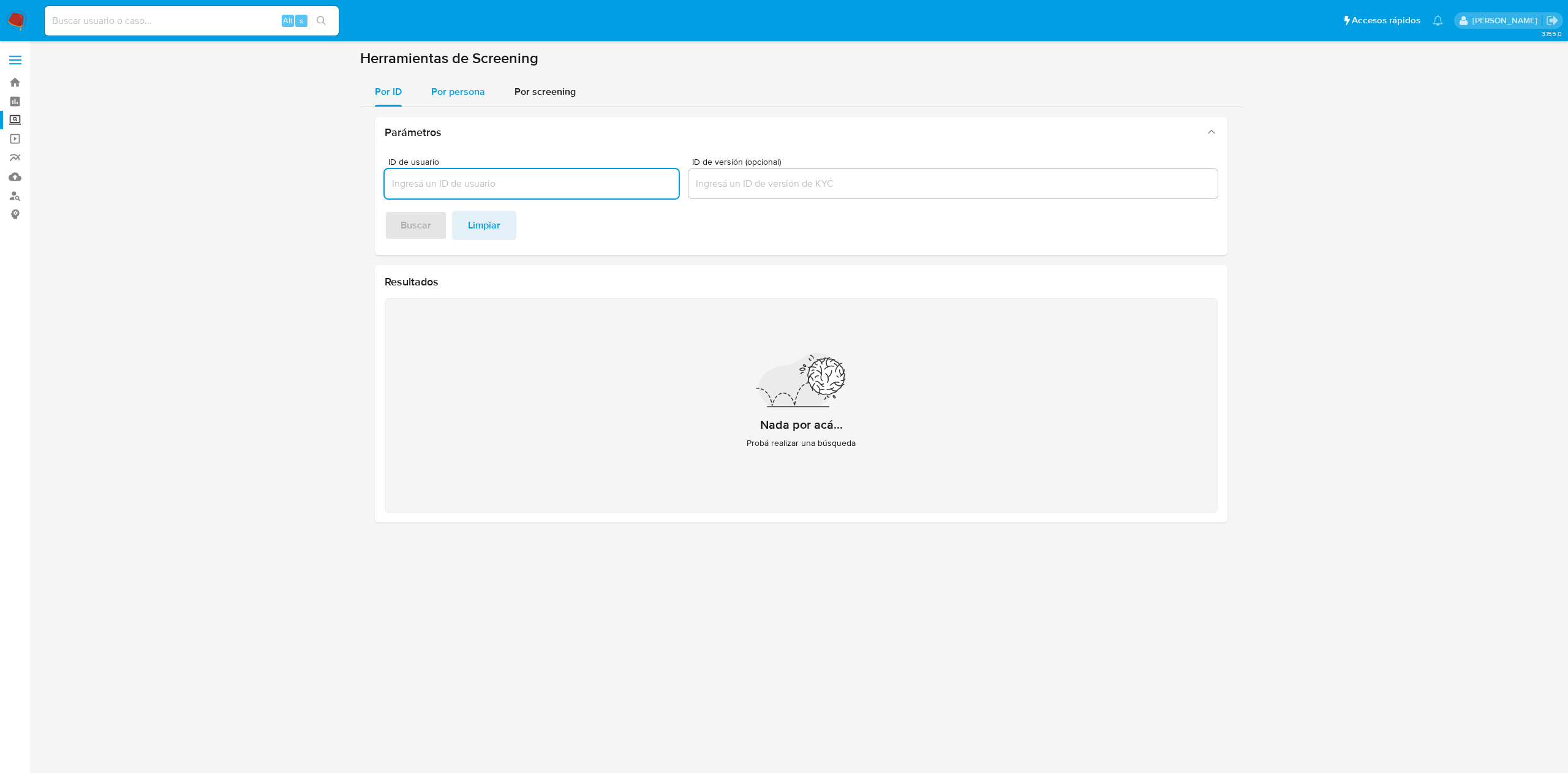
click at [454, 88] on span "Por persona" at bounding box center [458, 92] width 54 height 14
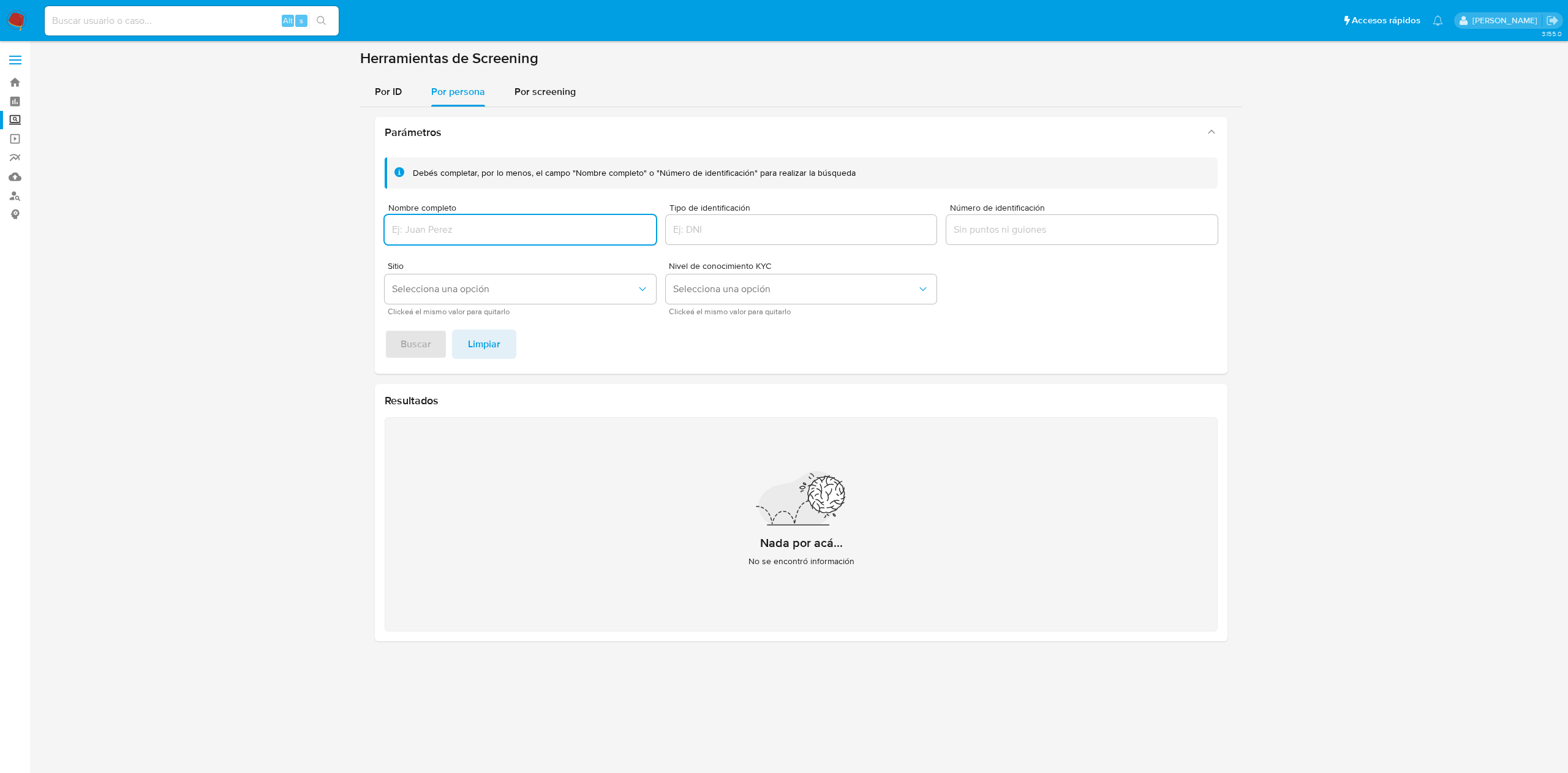
click at [481, 225] on input "Nombre completo" at bounding box center [520, 230] width 271 height 16
click at [493, 233] on input "Nombre completo" at bounding box center [520, 230] width 271 height 16
type input "[PERSON_NAME] DE [PERSON_NAME]"
click at [384, 330] on button "Buscar" at bounding box center [415, 344] width 63 height 29
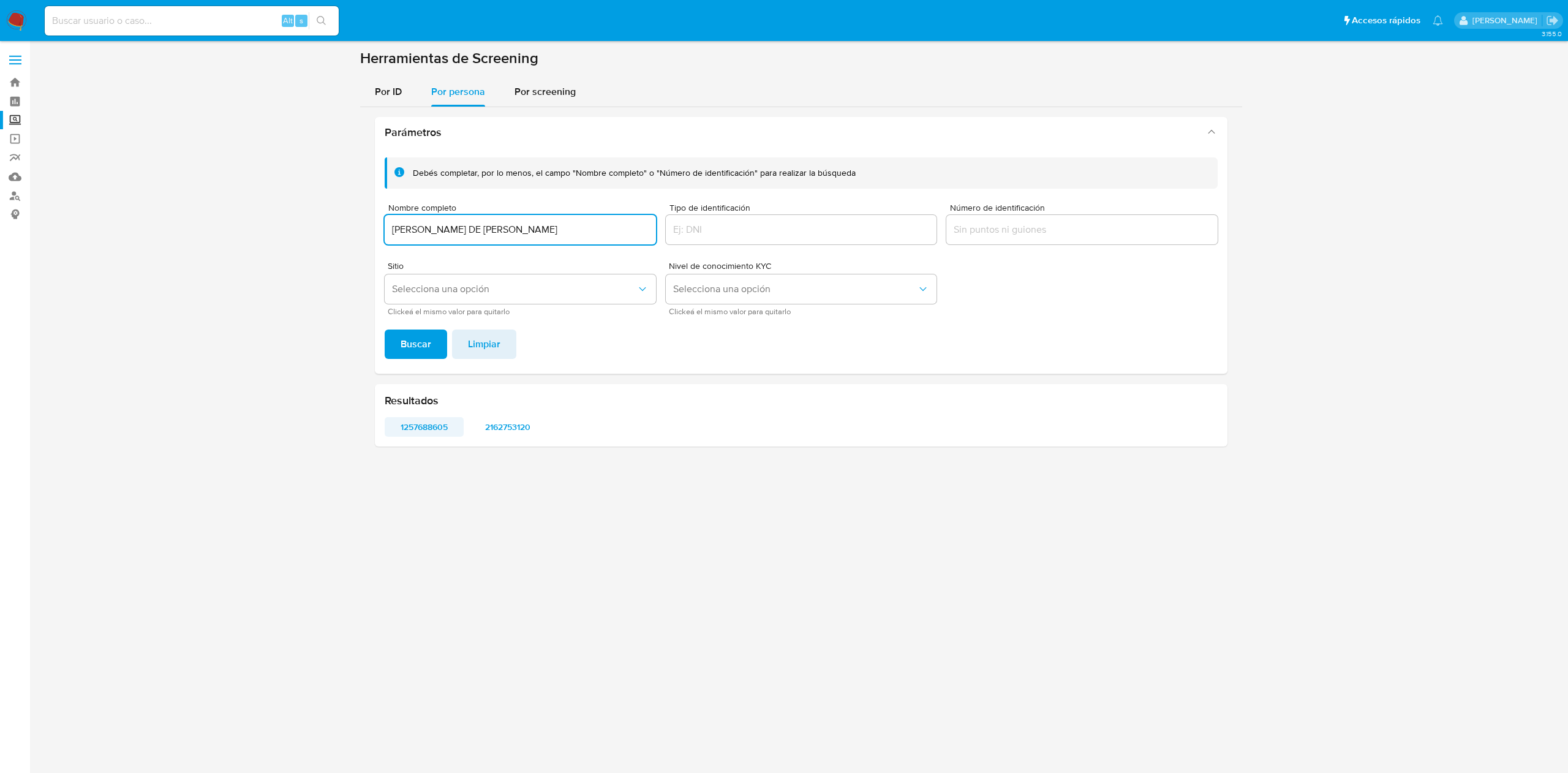
click at [429, 426] on span "1257688605" at bounding box center [424, 427] width 62 height 17
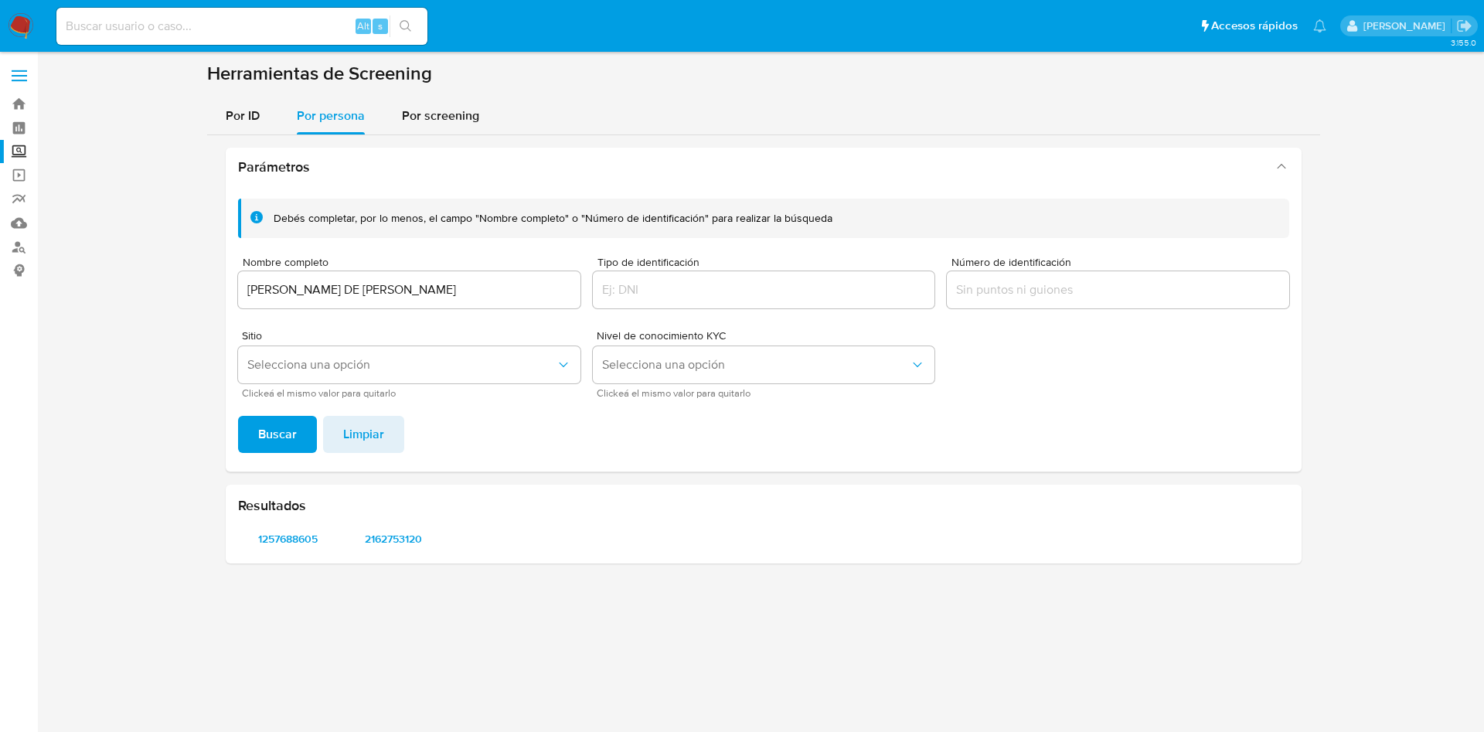
click at [410, 555] on div "Resultados 1257688605 2162753120" at bounding box center [764, 524] width 1076 height 79
click at [410, 546] on span "2162753120" at bounding box center [394, 539] width 78 height 22
click at [550, 526] on div "1257688605 2162753120" at bounding box center [763, 538] width 1051 height 25
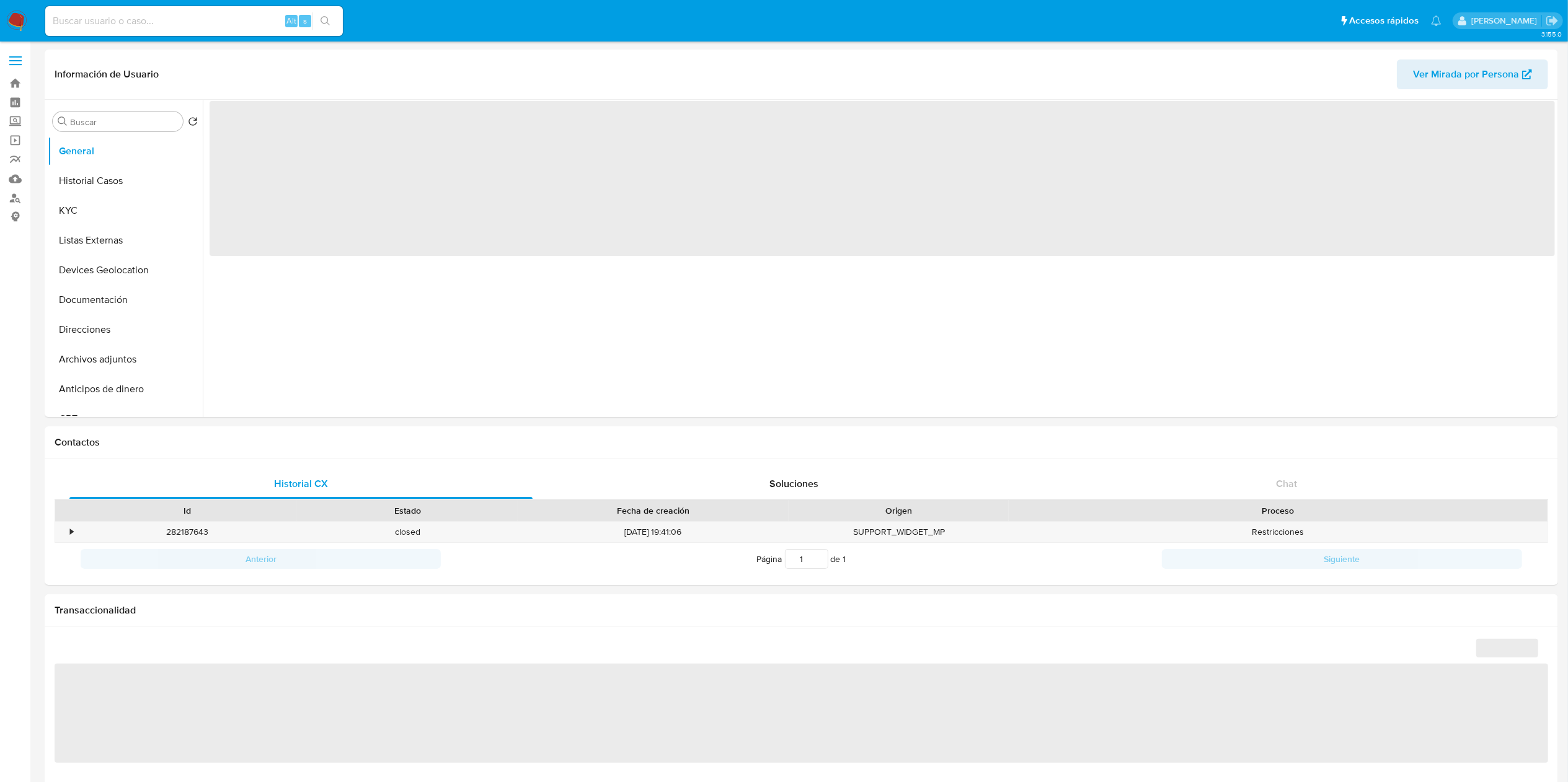
select select "10"
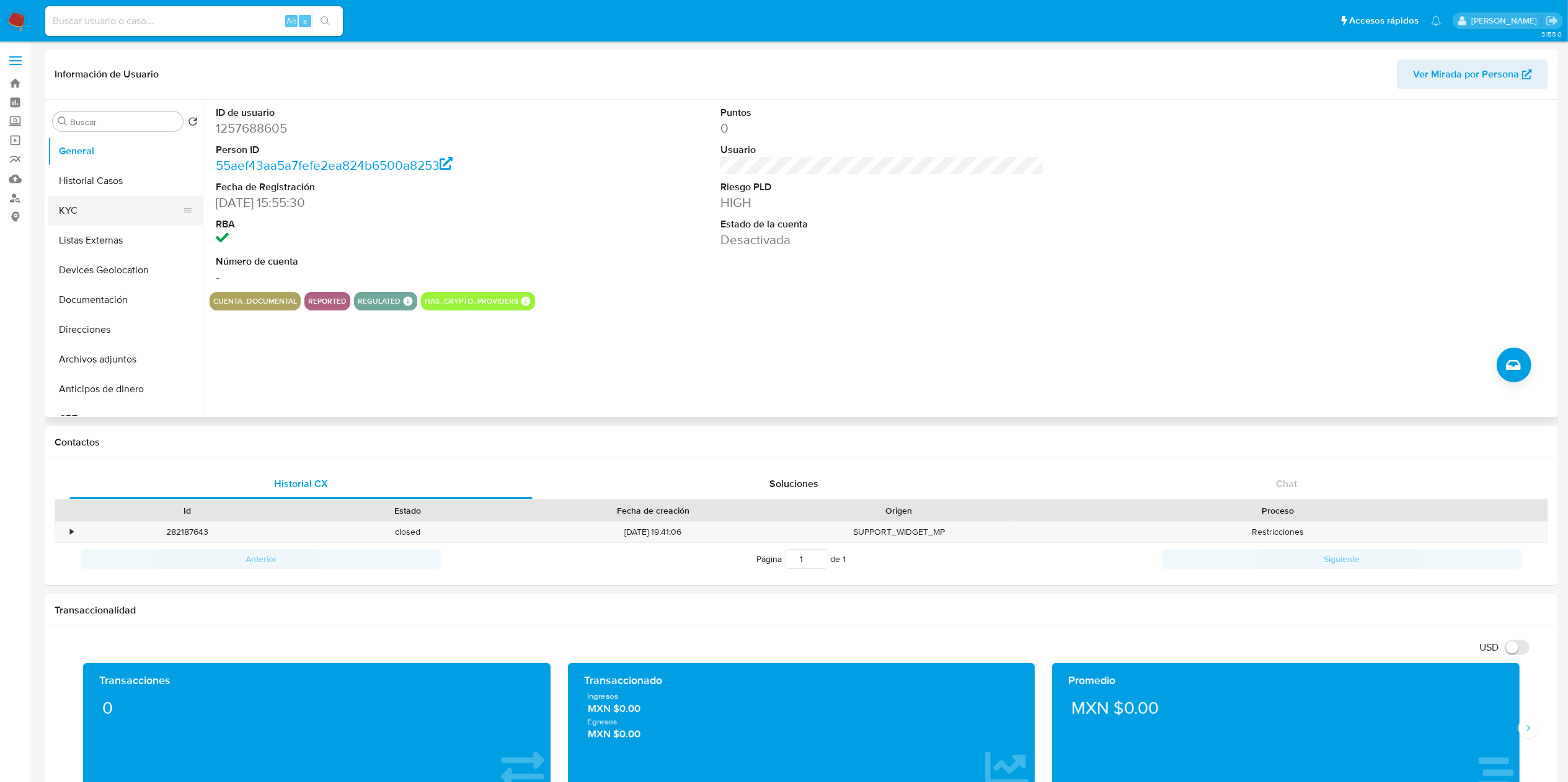
click at [70, 221] on button "KYC" at bounding box center [120, 210] width 145 height 30
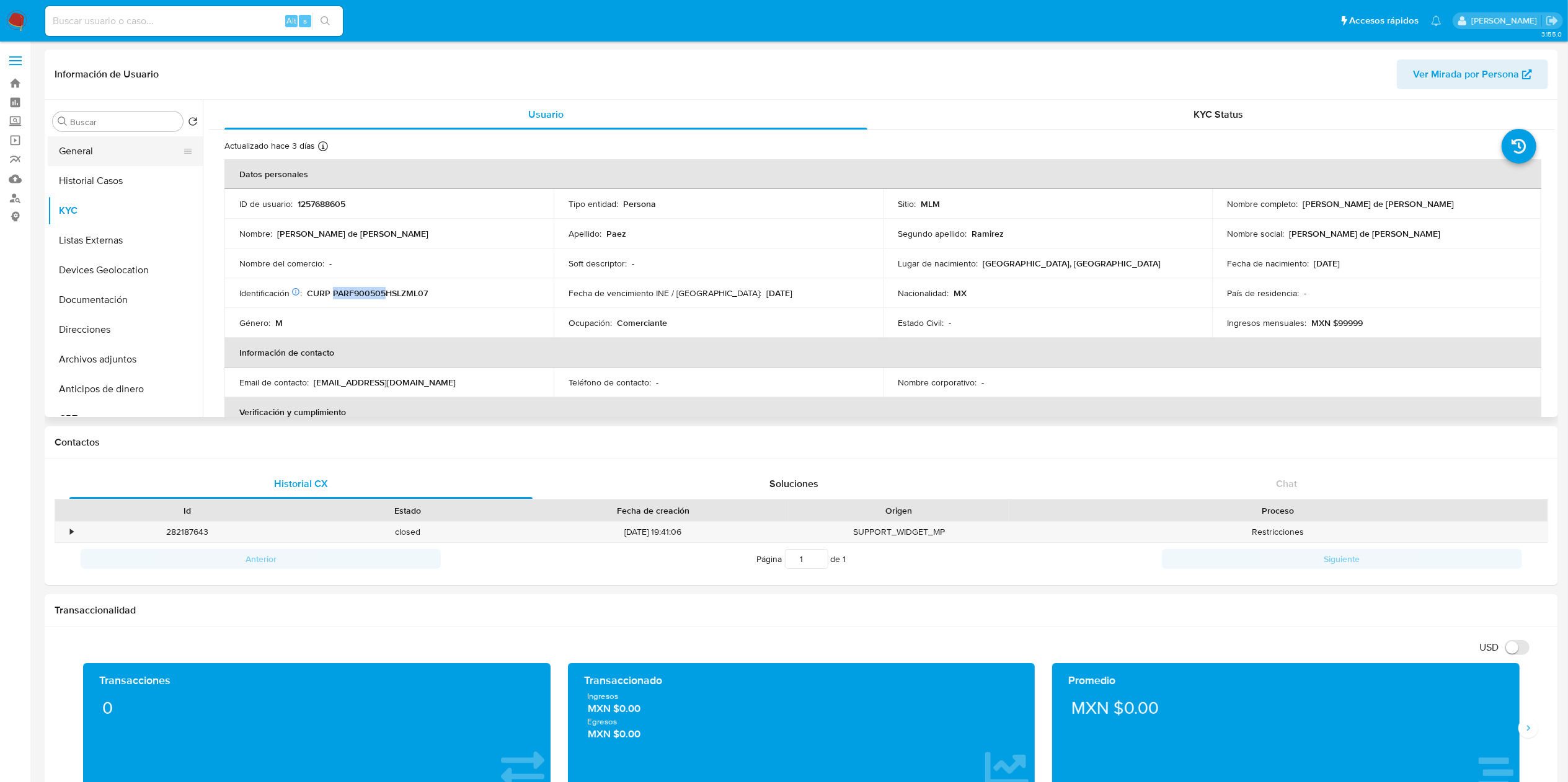
click at [75, 152] on button "General" at bounding box center [120, 151] width 145 height 30
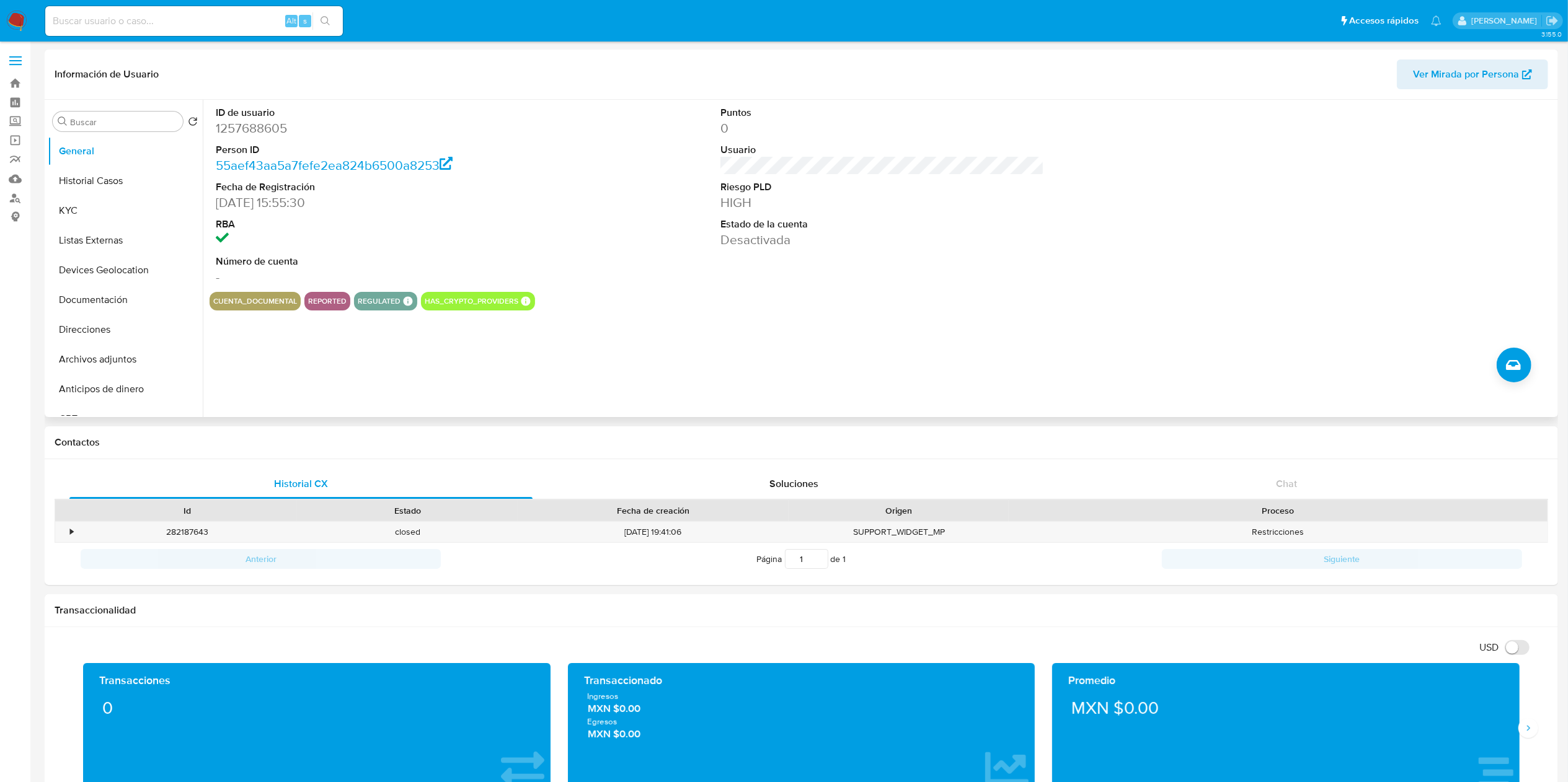
click at [233, 116] on dt "ID de usuario" at bounding box center [378, 112] width 324 height 14
click at [236, 125] on dd "1257688605" at bounding box center [378, 128] width 324 height 18
click at [237, 125] on dd "1257688605" at bounding box center [378, 128] width 324 height 18
copy dd "1257688605"
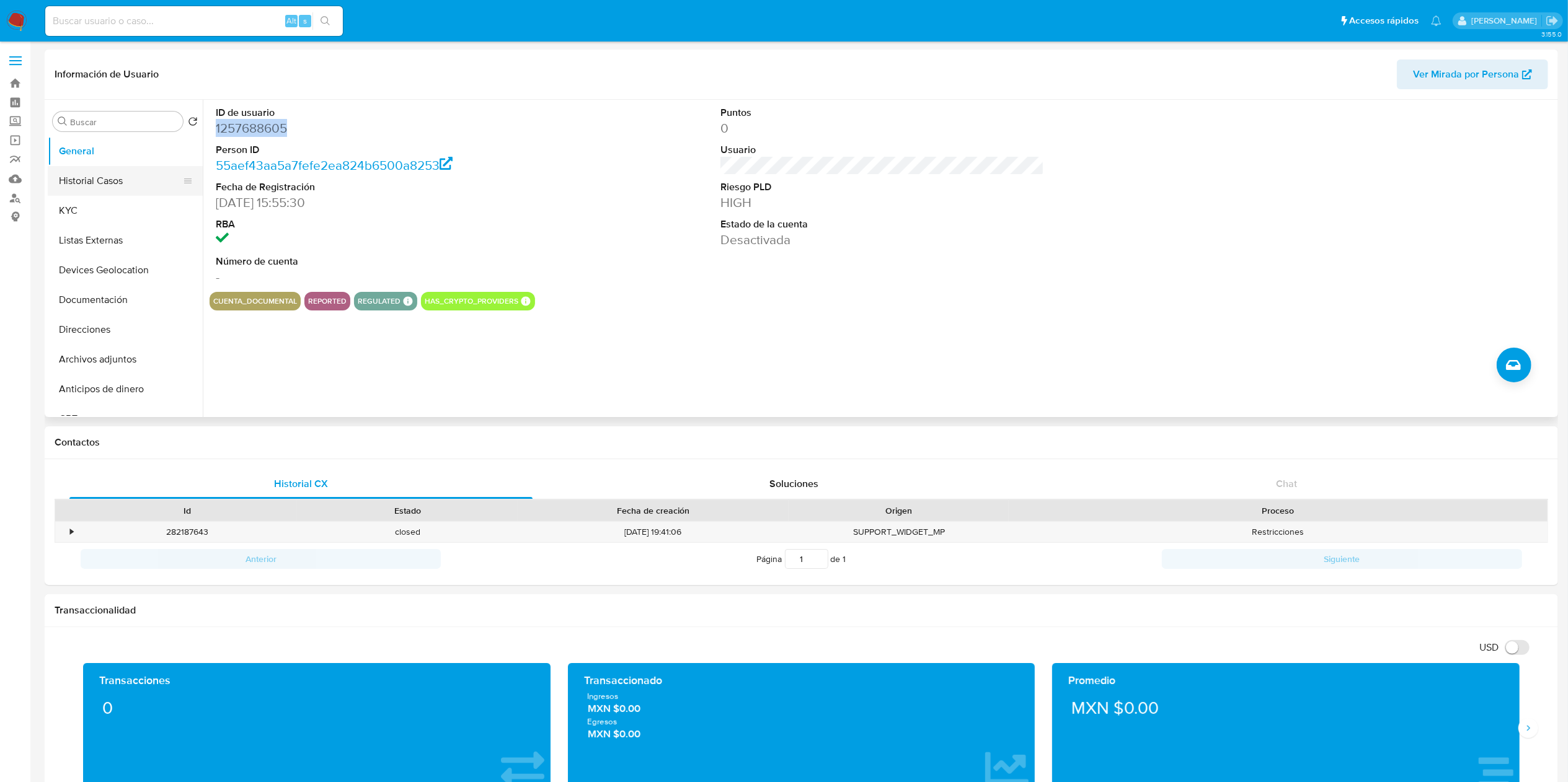
click at [104, 177] on button "Historial Casos" at bounding box center [120, 180] width 145 height 30
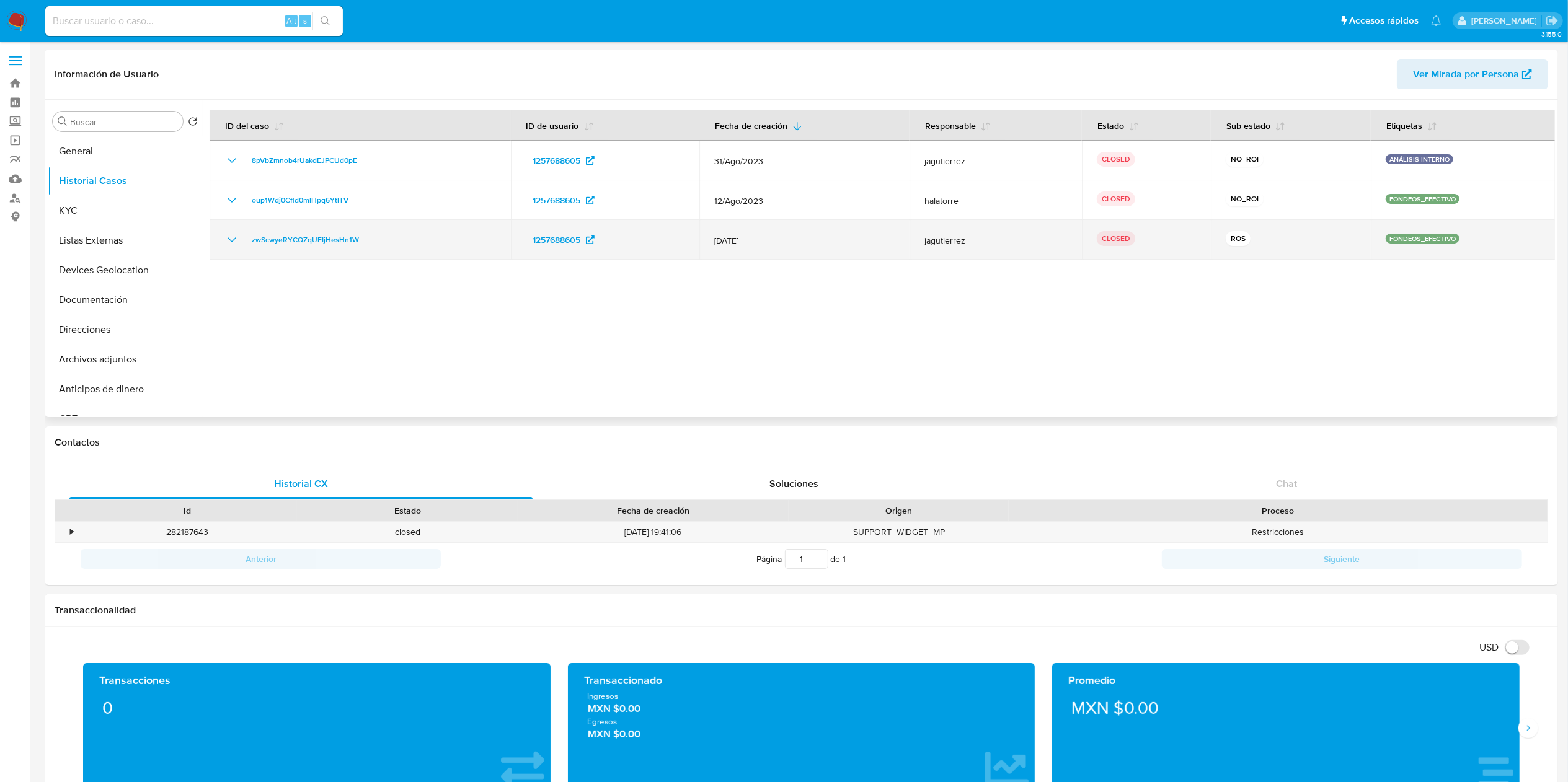
click at [225, 242] on icon "Mostrar/Ocultar" at bounding box center [232, 240] width 15 height 15
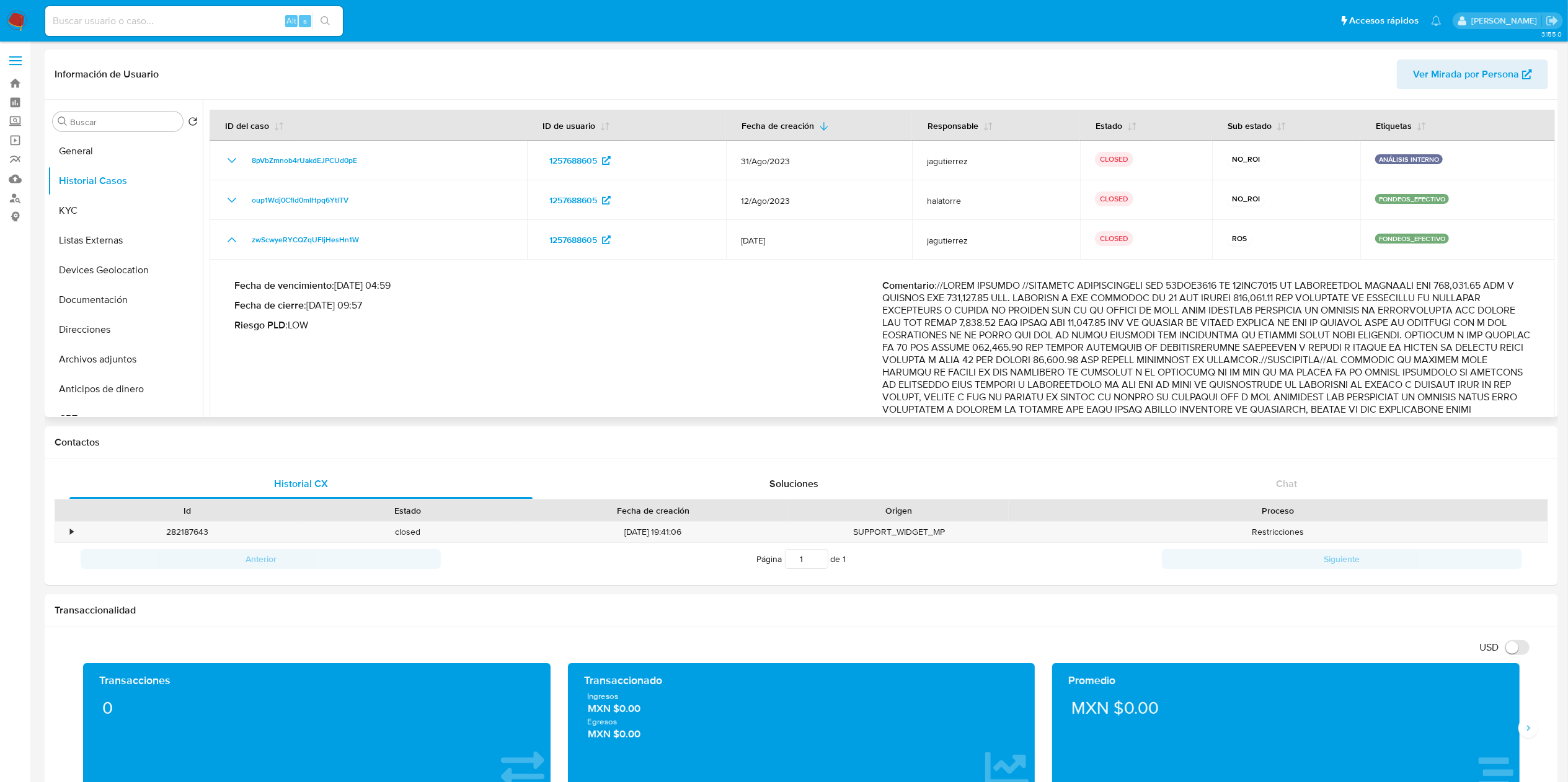
scroll to position [83, 0]
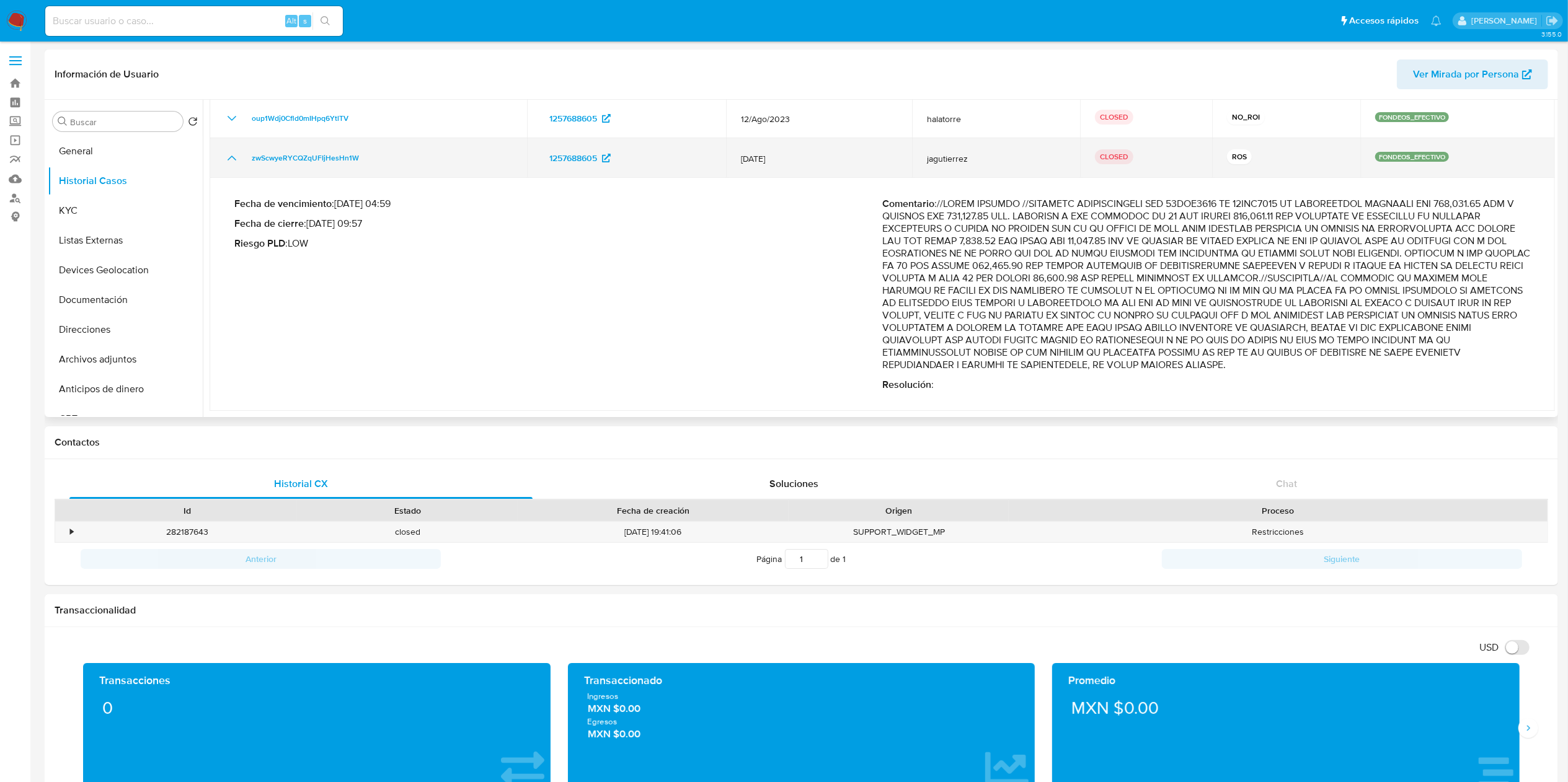
click at [233, 156] on icon "Mostrar/Ocultar" at bounding box center [232, 158] width 9 height 5
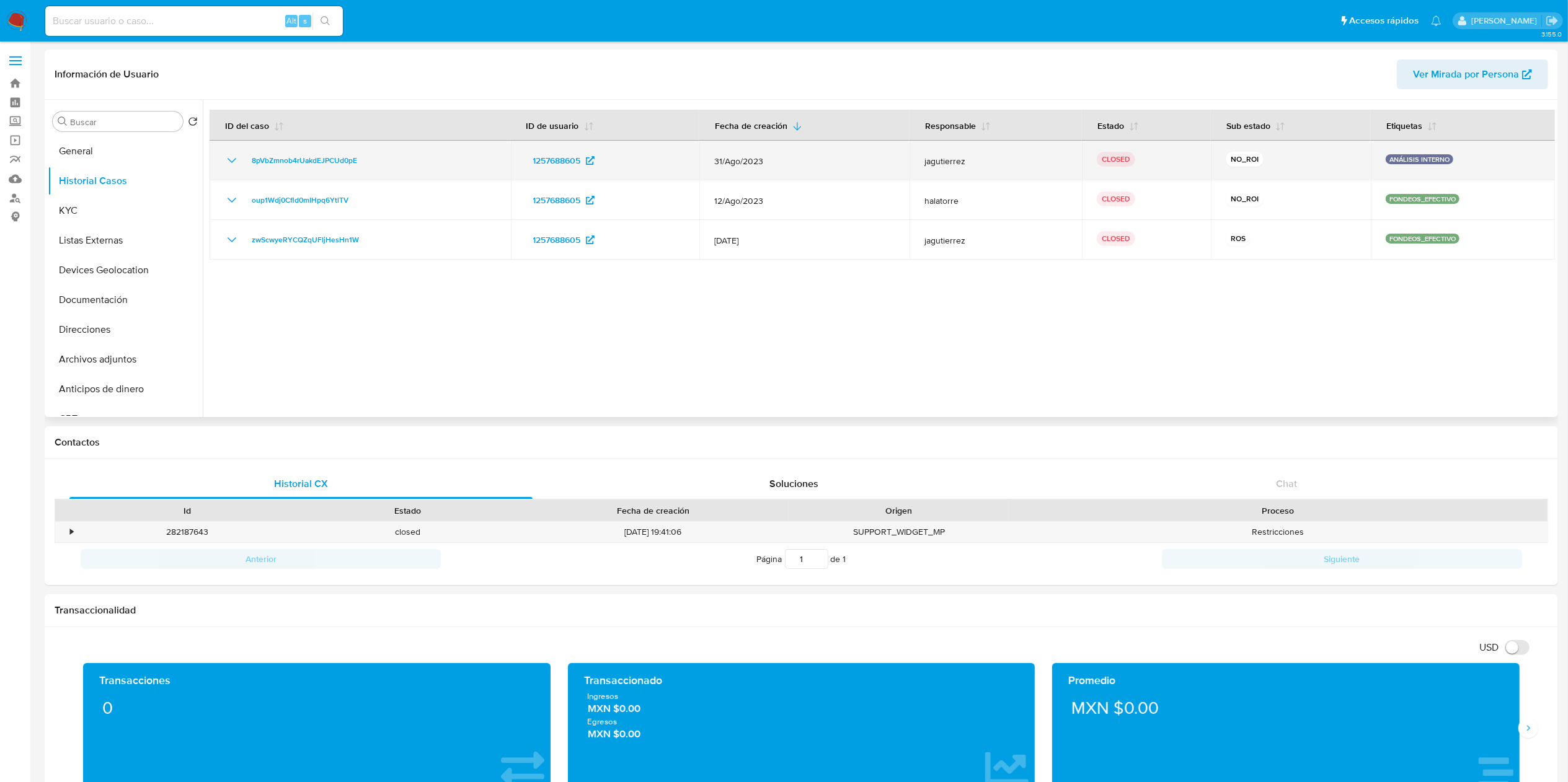
scroll to position [0, 0]
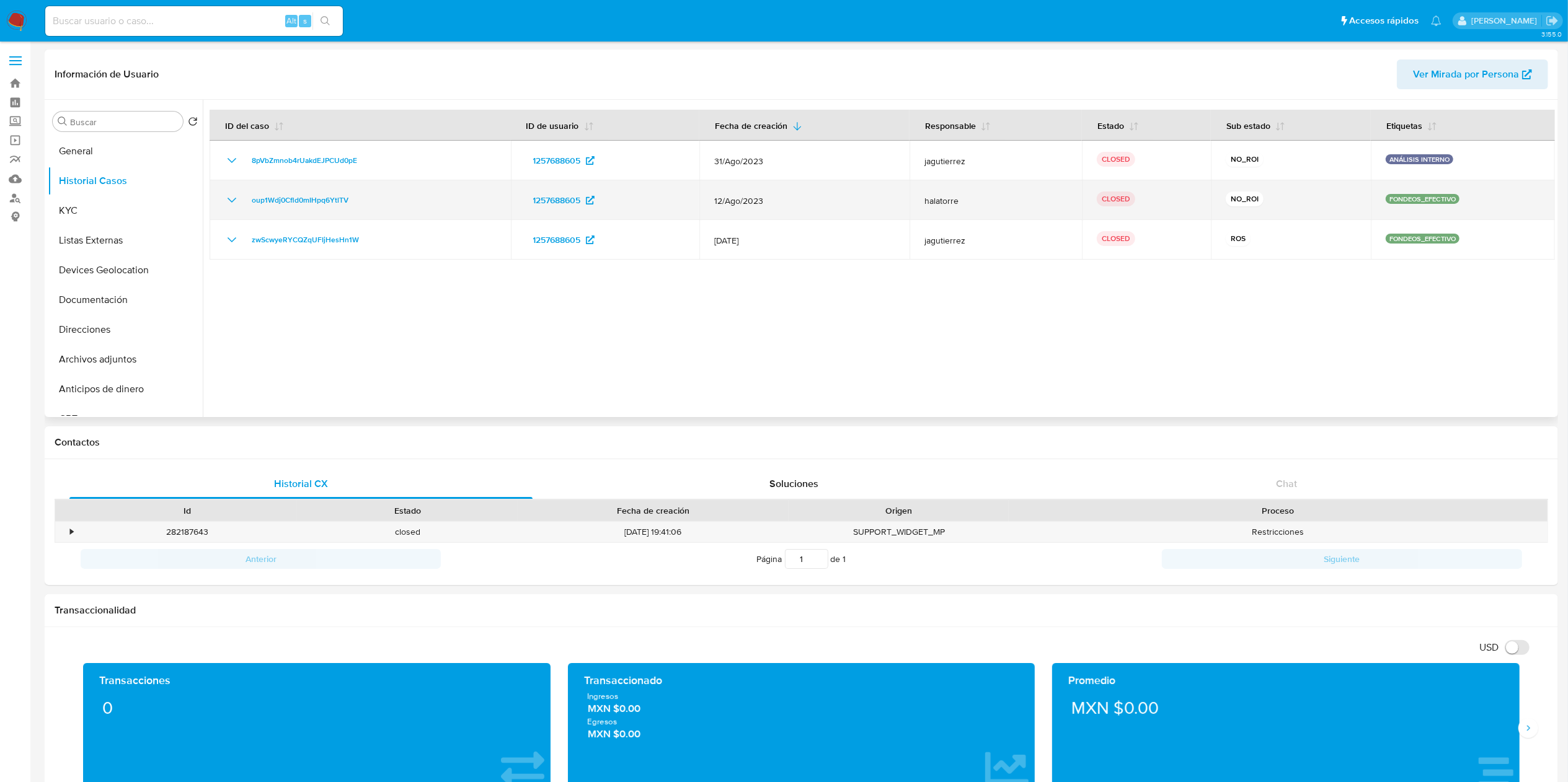
click at [225, 198] on icon "Mostrar/Ocultar" at bounding box center [232, 200] width 15 height 15
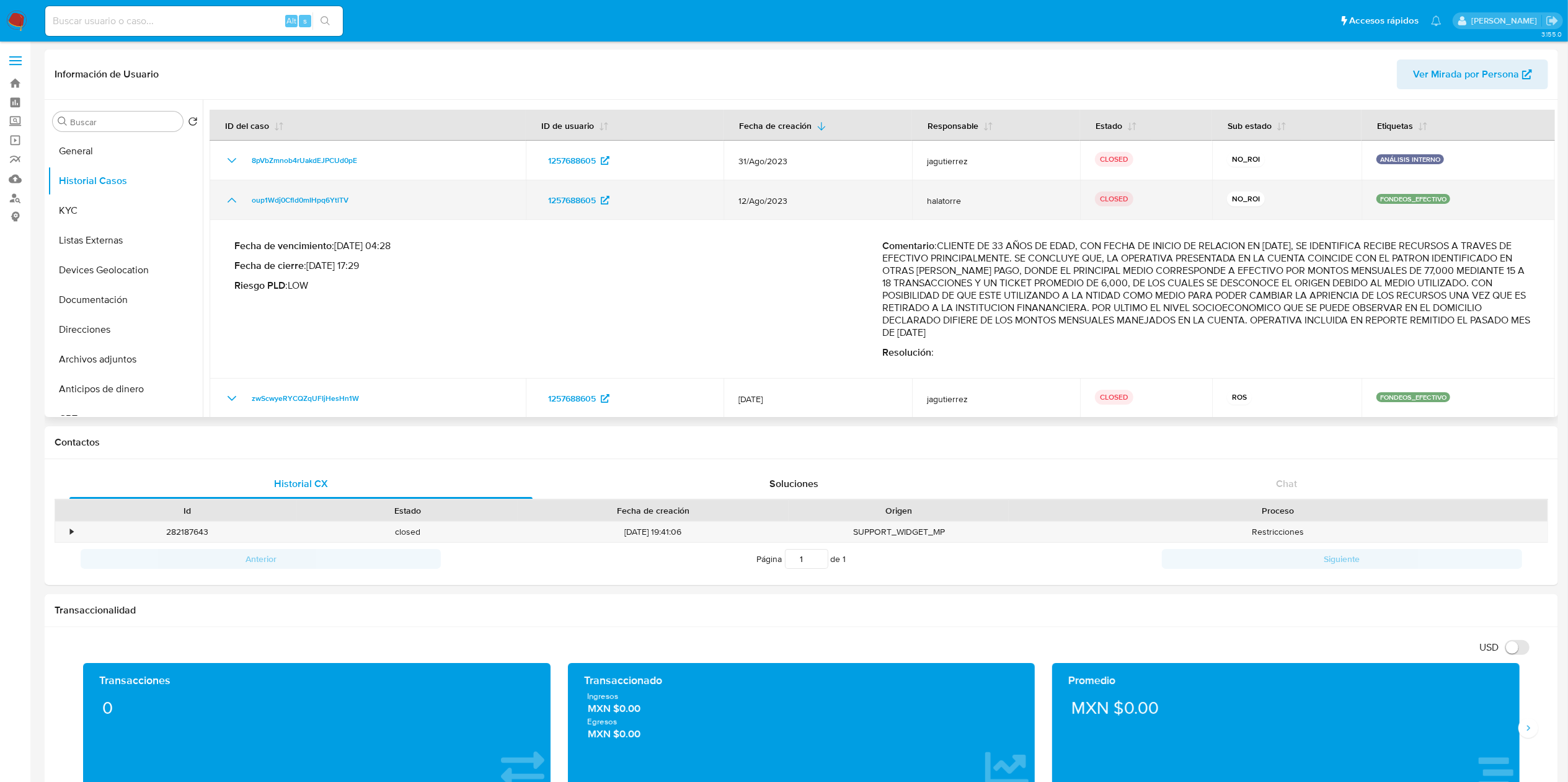
click at [227, 201] on icon "Mostrar/Ocultar" at bounding box center [232, 200] width 15 height 15
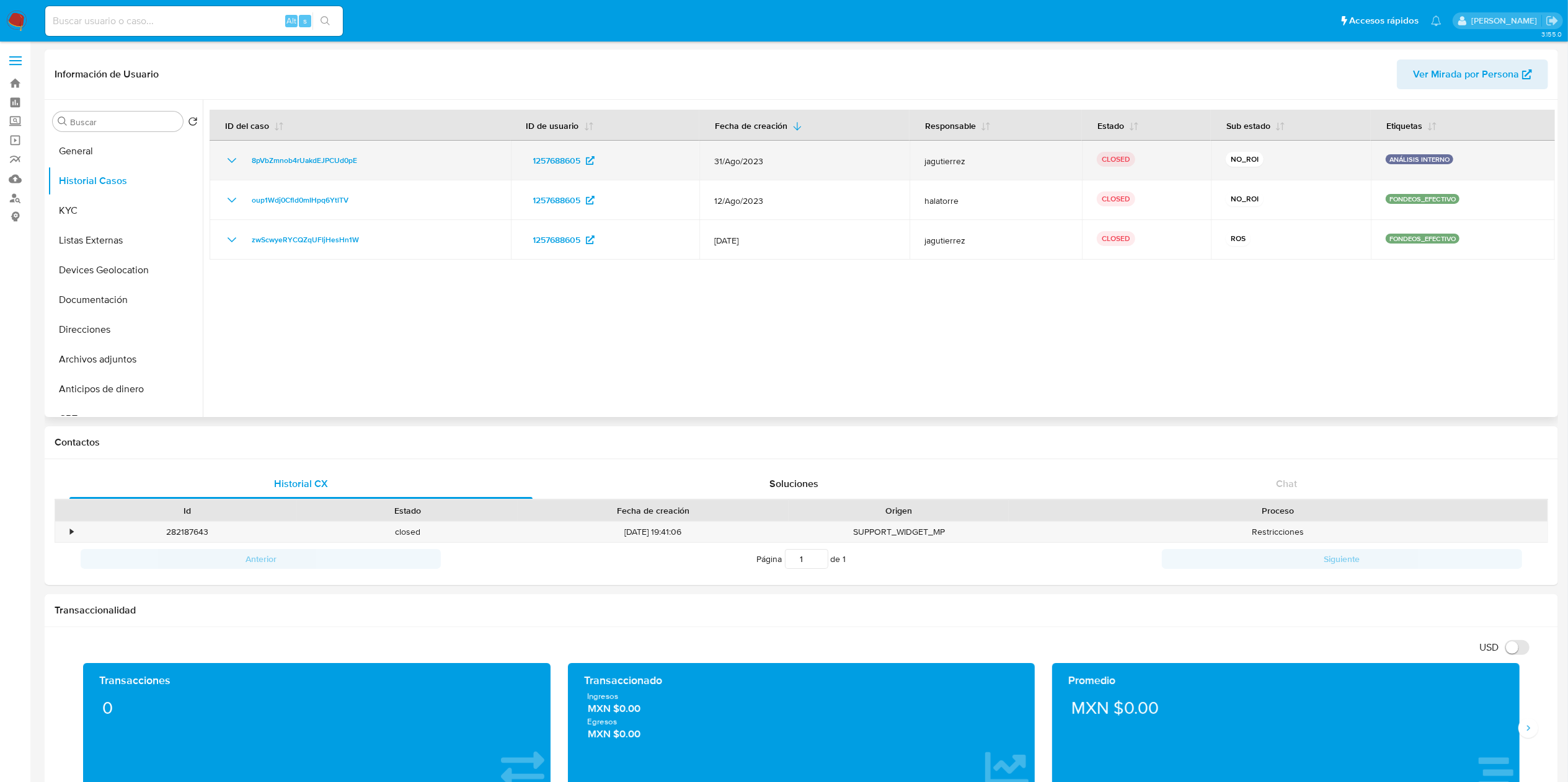
click at [231, 157] on icon "Mostrar/Ocultar" at bounding box center [232, 160] width 15 height 15
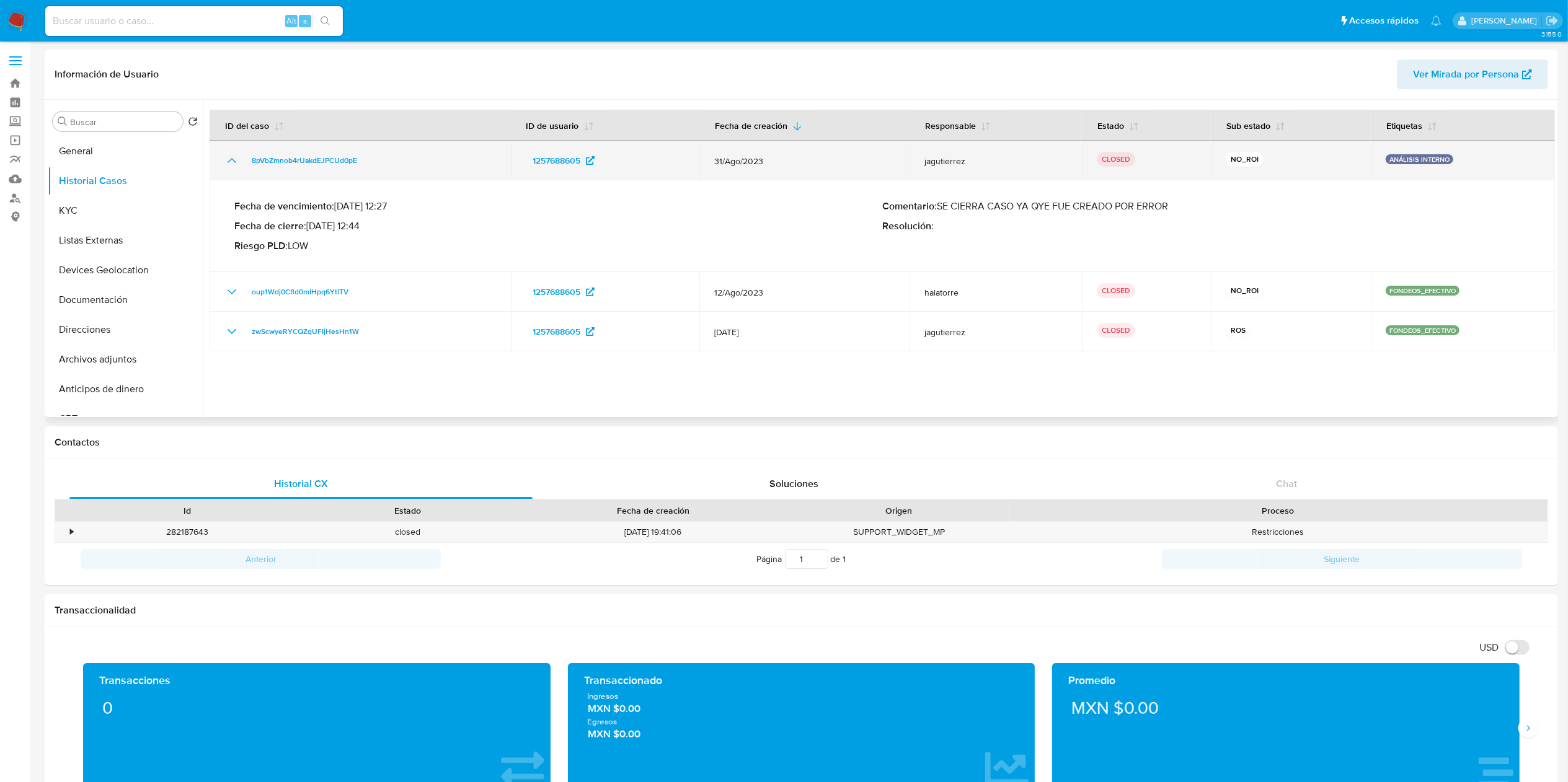
click at [233, 159] on icon "Mostrar/Ocultar" at bounding box center [232, 160] width 15 height 15
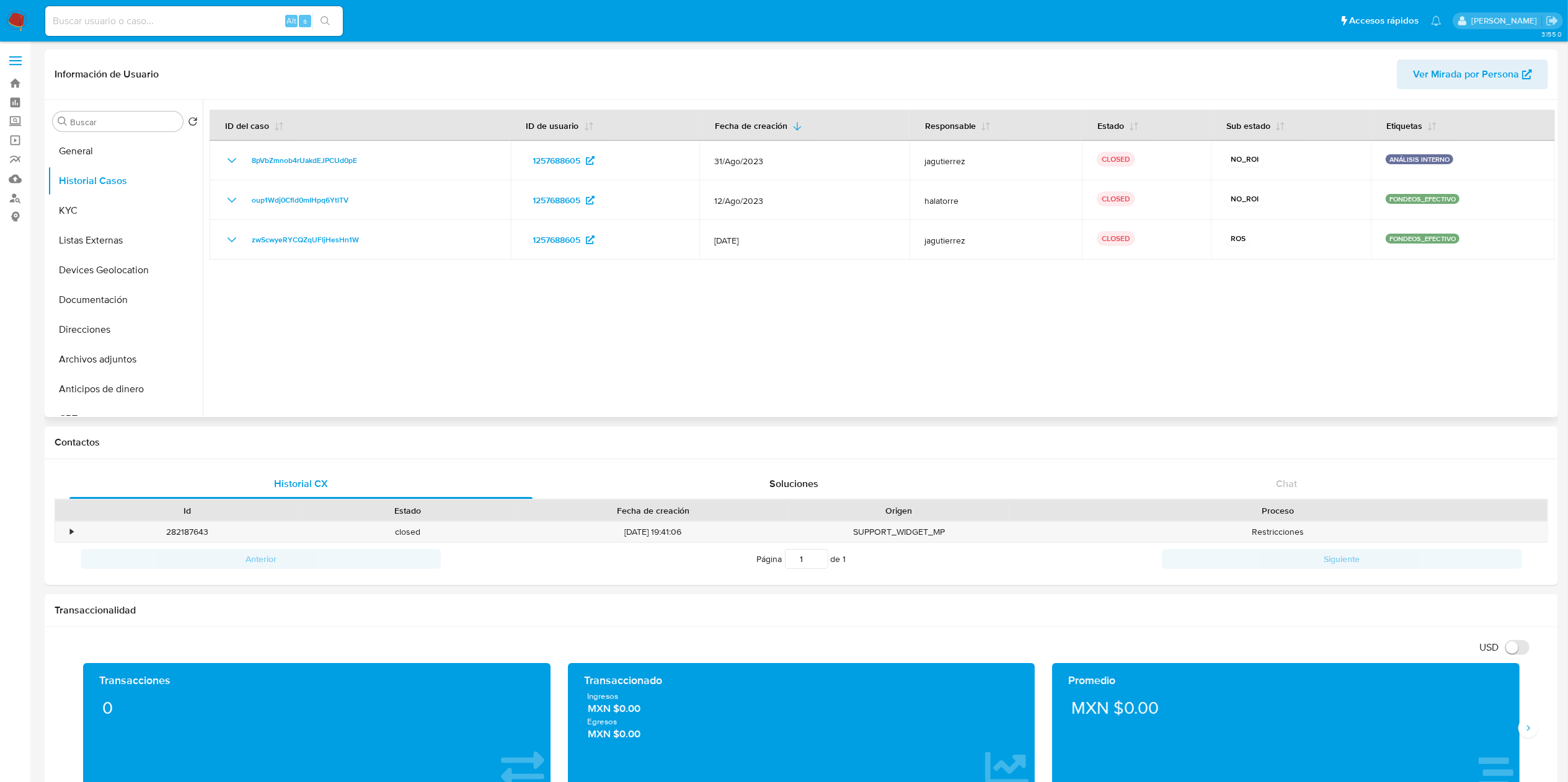
click at [591, 368] on div at bounding box center [879, 258] width 1352 height 318
click at [112, 398] on button "Restricciones Nuevo Mundo" at bounding box center [120, 399] width 145 height 30
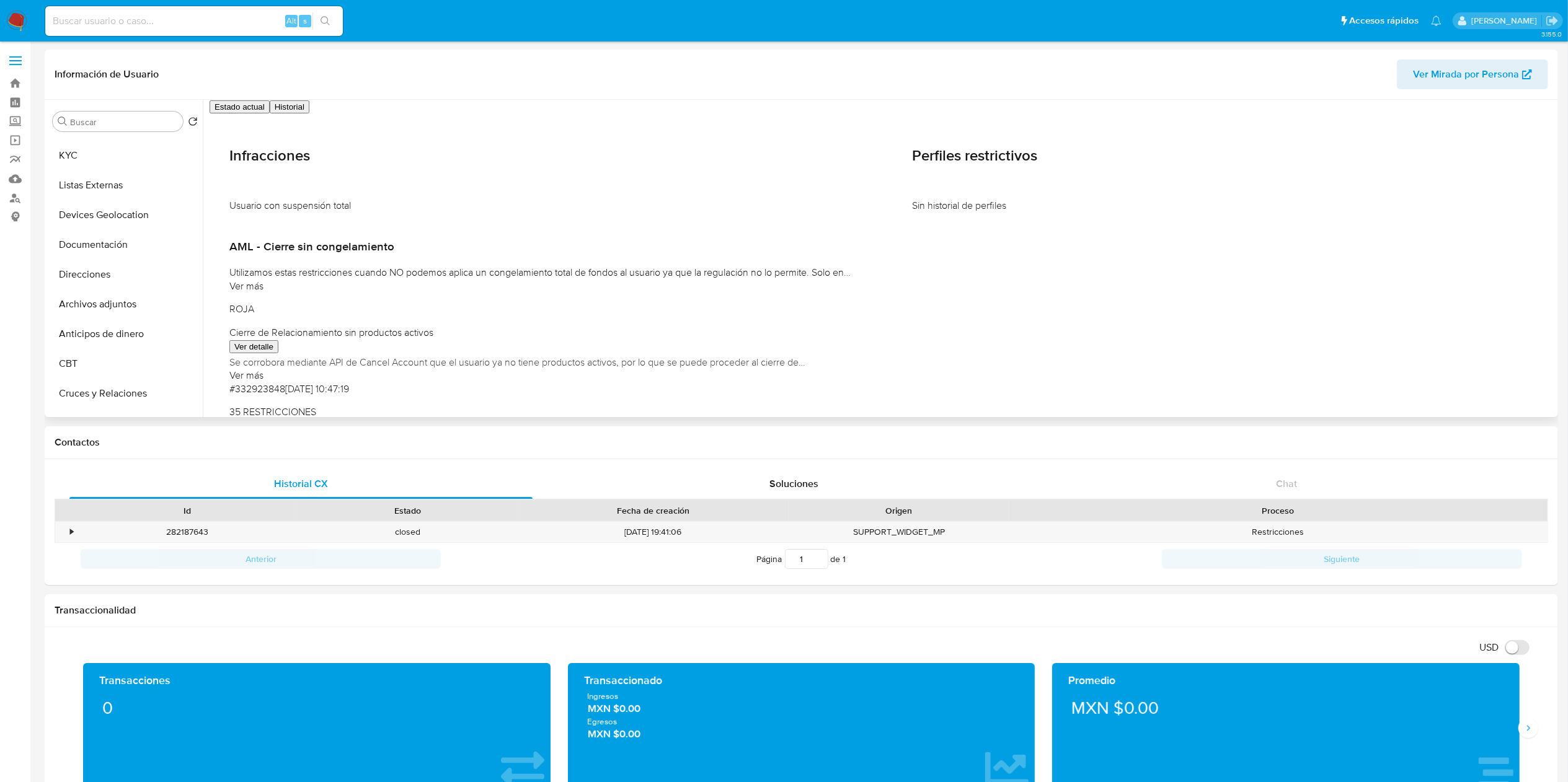
scroll to position [0, 0]
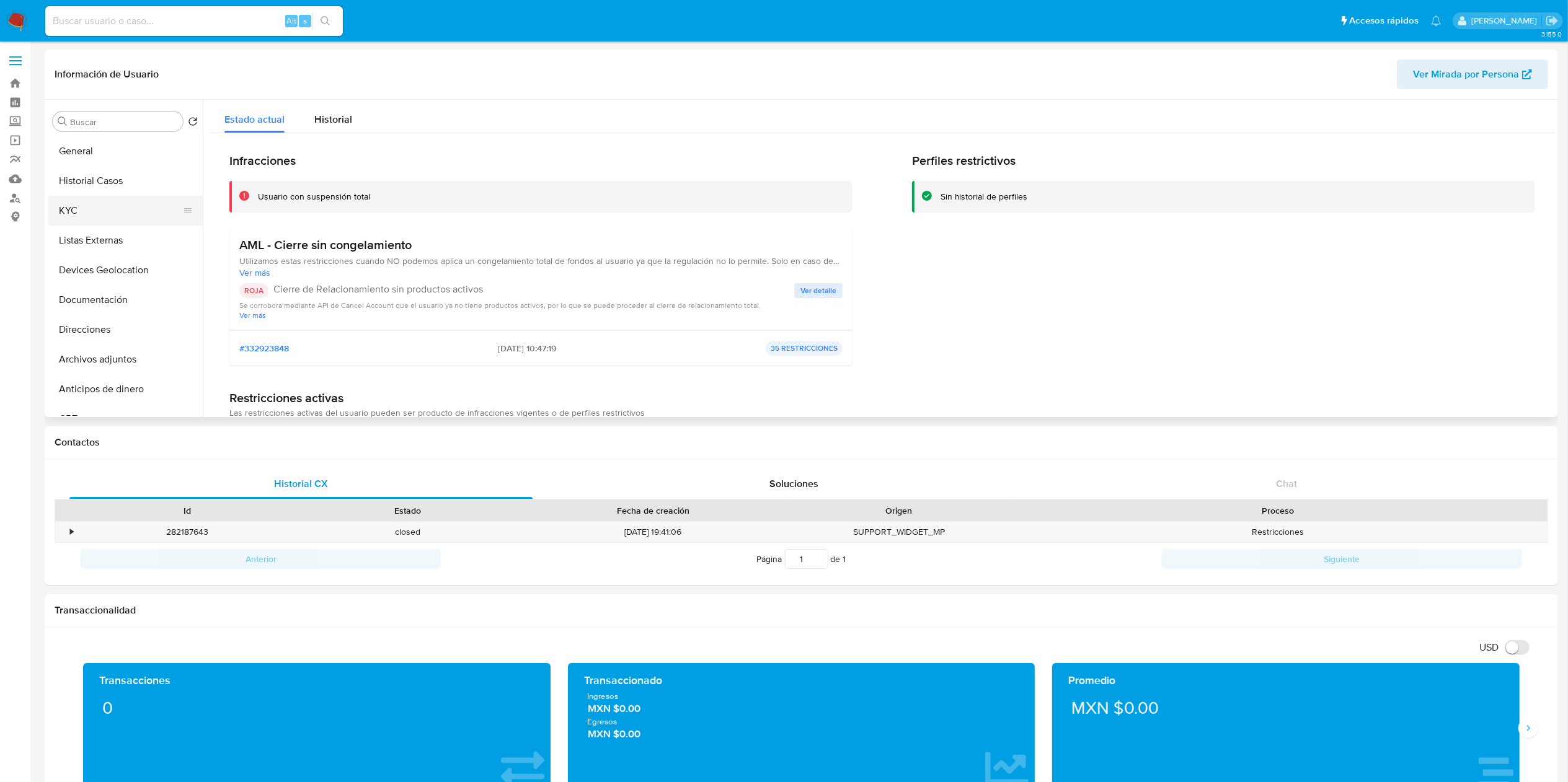
click at [72, 205] on button "KYC" at bounding box center [120, 210] width 145 height 30
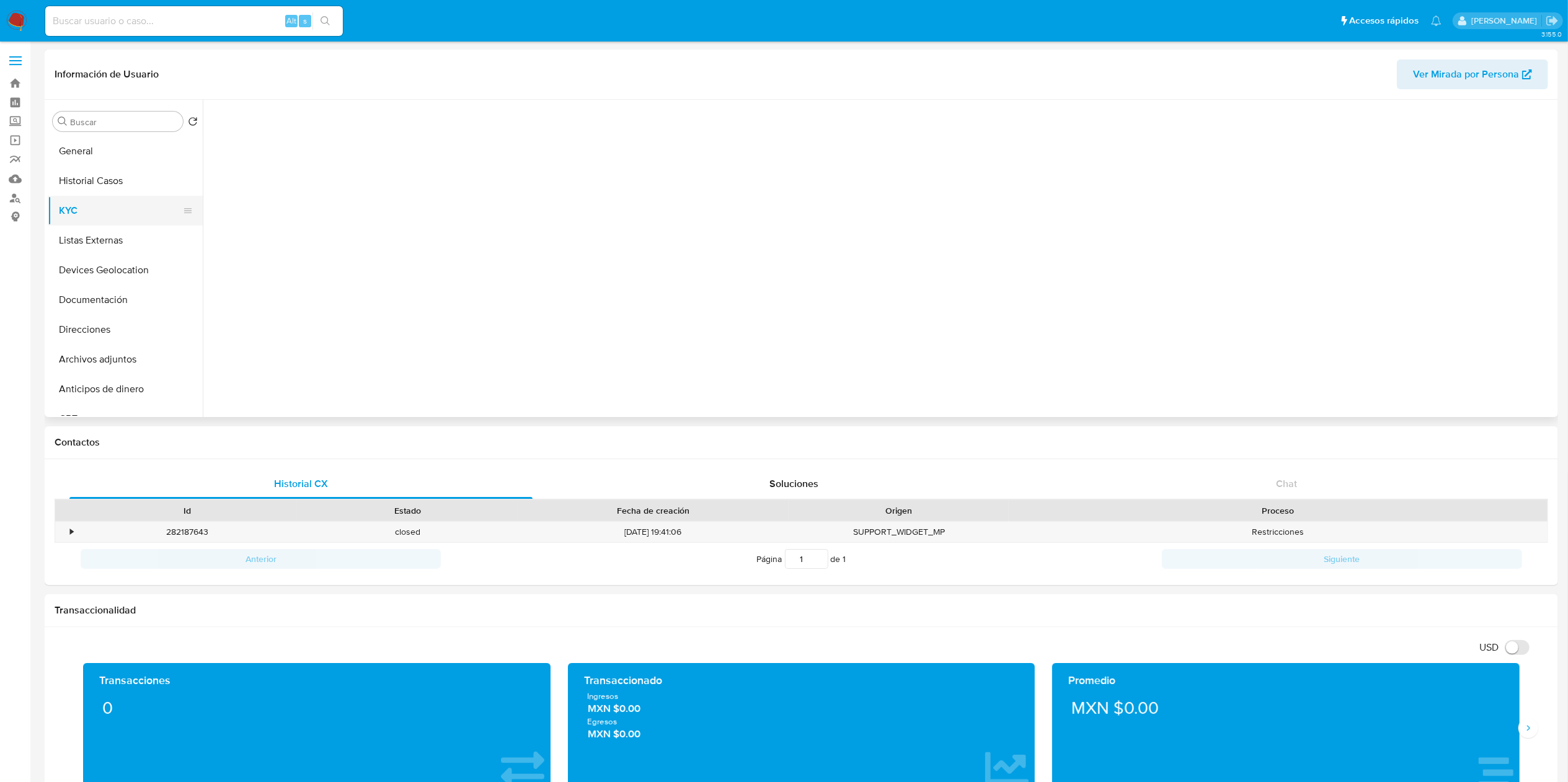
click at [72, 205] on button "KYC" at bounding box center [120, 210] width 145 height 30
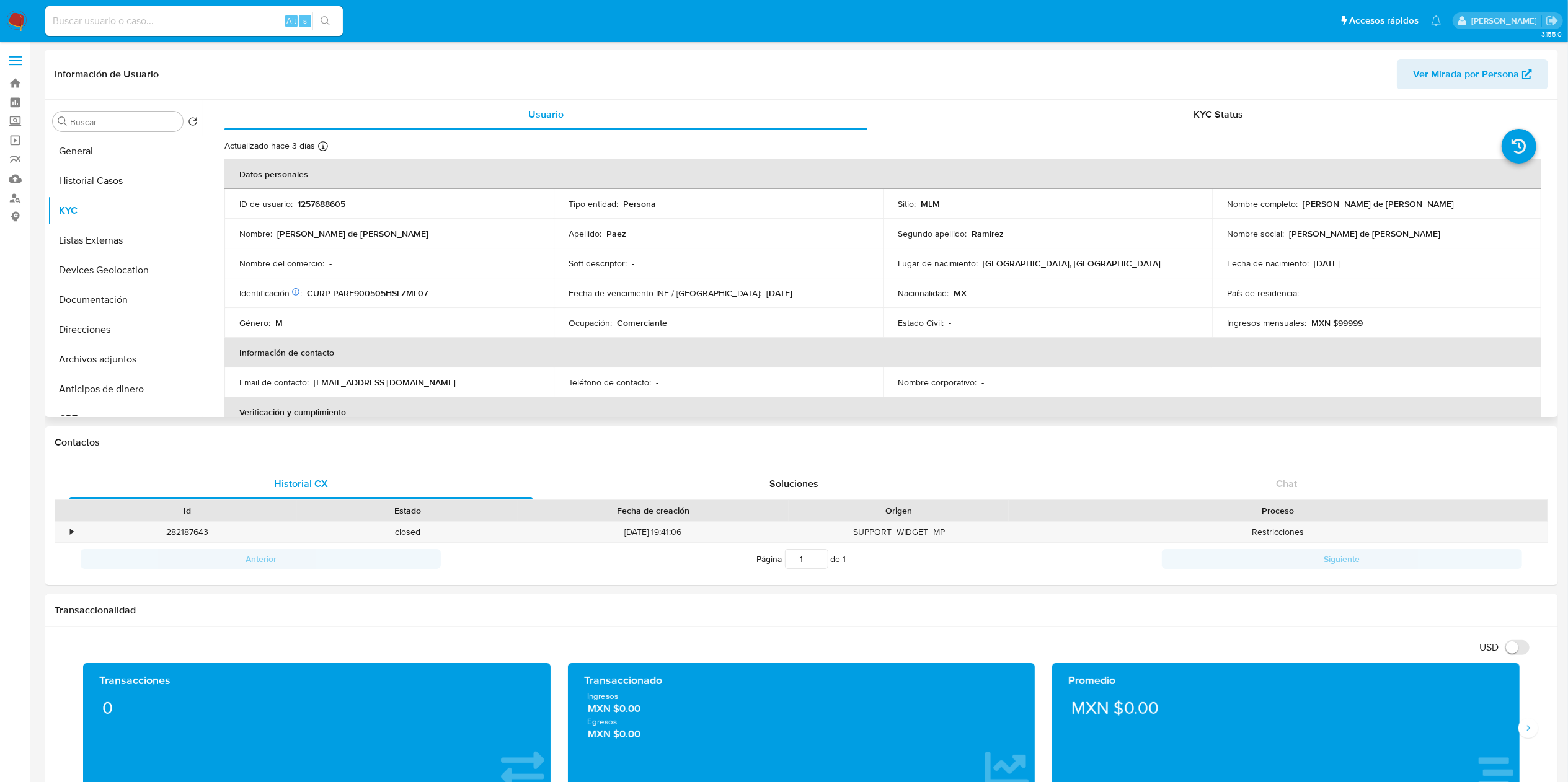
drag, startPoint x: 89, startPoint y: 177, endPoint x: 271, endPoint y: 204, distance: 184.0
click at [89, 177] on button "Historial Casos" at bounding box center [125, 180] width 155 height 30
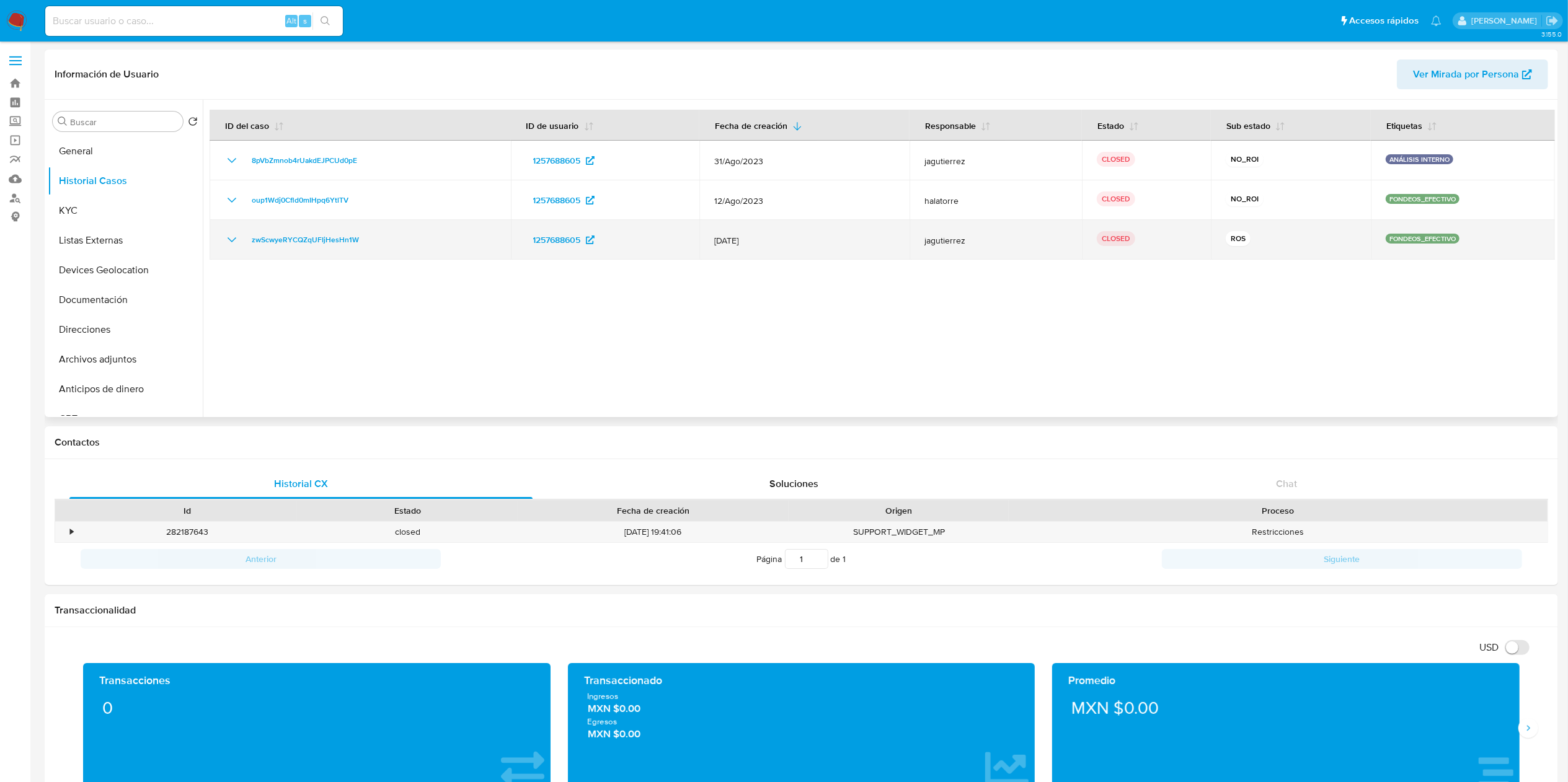
drag, startPoint x: 774, startPoint y: 250, endPoint x: 709, endPoint y: 239, distance: 65.9
click at [709, 239] on td "12/Jul/2023" at bounding box center [804, 239] width 211 height 39
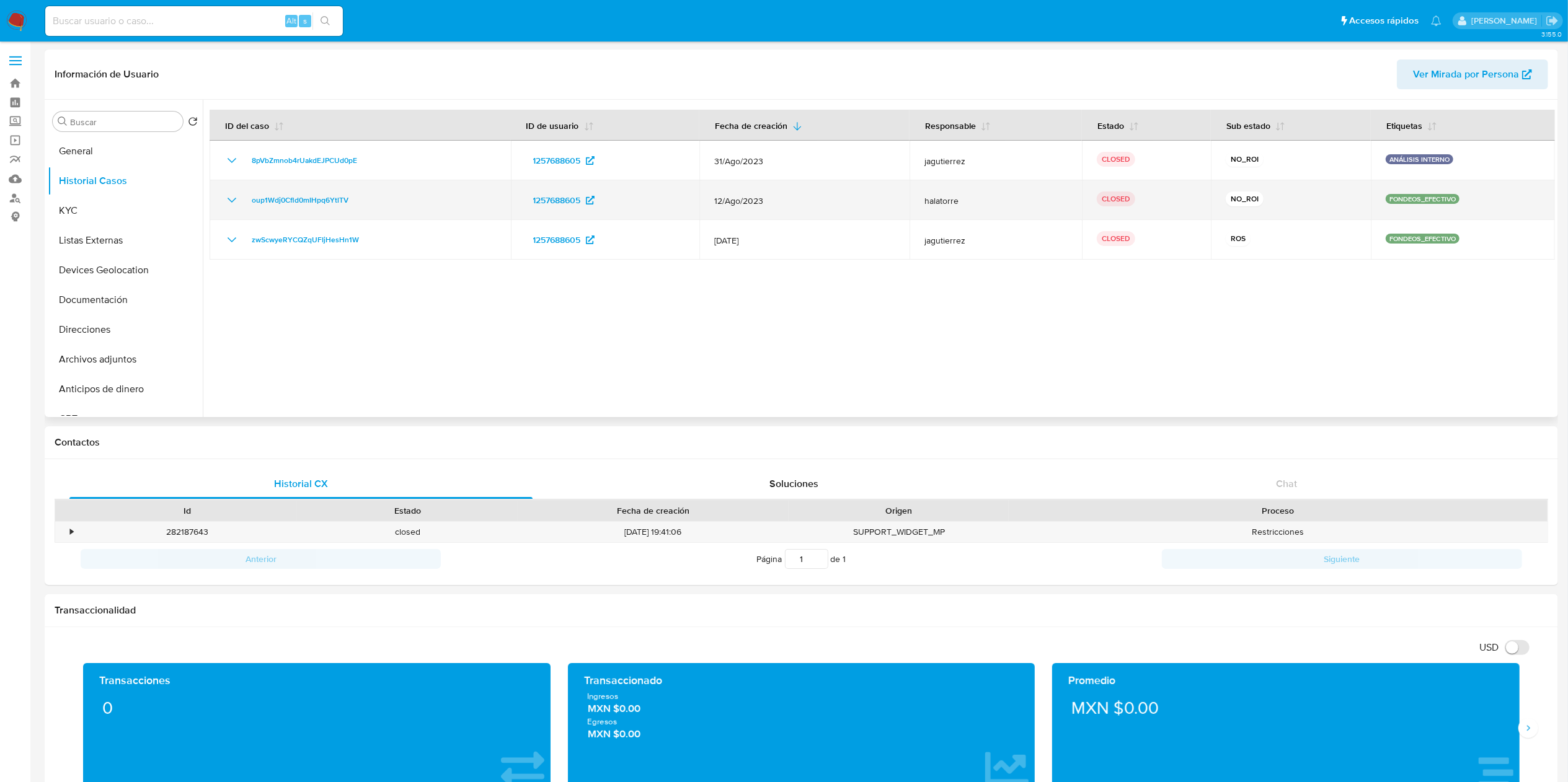
drag, startPoint x: 784, startPoint y: 204, endPoint x: 702, endPoint y: 198, distance: 82.2
click at [702, 198] on td "12/Ago/2023" at bounding box center [804, 200] width 211 height 39
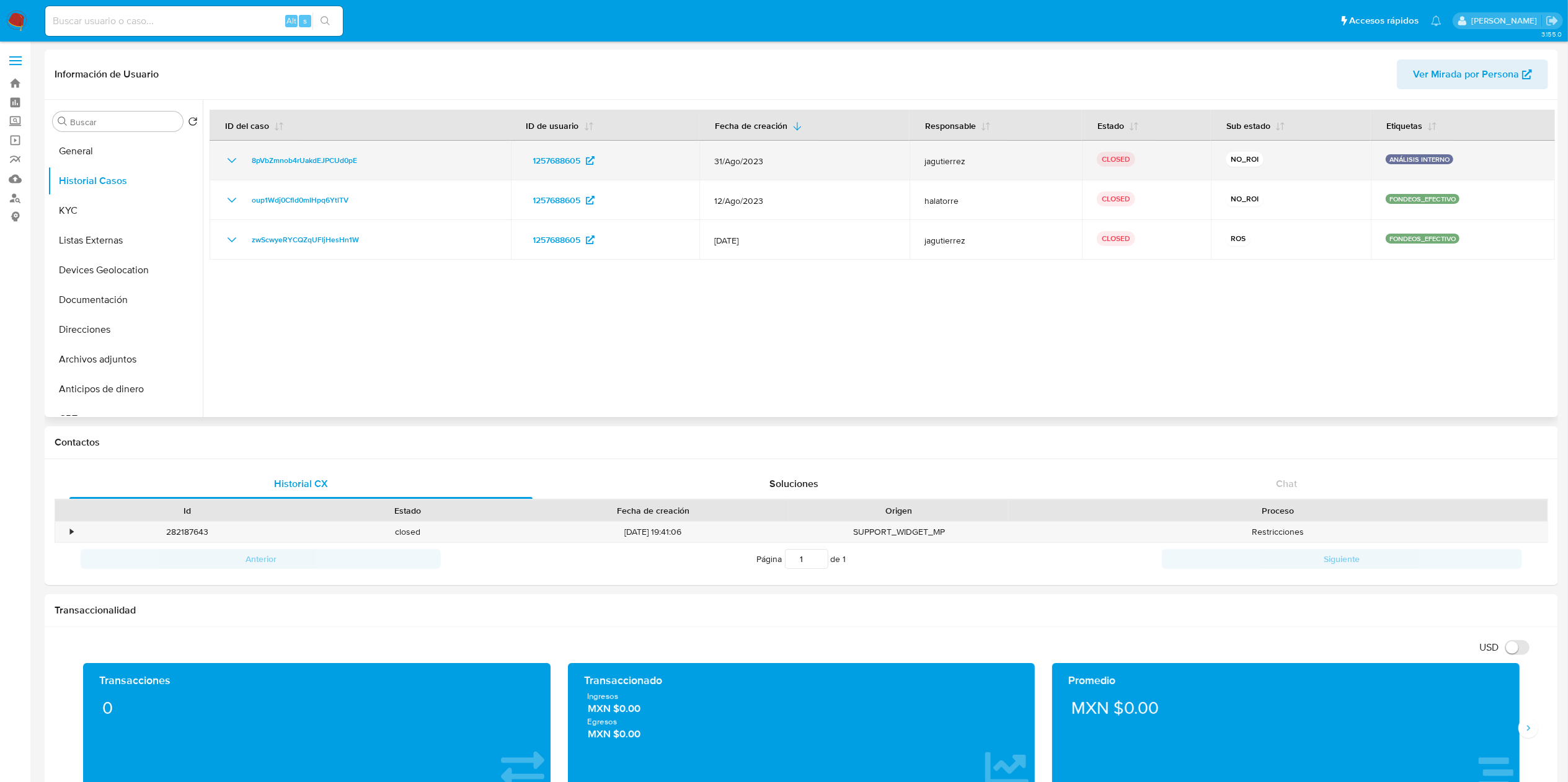
drag, startPoint x: 715, startPoint y: 154, endPoint x: 703, endPoint y: 154, distance: 12.0
click at [703, 154] on td "31/Ago/2023" at bounding box center [804, 160] width 211 height 39
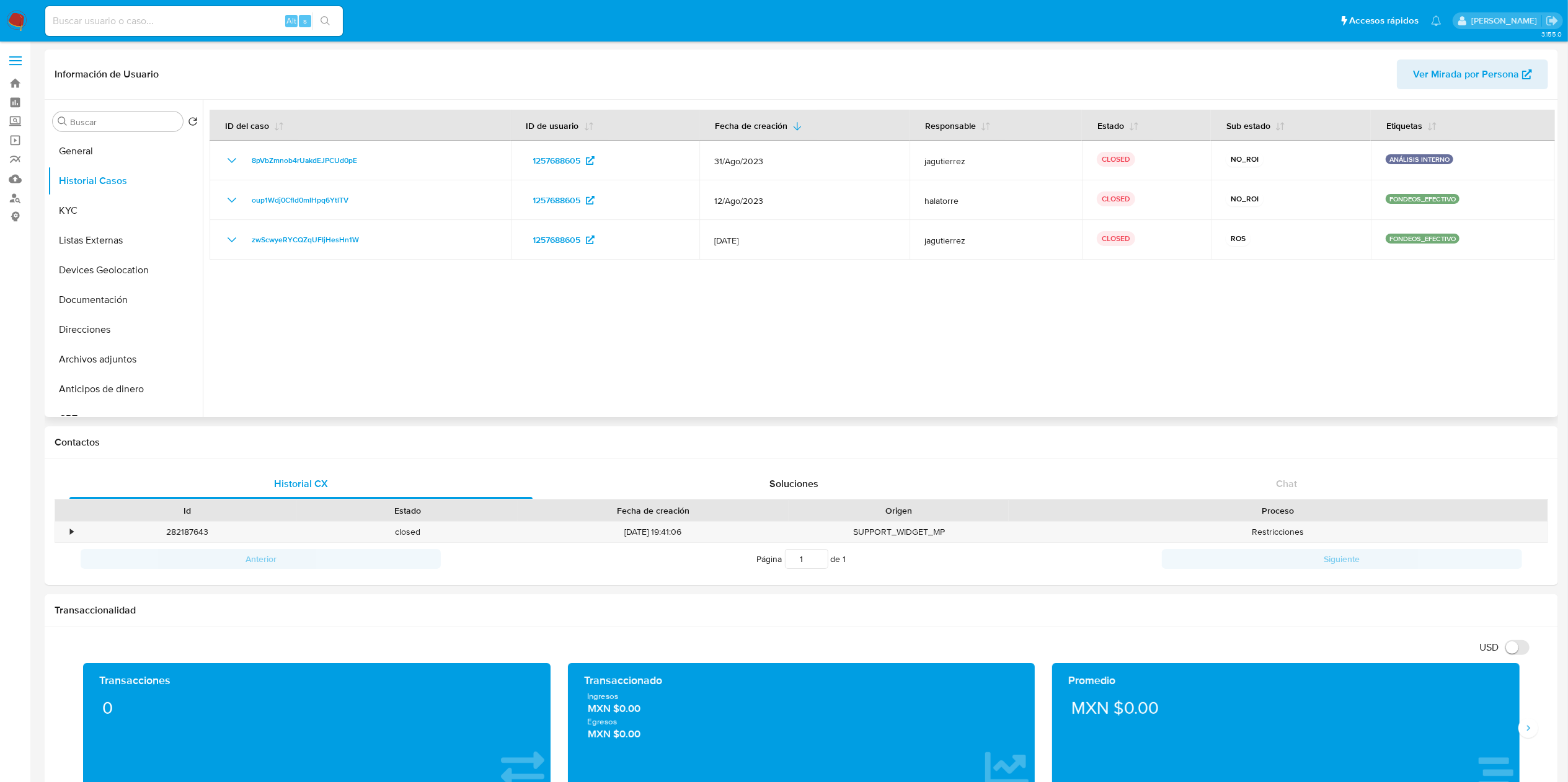
click at [761, 347] on div at bounding box center [879, 258] width 1352 height 318
click at [89, 213] on button "KYC" at bounding box center [120, 210] width 145 height 30
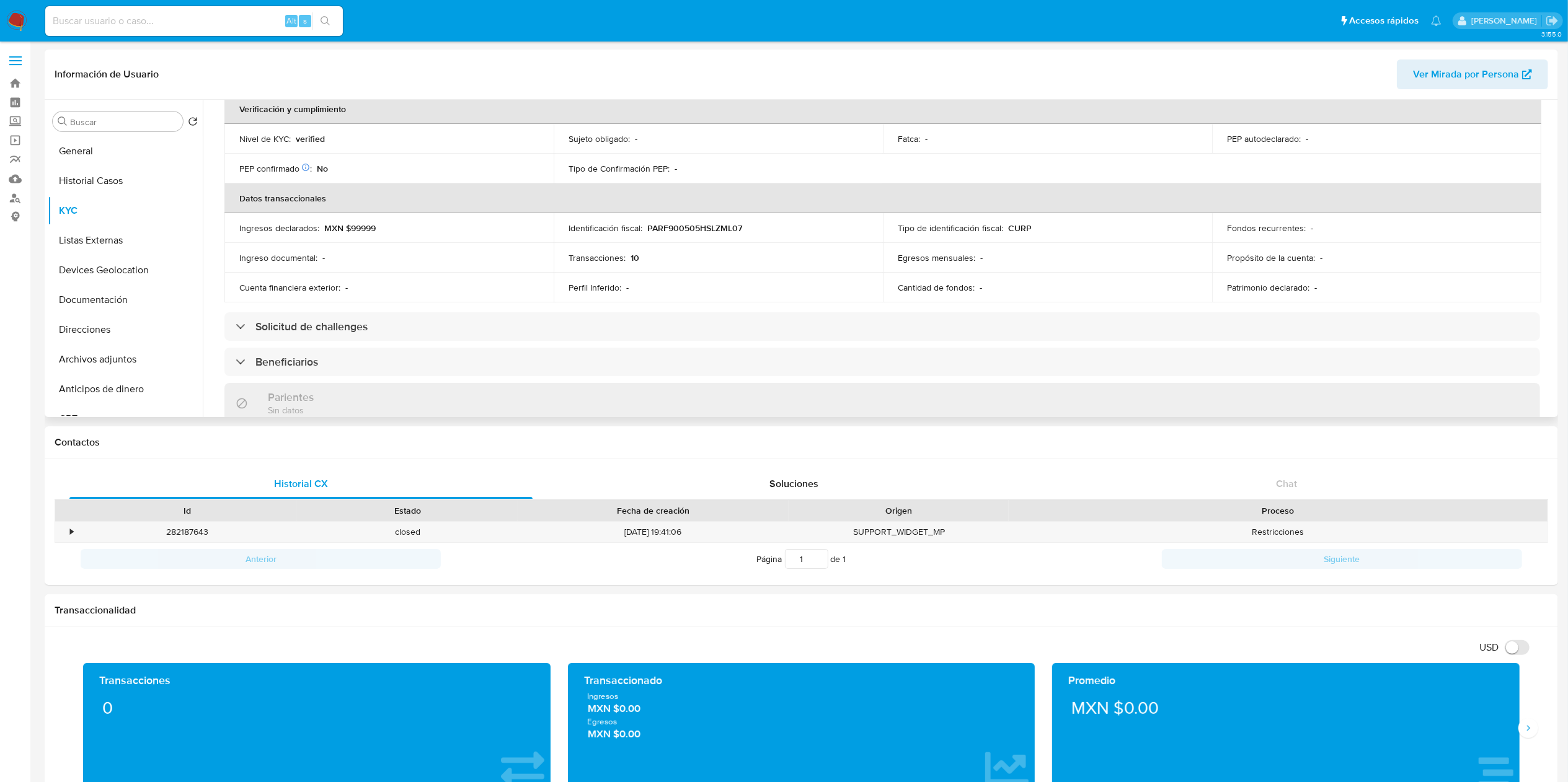
scroll to position [310, 0]
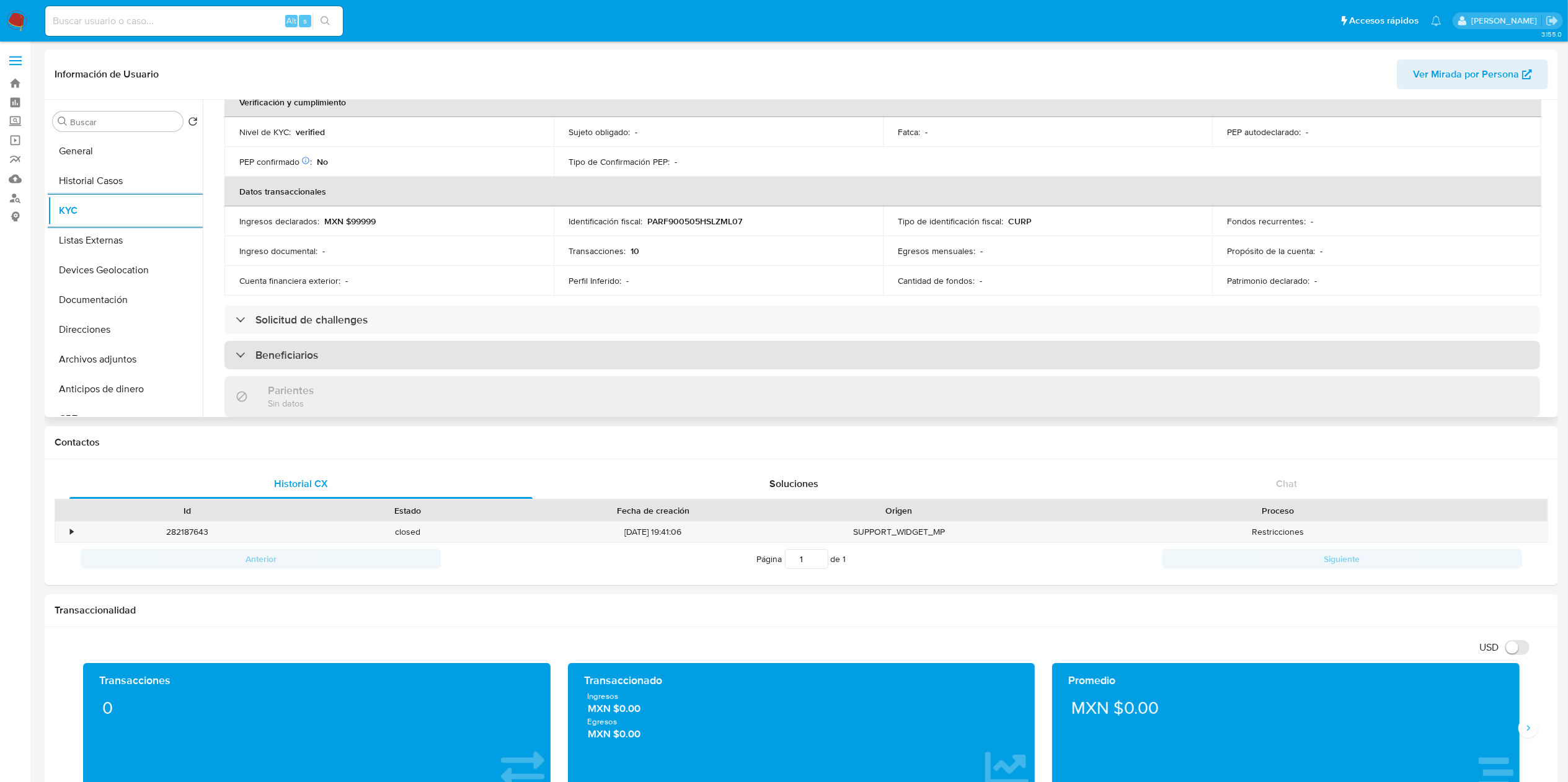
click at [357, 359] on div "Beneficiarios" at bounding box center [882, 355] width 1315 height 29
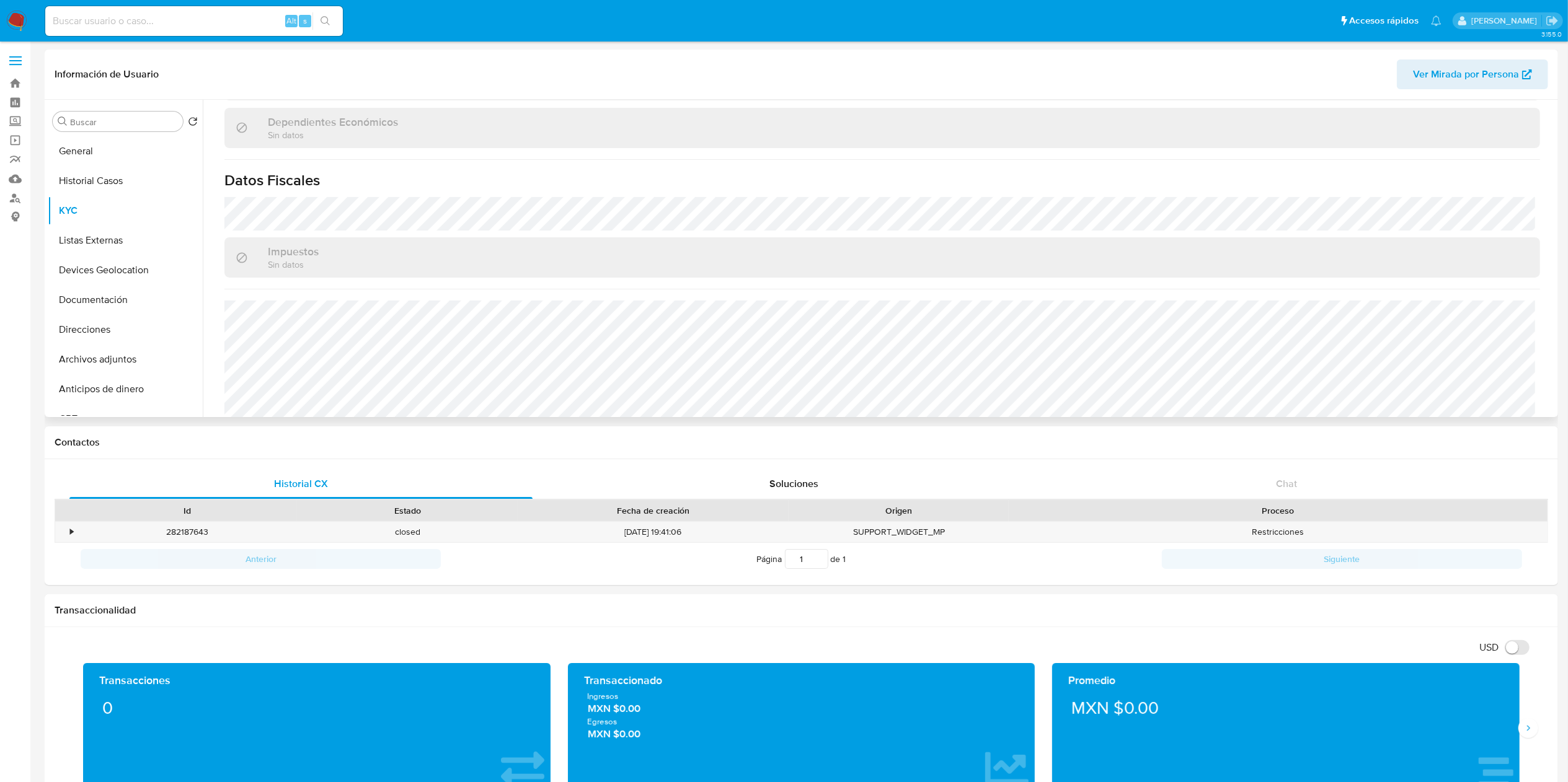
scroll to position [839, 0]
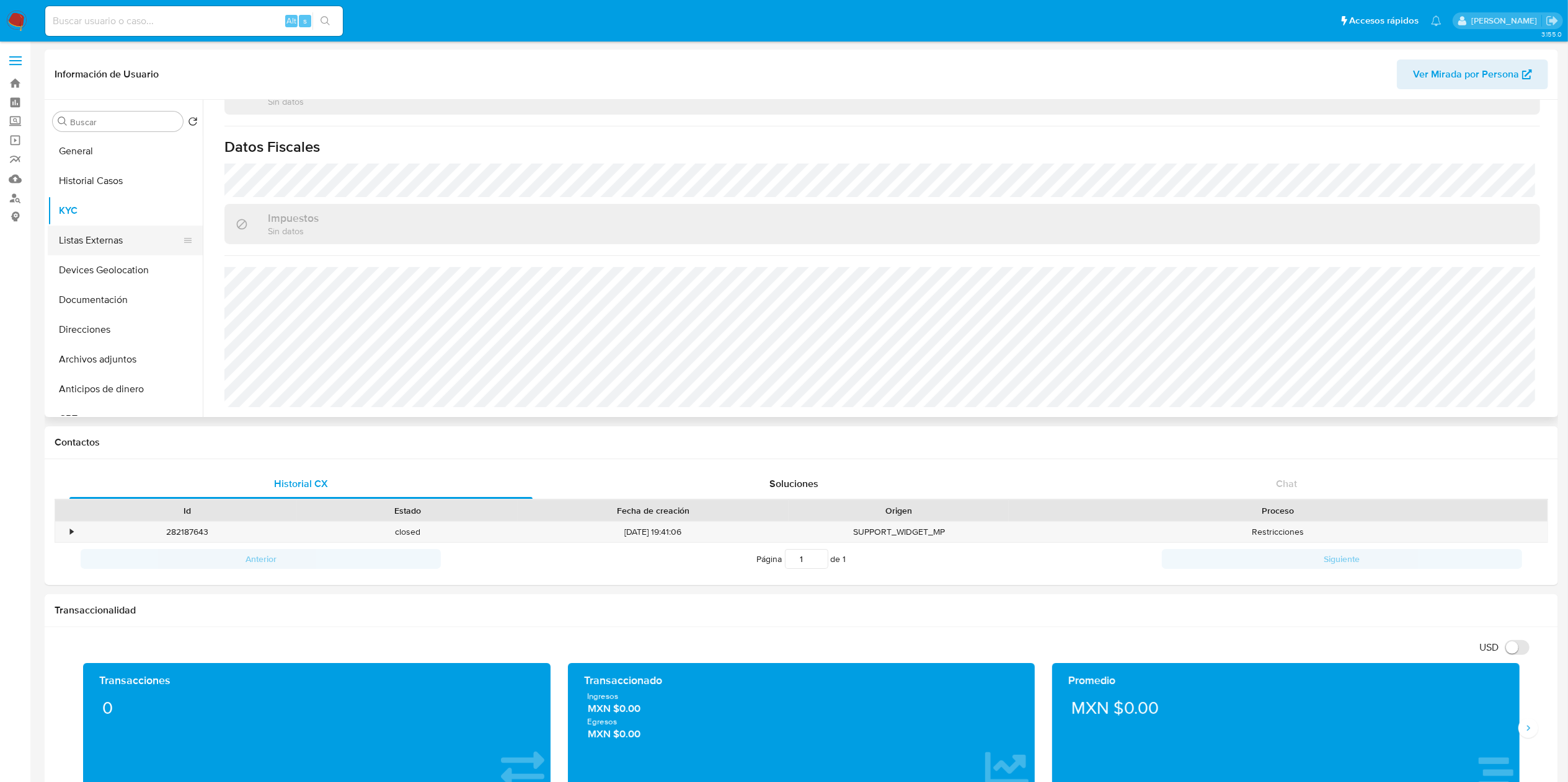
click at [124, 229] on button "Listas Externas" at bounding box center [120, 240] width 145 height 30
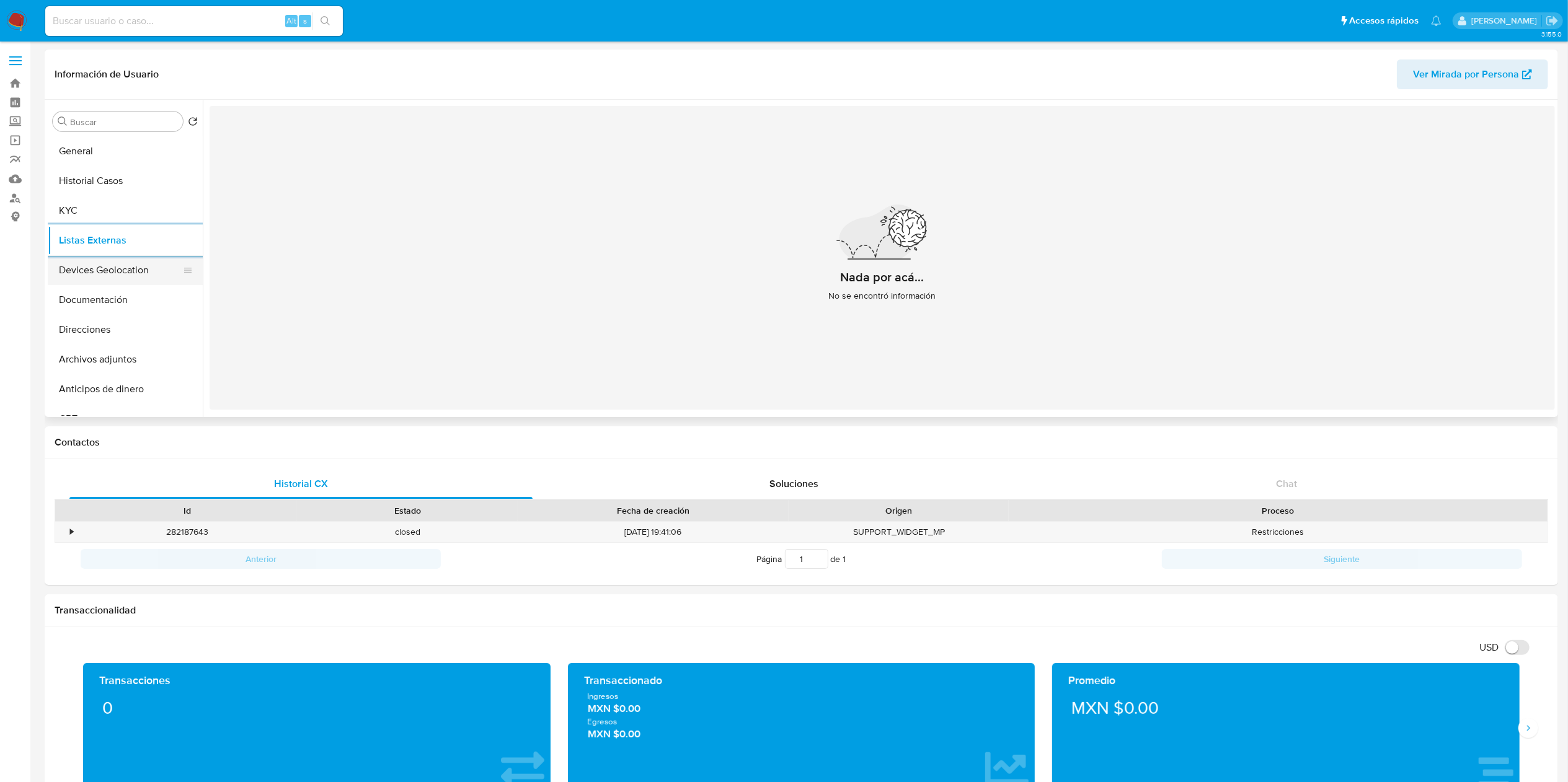
click at [105, 280] on button "Devices Geolocation" at bounding box center [120, 269] width 145 height 30
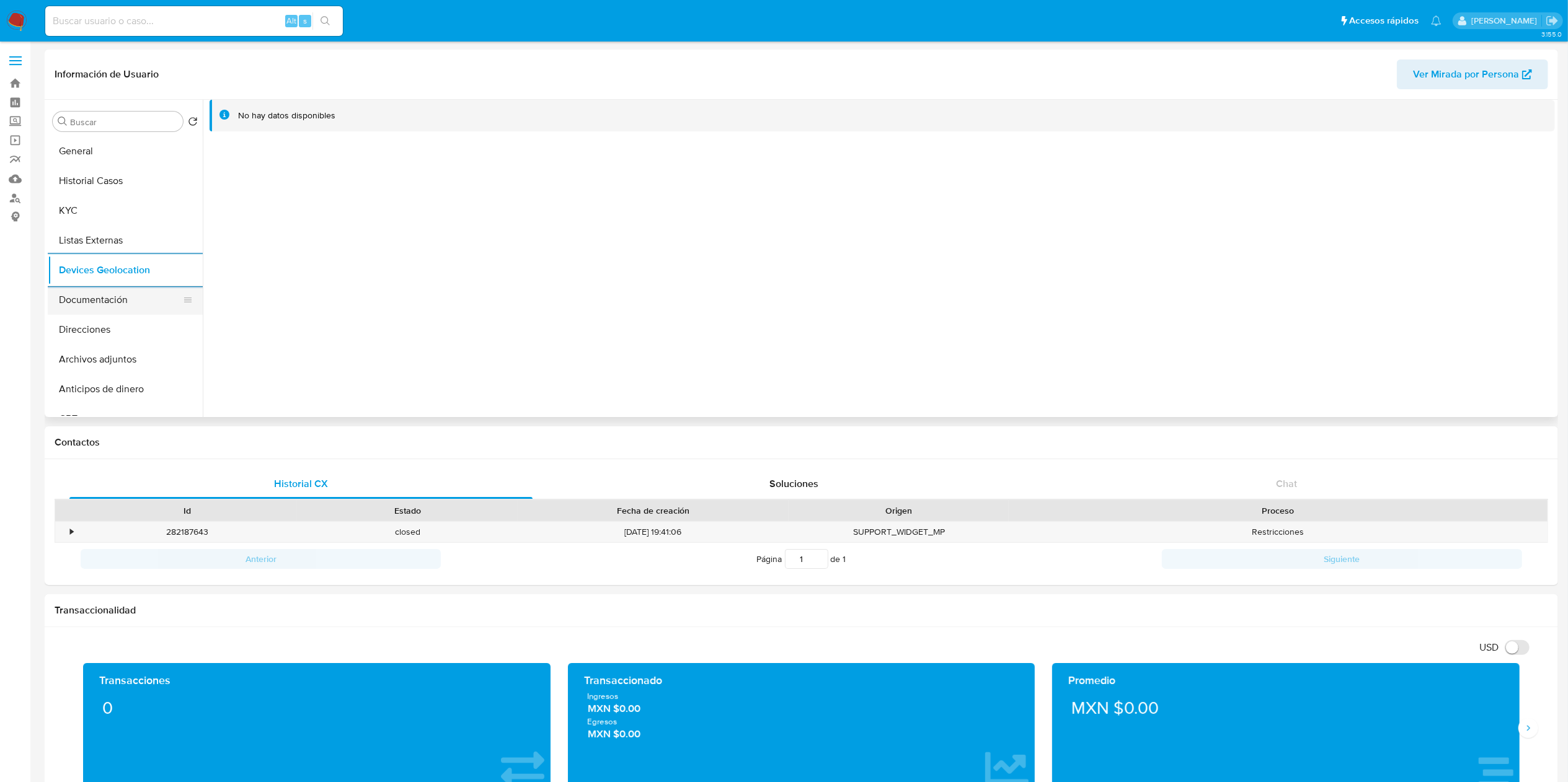
click at [115, 307] on button "Documentación" at bounding box center [120, 300] width 145 height 30
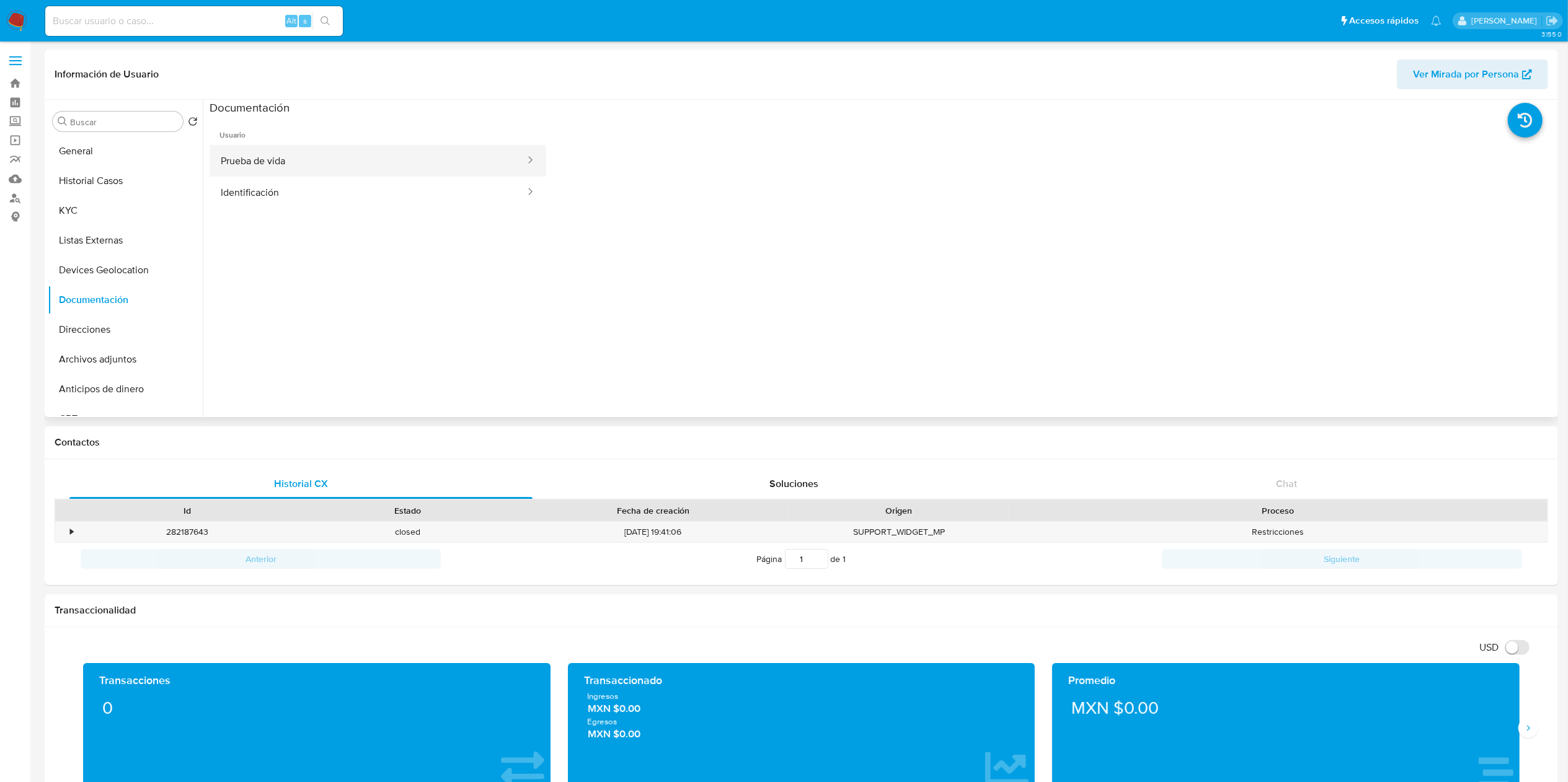
click at [309, 156] on button "Prueba de vida" at bounding box center [367, 160] width 317 height 31
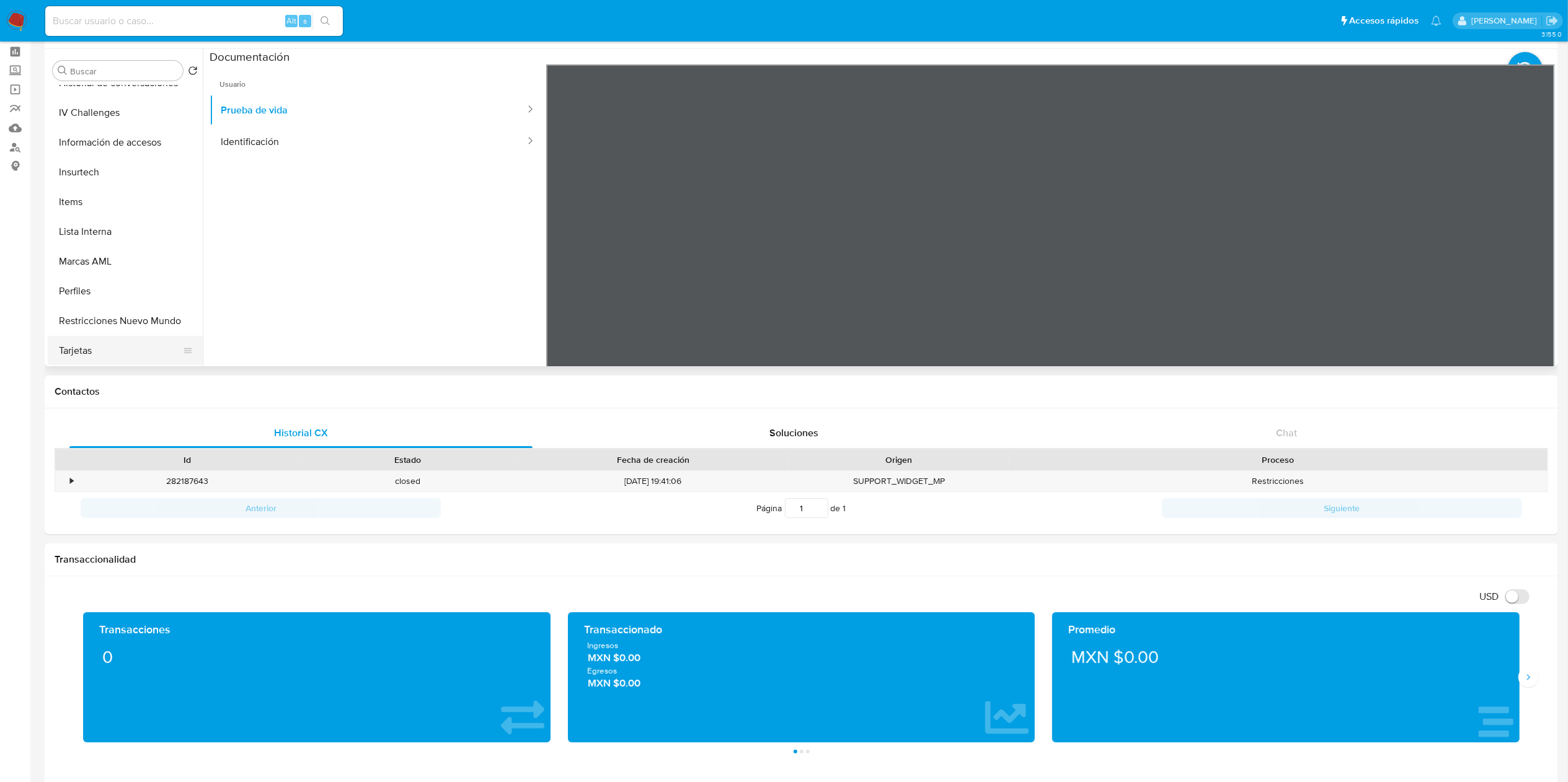
scroll to position [124, 0]
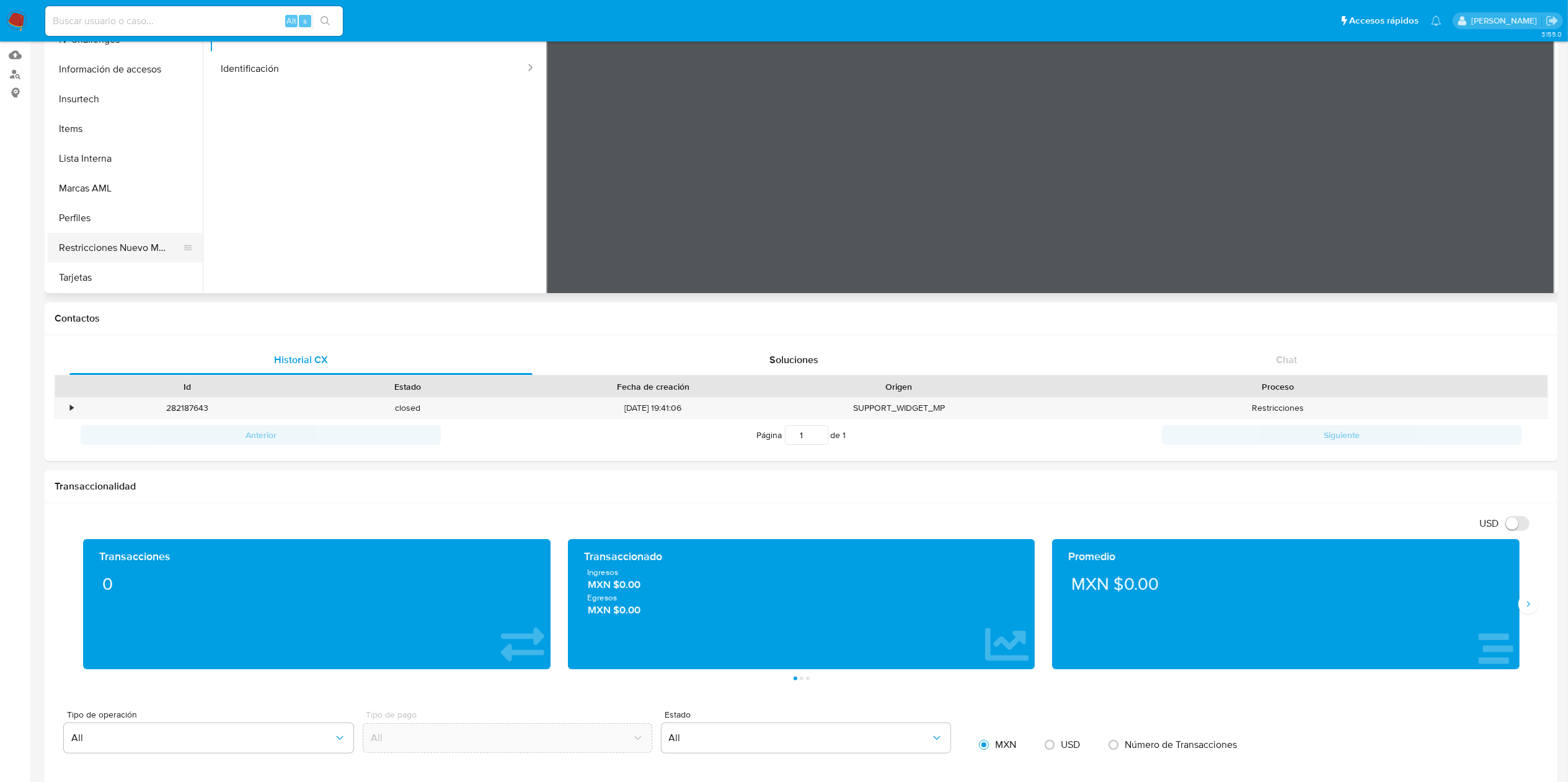
click at [121, 247] on button "Restricciones Nuevo Mundo" at bounding box center [120, 248] width 145 height 30
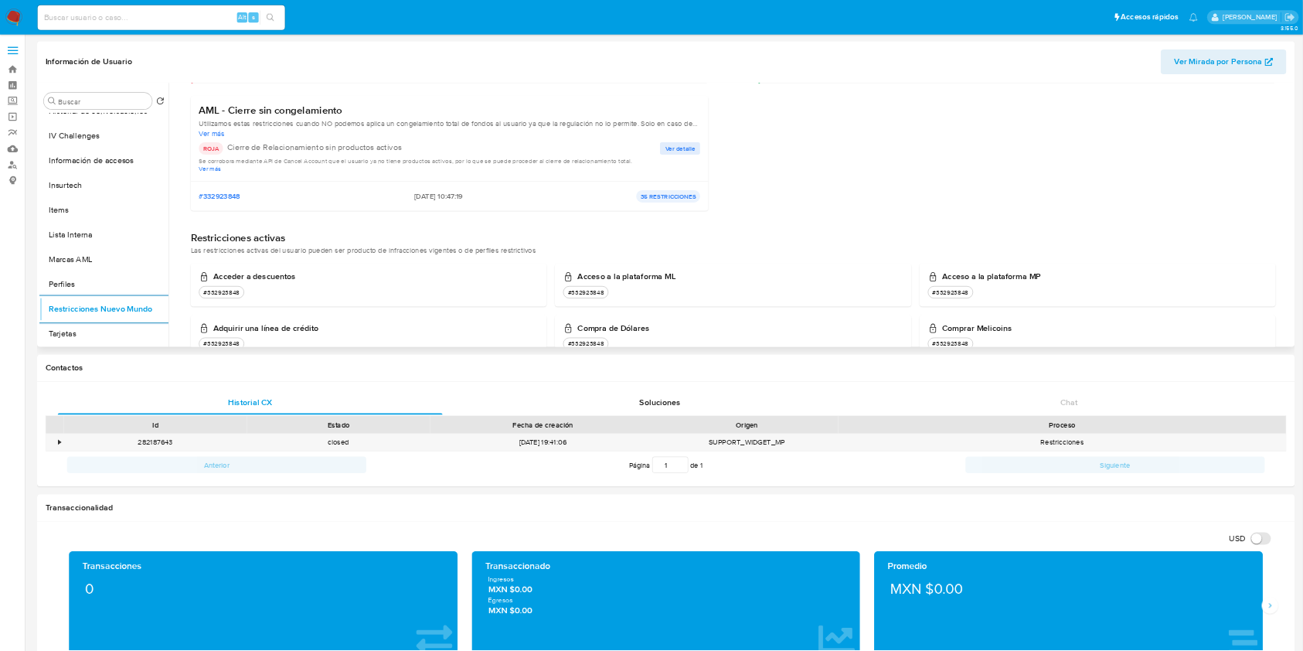
scroll to position [0, 0]
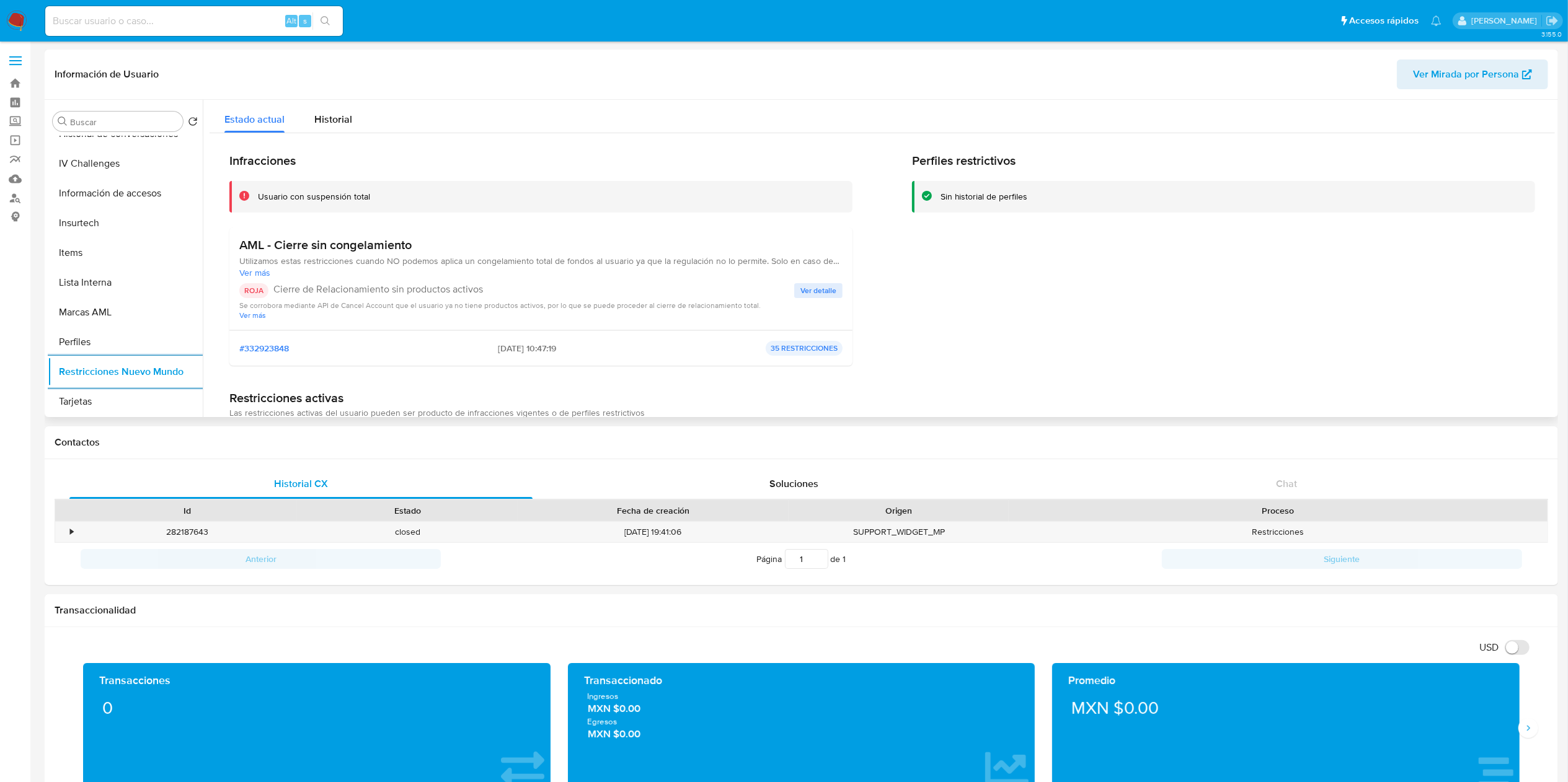
click at [816, 293] on span "Ver detalle" at bounding box center [818, 290] width 36 height 12
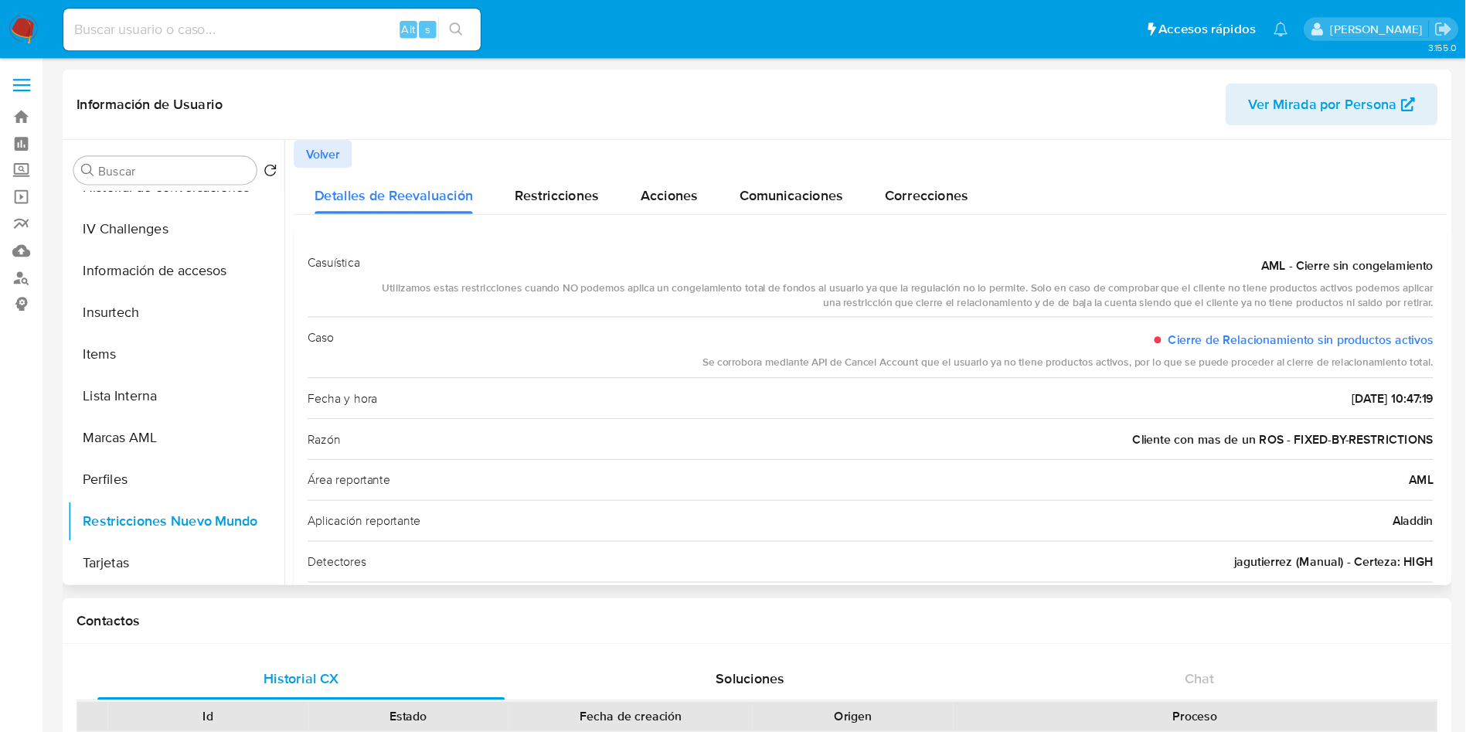
scroll to position [652, 0]
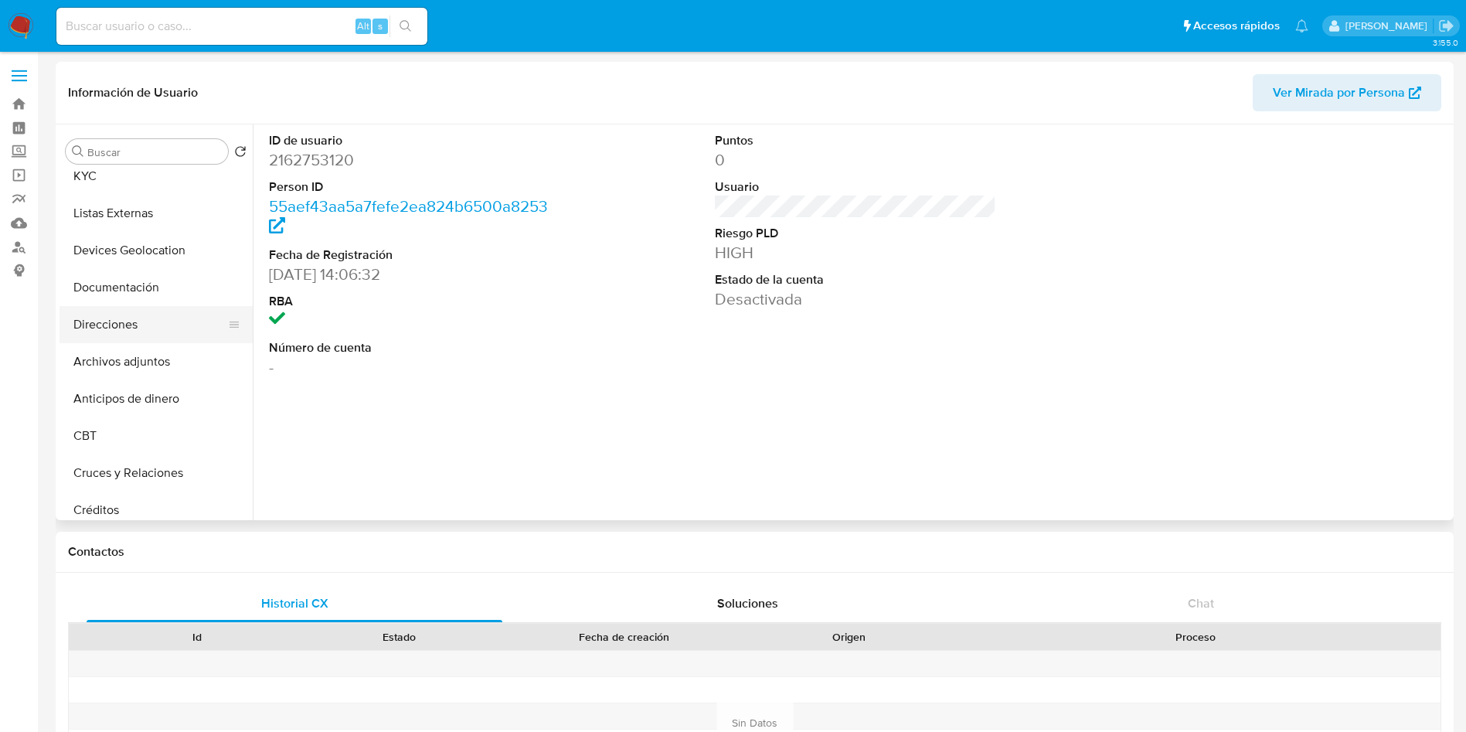
select select "10"
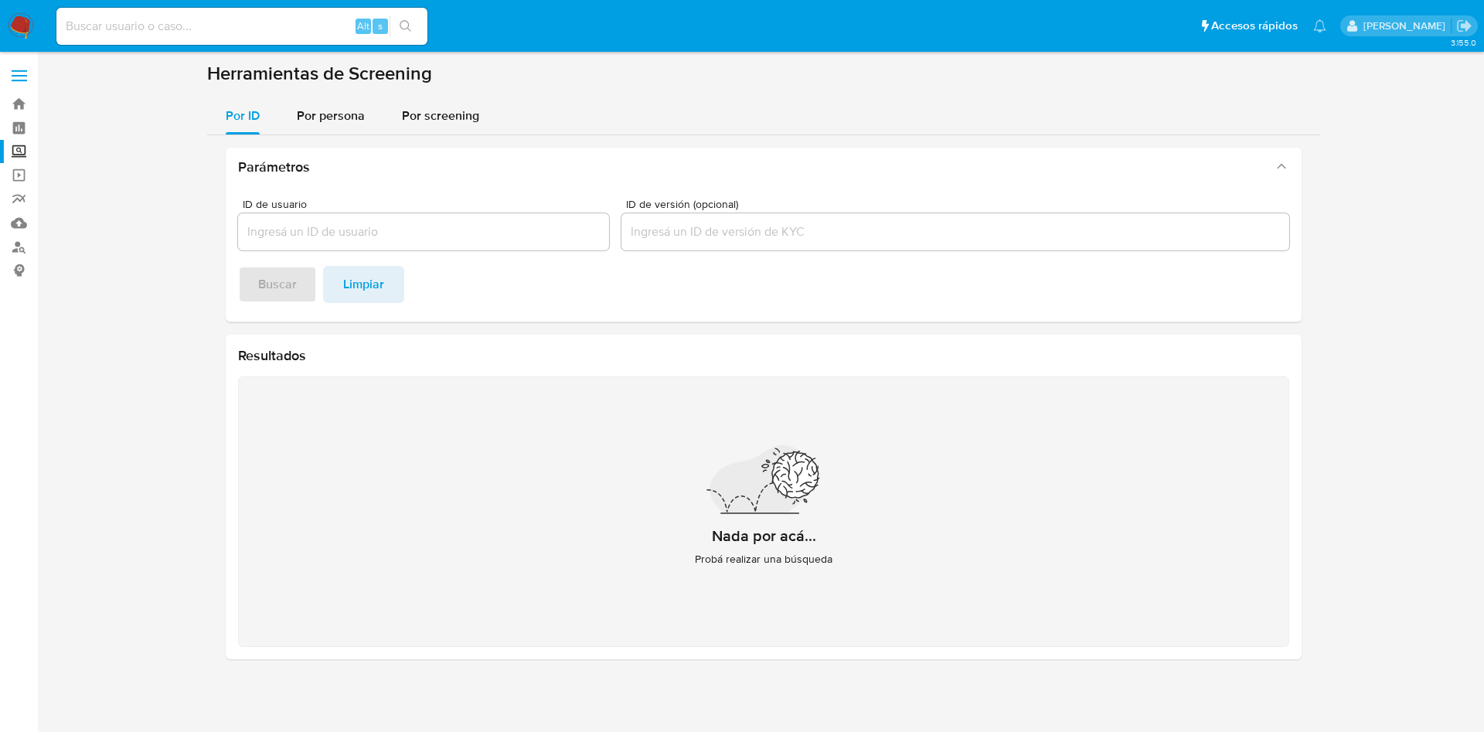
click at [192, 38] on div "Alt s" at bounding box center [241, 26] width 371 height 37
click at [197, 25] on input at bounding box center [241, 26] width 371 height 20
paste input "334034917"
type input "334034917"
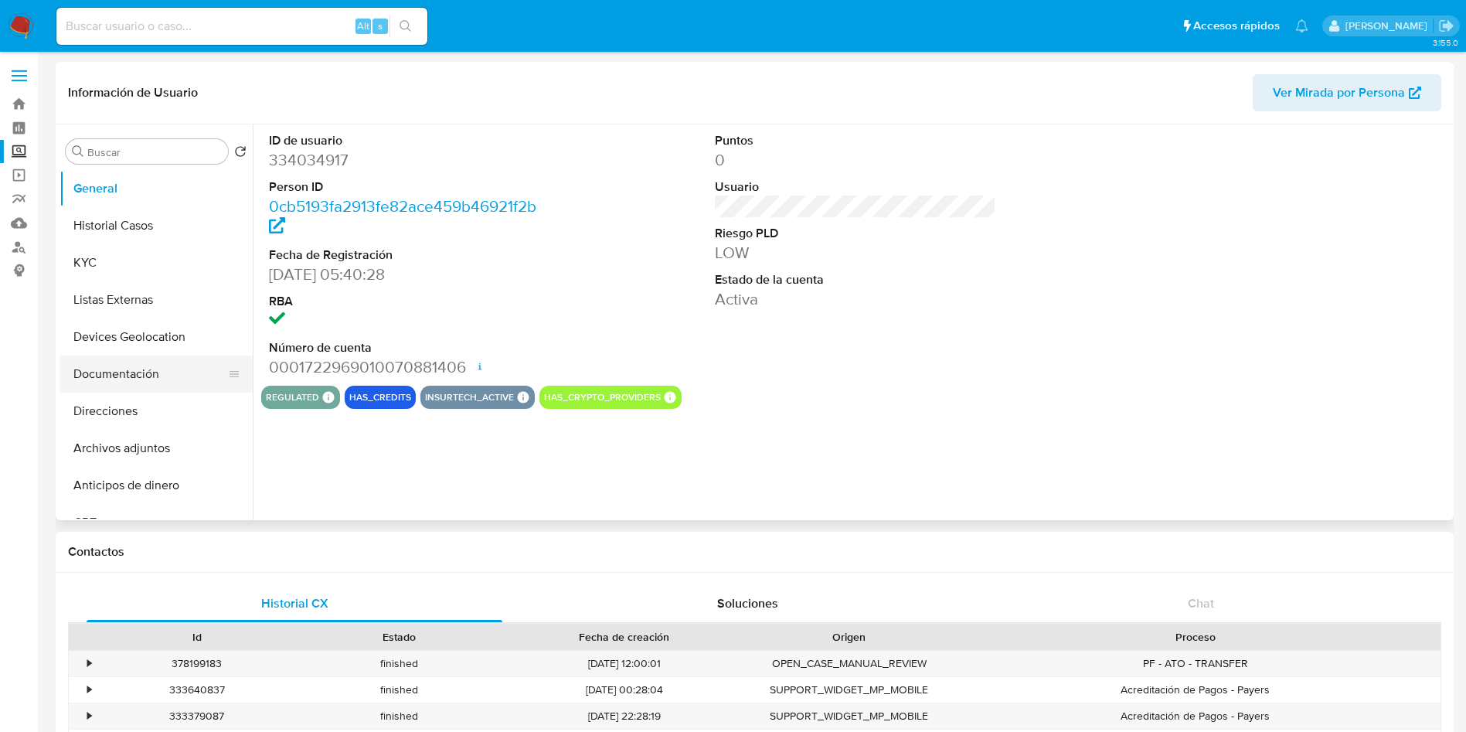
select select "10"
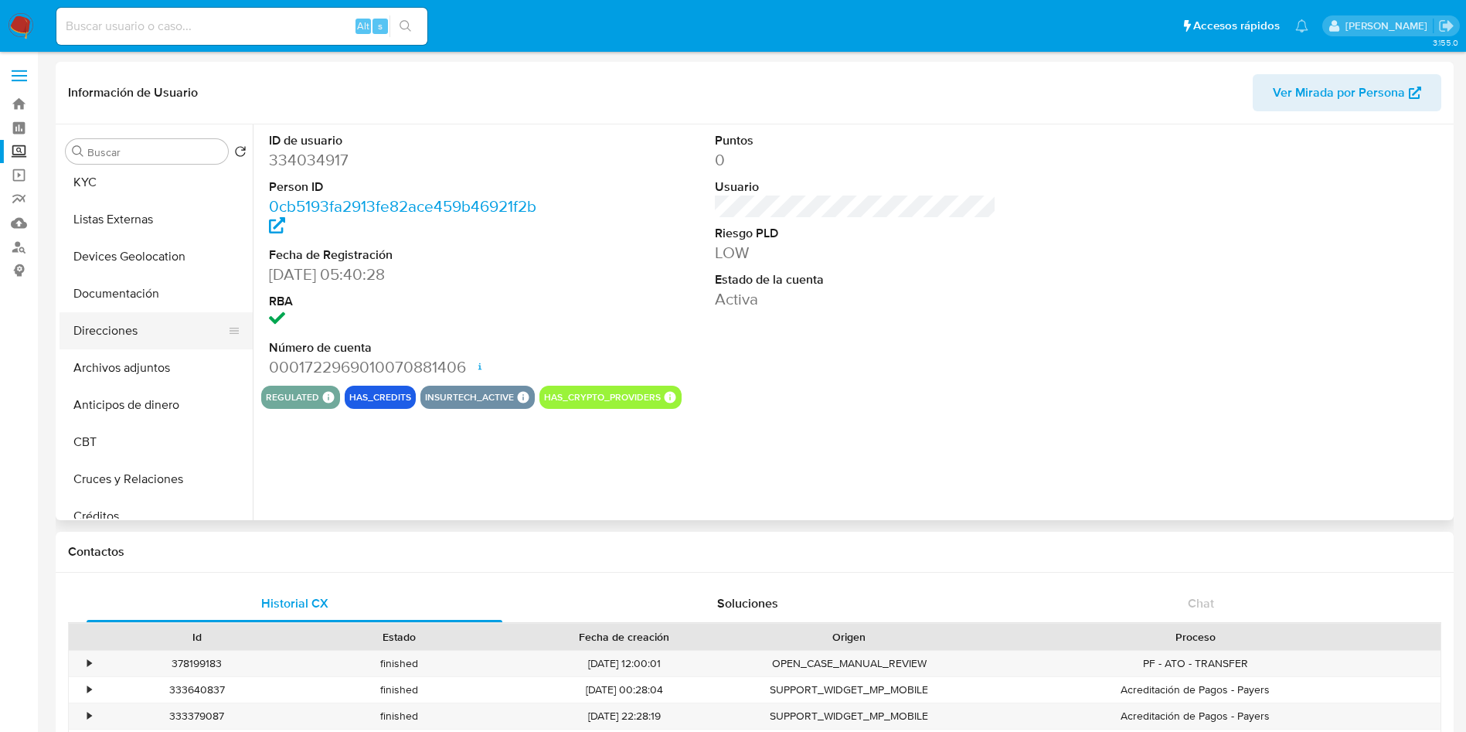
scroll to position [116, 0]
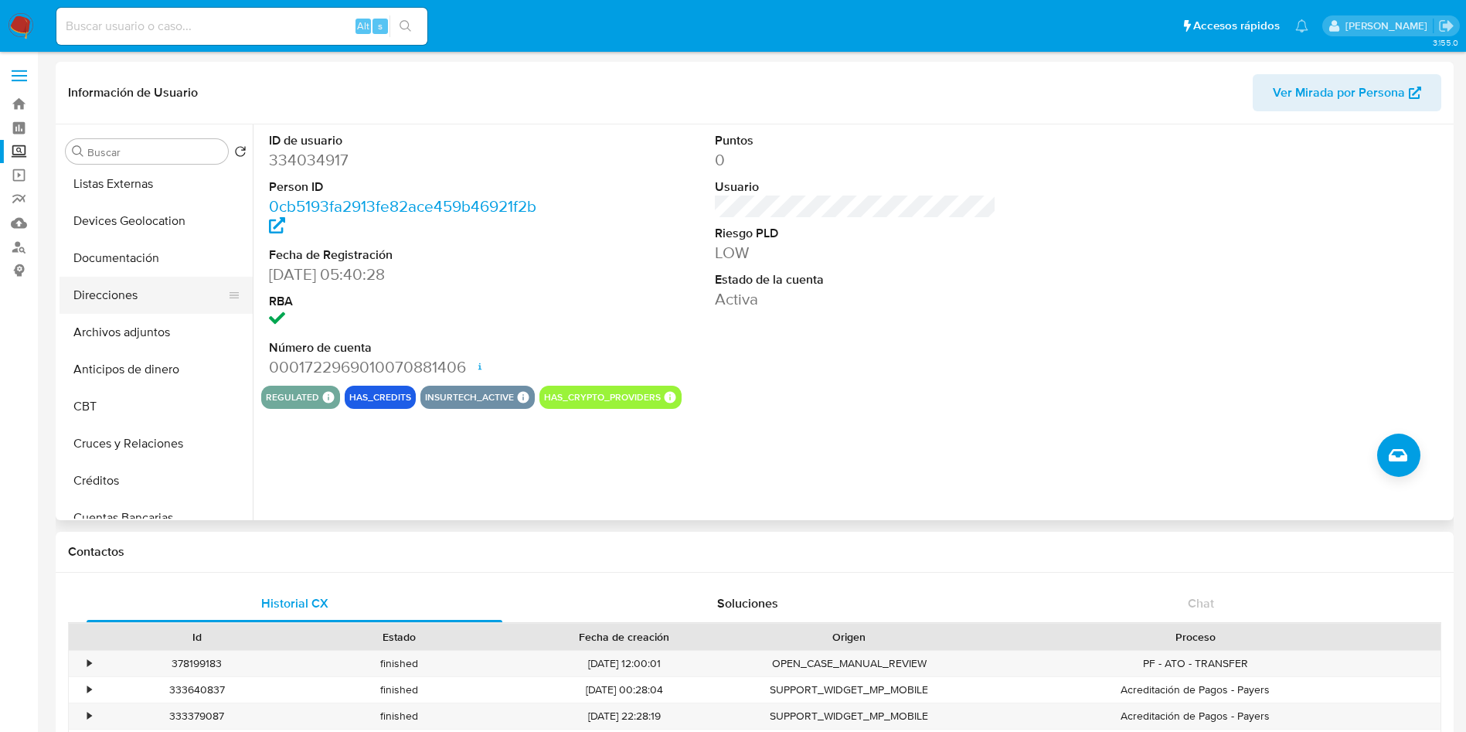
click at [130, 280] on button "Direcciones" at bounding box center [150, 295] width 181 height 37
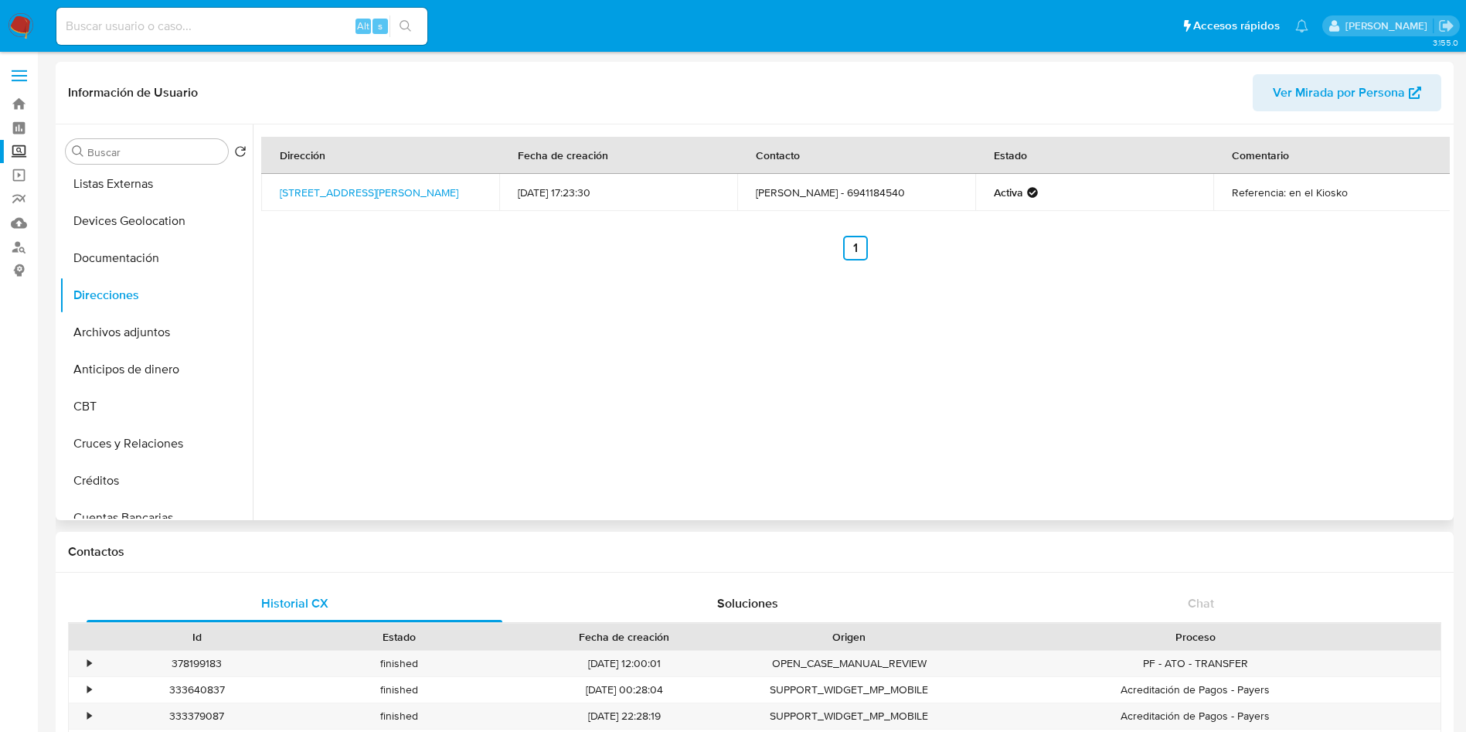
click at [946, 411] on div "Dirección Fecha de creación Contacto Estado Comentario [STREET_ADDRESS][PERSON_…" at bounding box center [851, 322] width 1197 height 396
drag, startPoint x: 270, startPoint y: 181, endPoint x: 417, endPoint y: 198, distance: 148.6
click at [417, 198] on td "[STREET_ADDRESS][PERSON_NAME]" at bounding box center [380, 192] width 238 height 37
copy link "[STREET_ADDRESS][PERSON_NAME]"
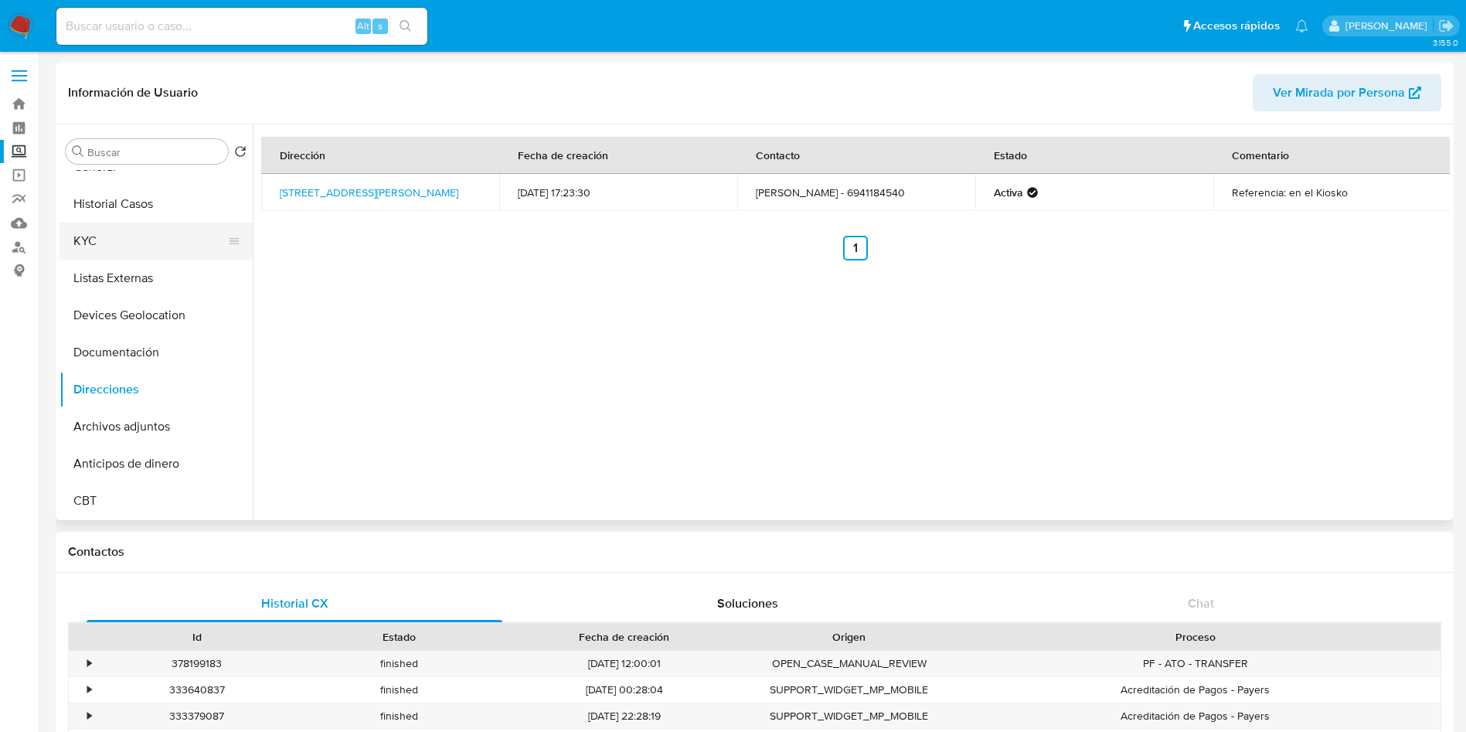
scroll to position [0, 0]
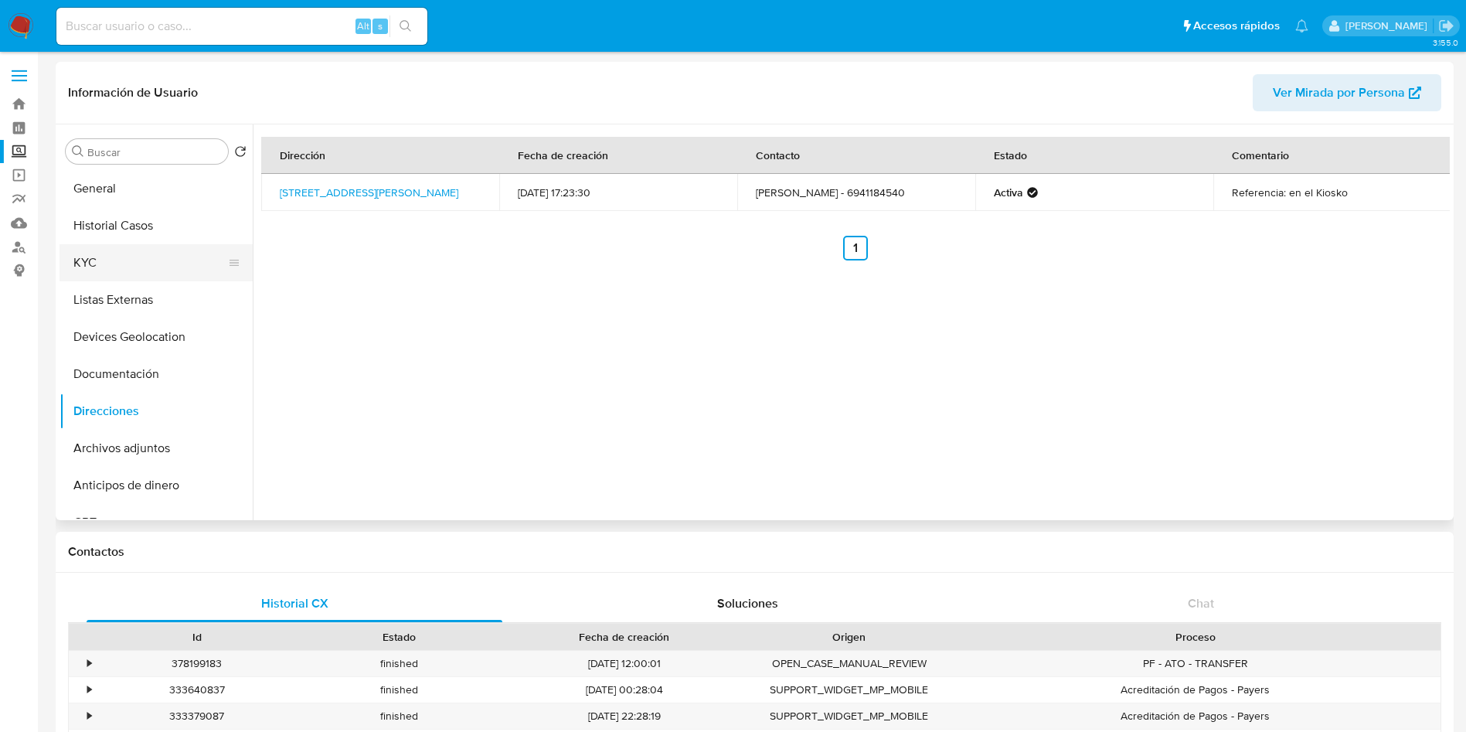
click at [138, 262] on button "KYC" at bounding box center [150, 262] width 181 height 37
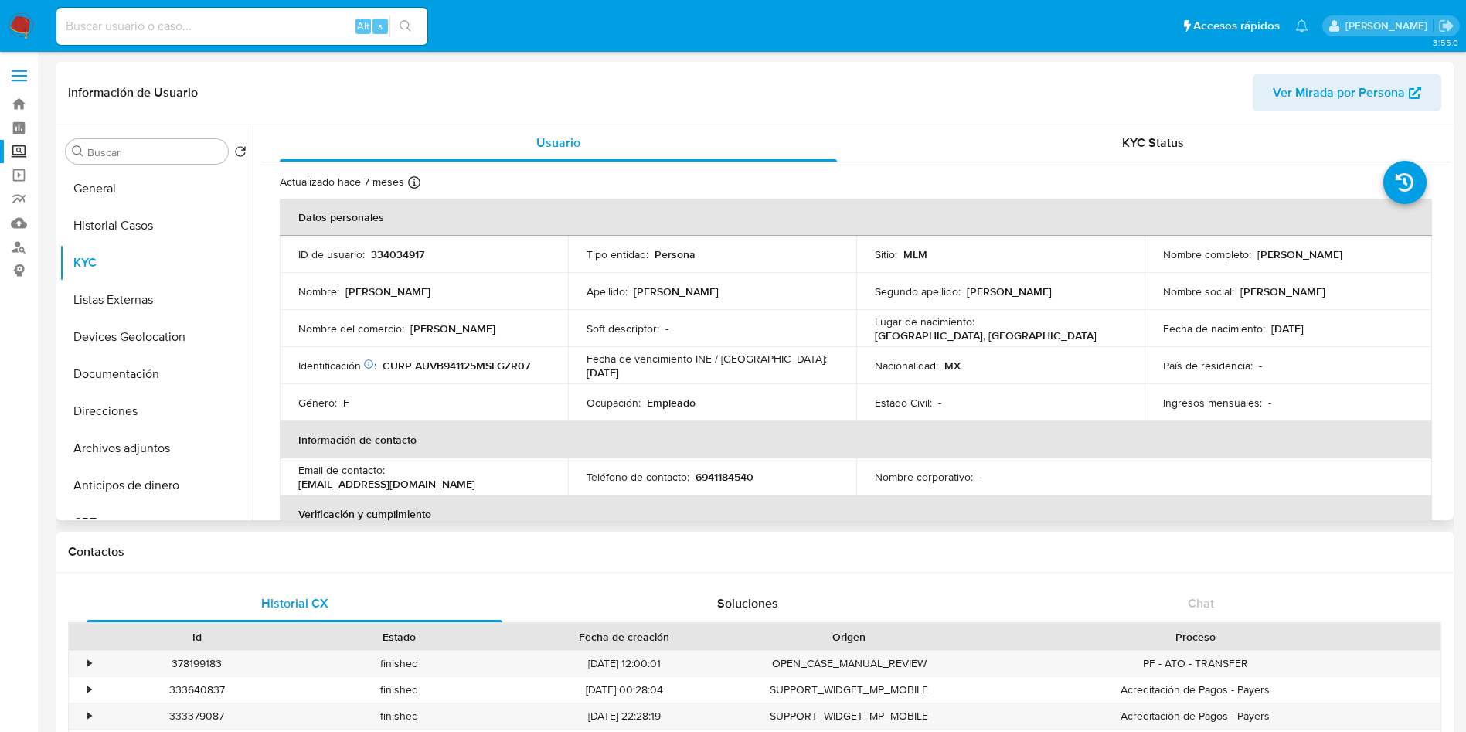
scroll to position [464, 0]
